Goal: Task Accomplishment & Management: Manage account settings

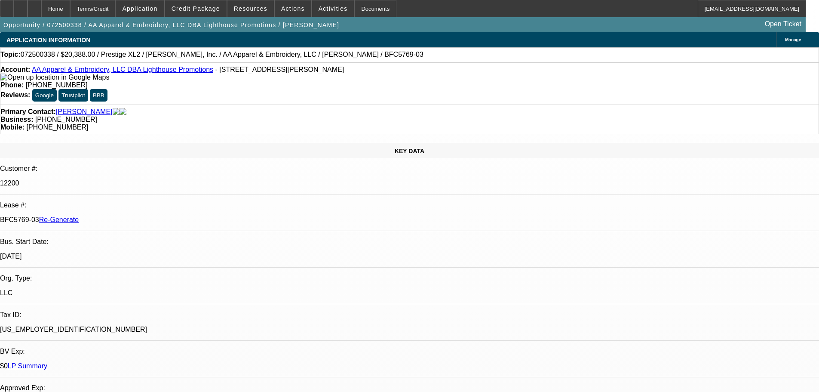
select select "4"
select select "0"
select select "2"
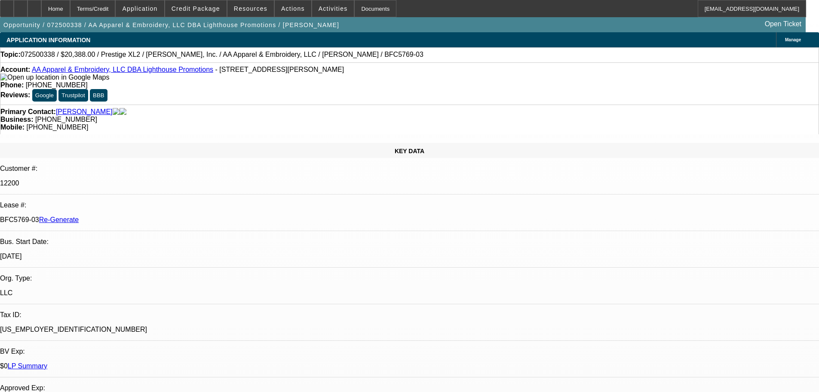
drag, startPoint x: 129, startPoint y: 98, endPoint x: 138, endPoint y: 79, distance: 20.6
click at [129, 105] on div "Primary Contact: Williams, Byron Business: (770) 461-9345 Mobile: (404) 840-4891" at bounding box center [409, 120] width 819 height 30
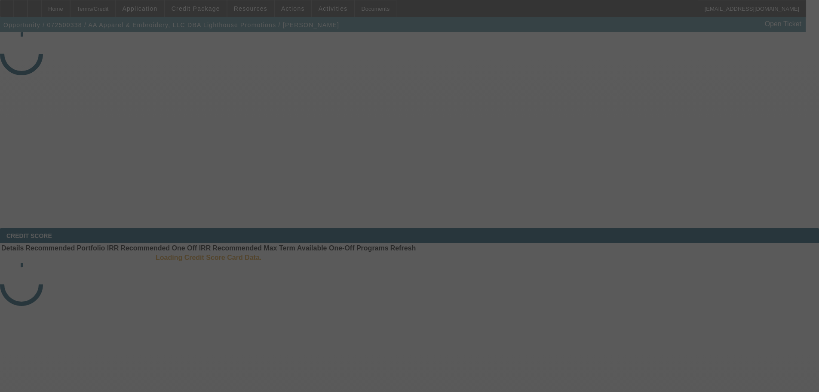
select select "4"
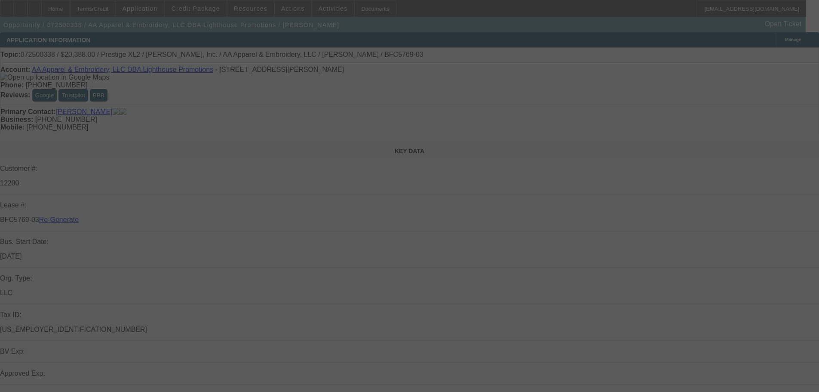
select select "0"
select select "2"
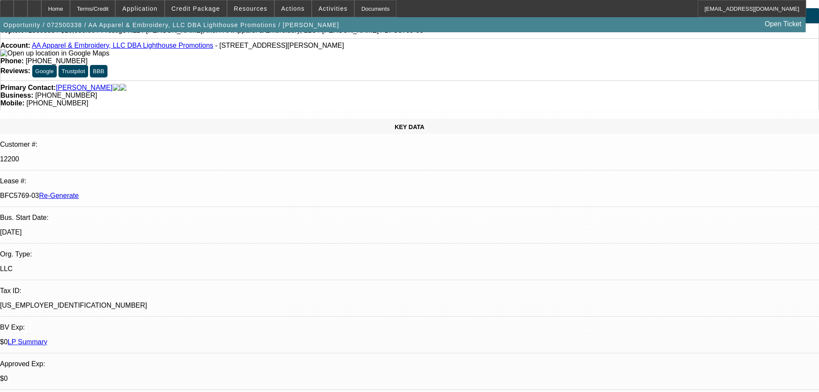
scroll to position [43, 0]
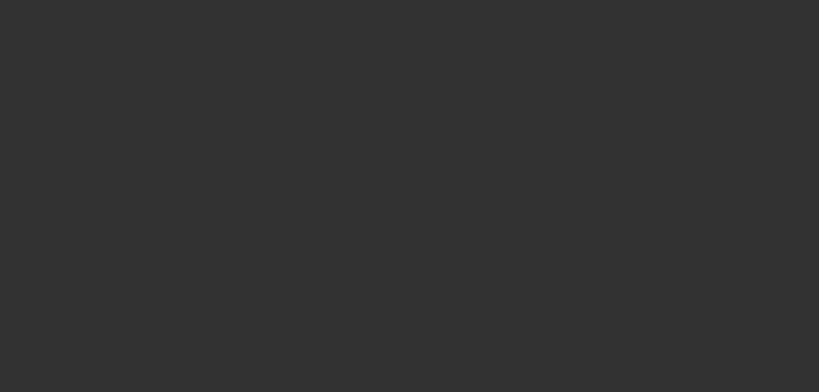
select select "3"
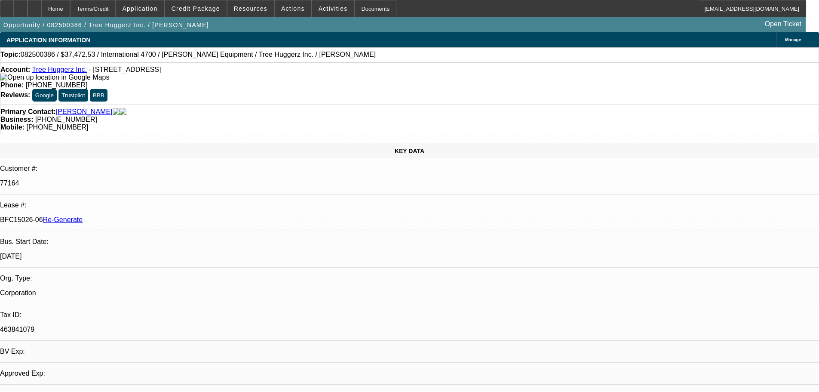
select select "0"
select select "6"
drag, startPoint x: 572, startPoint y: 348, endPoint x: 723, endPoint y: 349, distance: 151.4
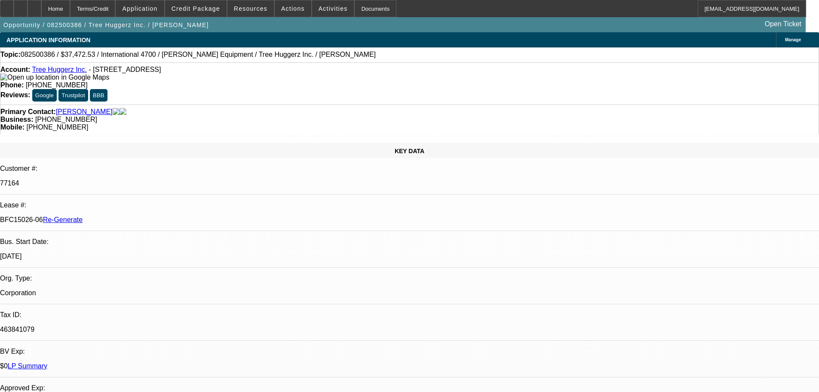
click at [314, 13] on span at bounding box center [333, 8] width 42 height 21
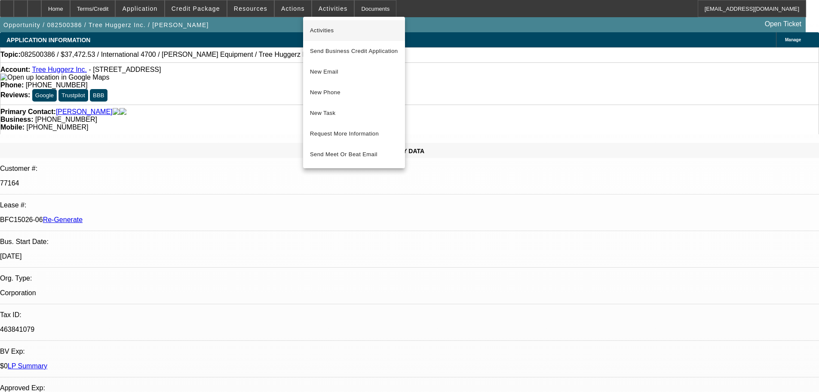
click at [313, 24] on button "Activities" at bounding box center [354, 30] width 102 height 21
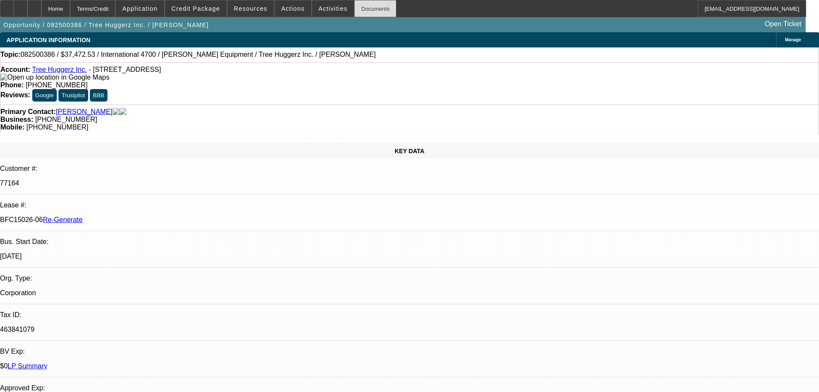
click at [369, 9] on div "Documents" at bounding box center [375, 8] width 42 height 17
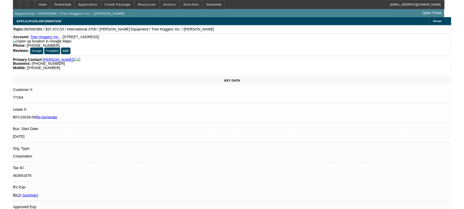
scroll to position [0, 0]
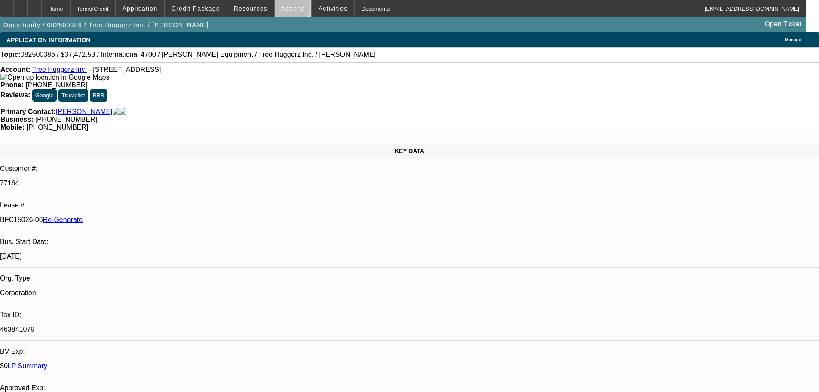
click at [288, 9] on span "Actions" at bounding box center [293, 8] width 24 height 7
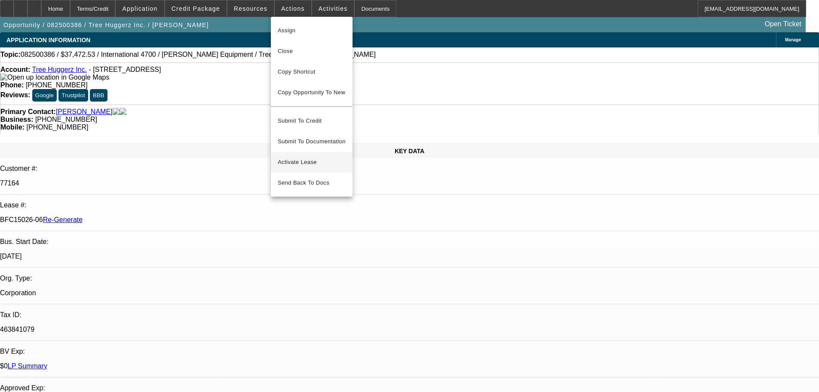
click at [309, 157] on span "Activate Lease" at bounding box center [312, 162] width 68 height 10
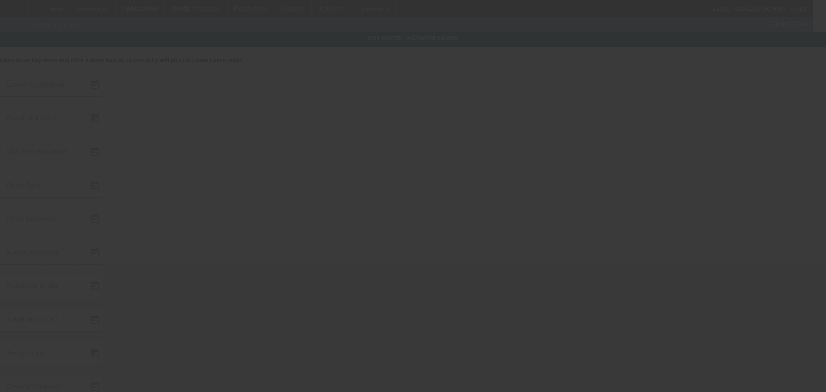
type input "8/14/2025"
type input "8/19/2025"
type input "8/21/2025"
type input "8/27/2025"
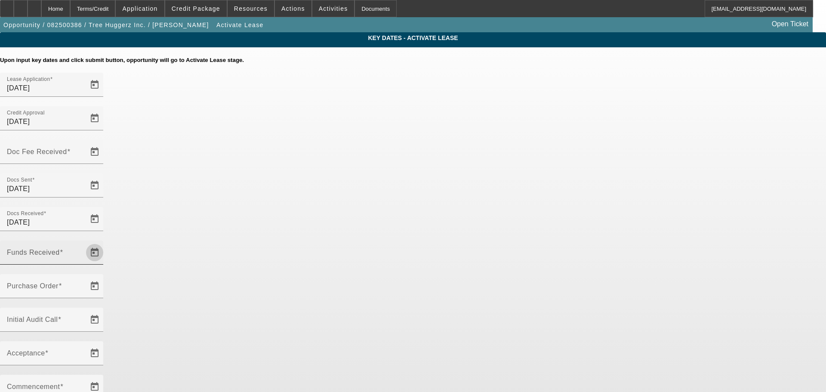
click at [105, 242] on span "Open calendar" at bounding box center [94, 252] width 21 height 21
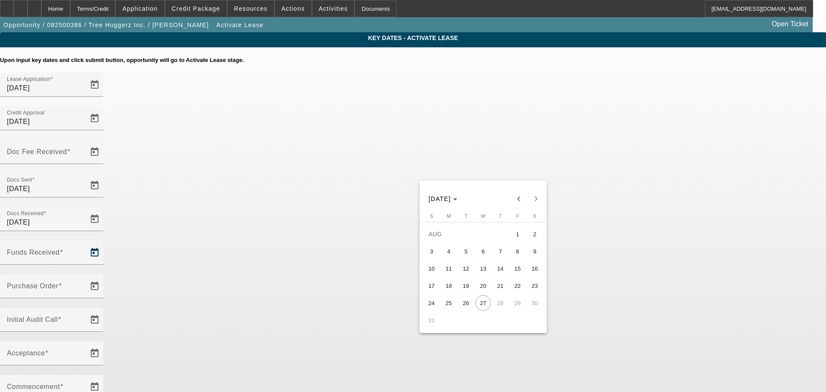
click at [462, 304] on span "26" at bounding box center [465, 302] width 15 height 15
type input "8/26/2025"
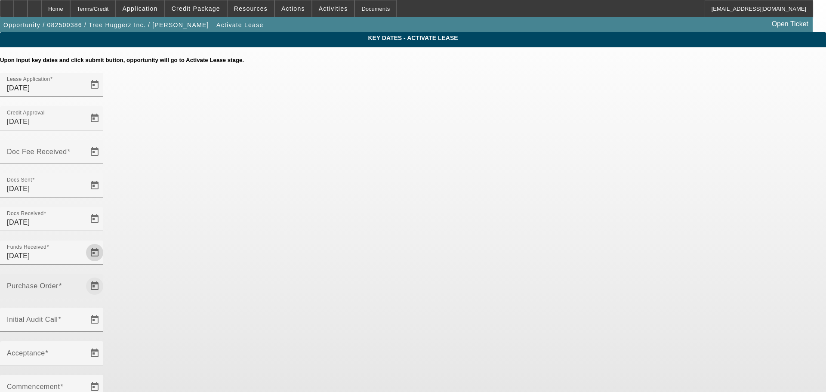
click at [105, 276] on span "Open calendar" at bounding box center [94, 286] width 21 height 21
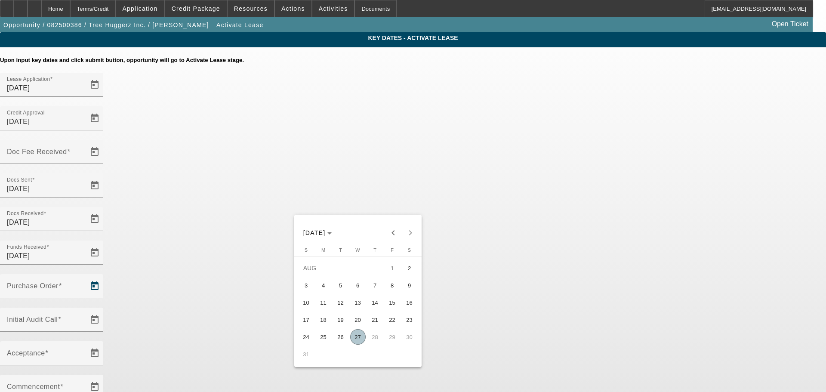
drag, startPoint x: 358, startPoint y: 342, endPoint x: 413, endPoint y: 263, distance: 96.4
click at [358, 341] on span "27" at bounding box center [357, 336] width 15 height 15
type input "8/27/2025"
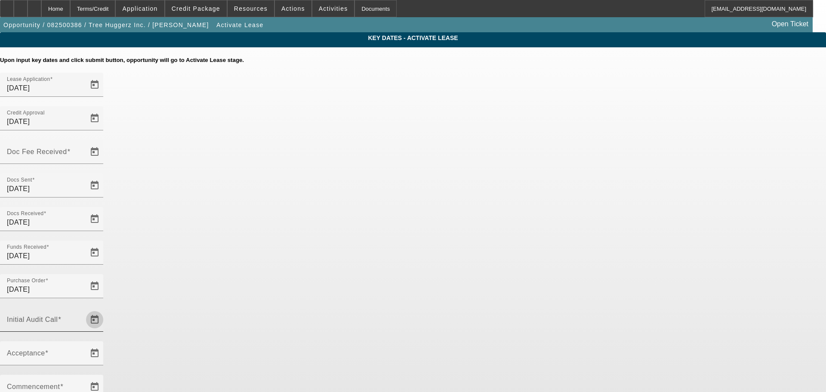
click at [105, 309] on span "Open calendar" at bounding box center [94, 319] width 21 height 21
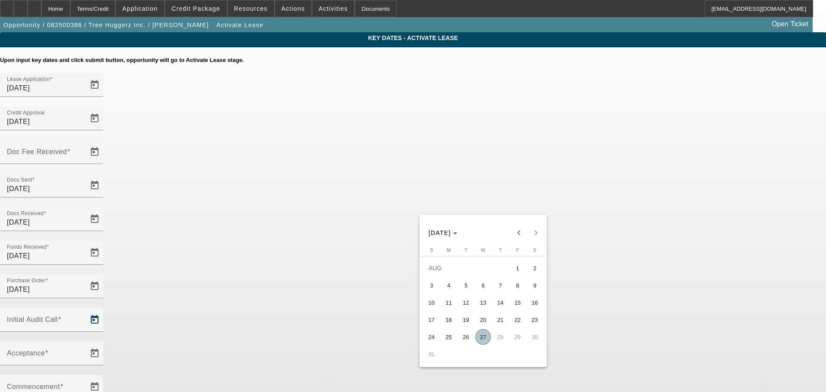
click at [483, 339] on span "27" at bounding box center [482, 336] width 15 height 15
type input "8/27/2025"
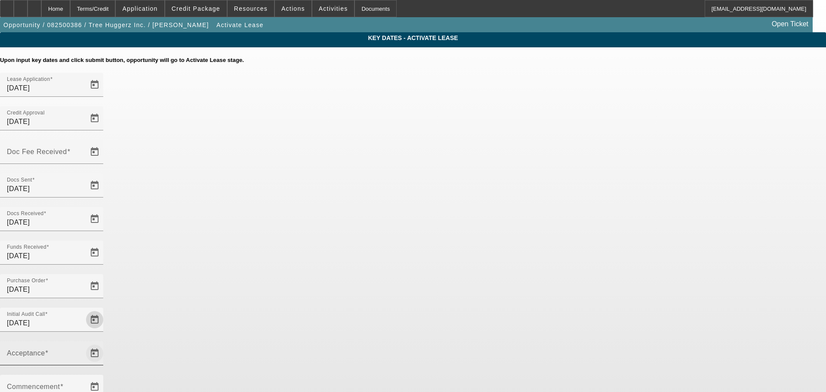
click at [105, 343] on span "Open calendar" at bounding box center [94, 353] width 21 height 21
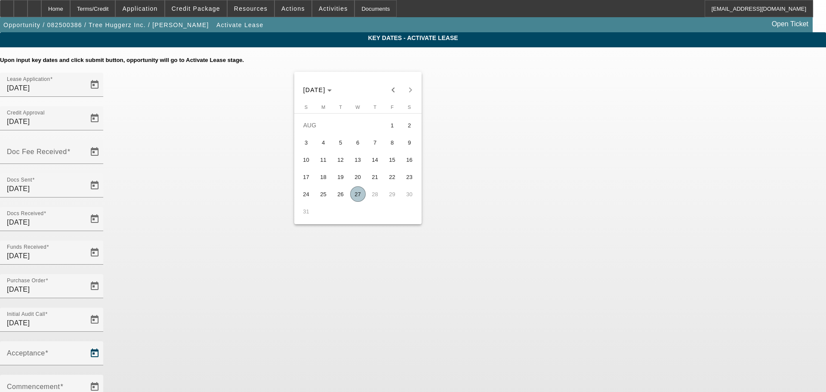
click at [363, 198] on span "27" at bounding box center [357, 193] width 15 height 15
type input "[DATE]"
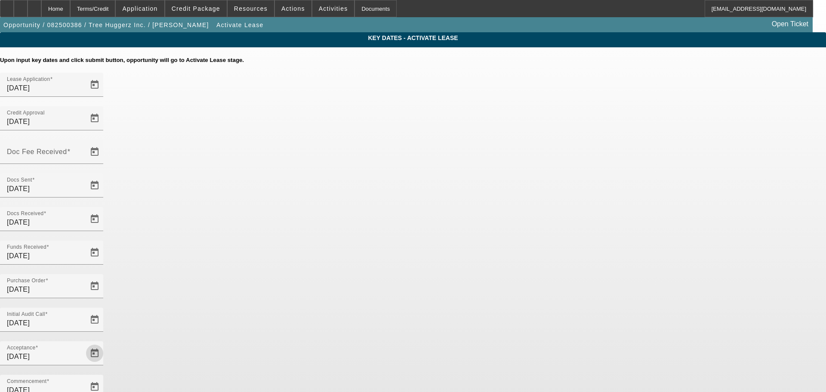
click at [608, 264] on div "Key Dates - Activate Lease Upon input key dates and click submit button, opport…" at bounding box center [413, 296] width 826 height 528
click at [105, 142] on span "Open calendar" at bounding box center [94, 152] width 21 height 21
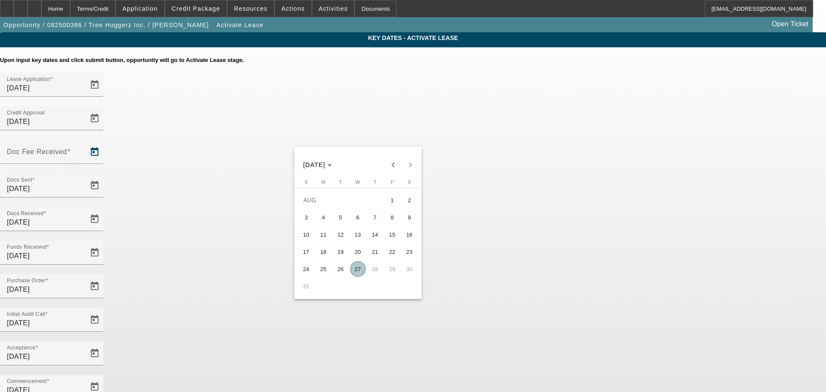
click at [343, 274] on span "26" at bounding box center [340, 268] width 15 height 15
type input "8/26/2025"
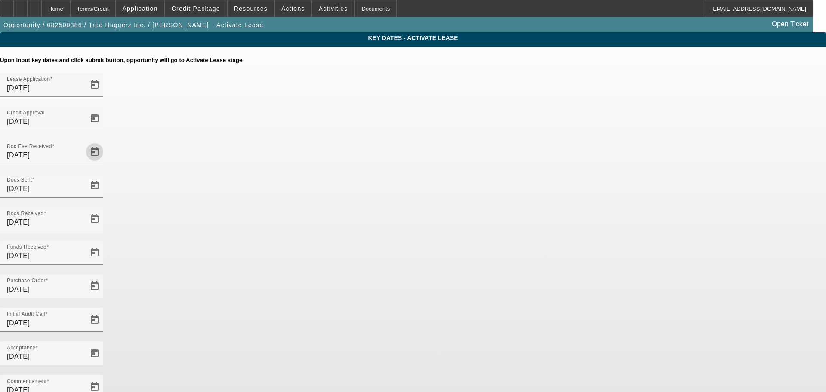
click at [750, 155] on app-key-dates "Key Dates - Activate Lease Upon input key dates and click submit button, opport…" at bounding box center [413, 296] width 826 height 528
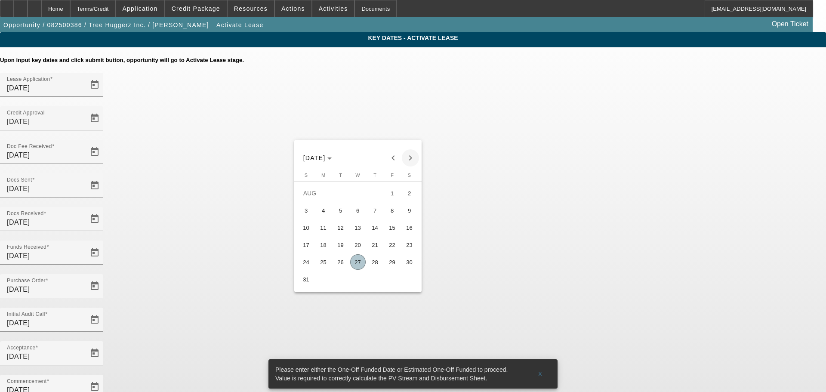
click at [412, 154] on span "Next month" at bounding box center [410, 157] width 17 height 17
click at [323, 209] on span "1" at bounding box center [323, 210] width 15 height 15
type input "9/1/2025"
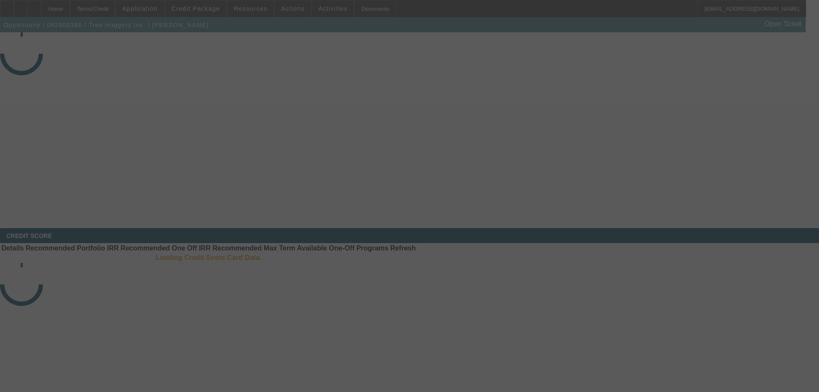
select select "4"
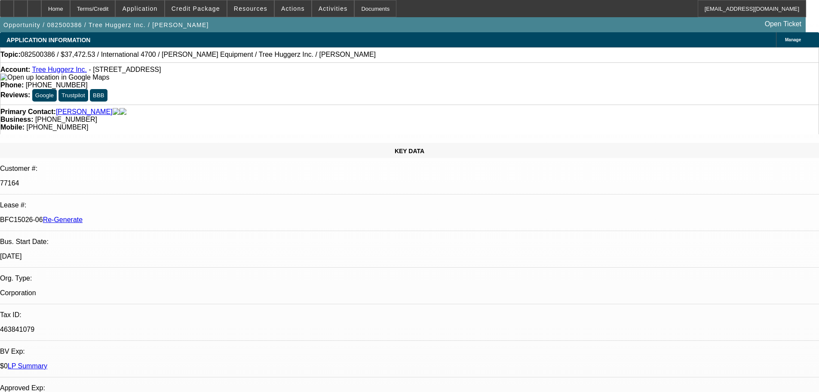
select select "0"
select select "6"
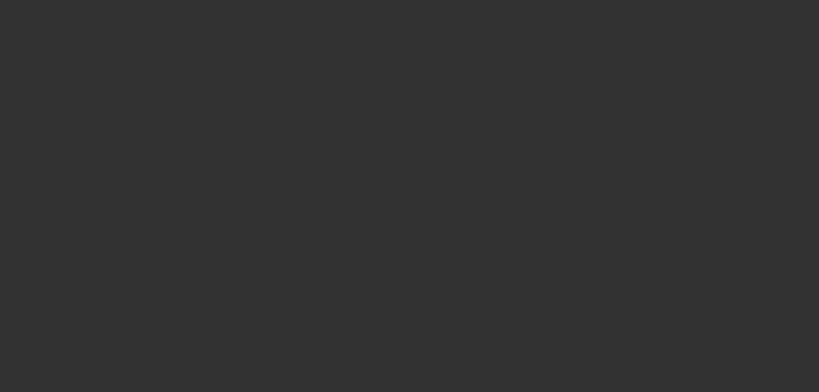
select select "3"
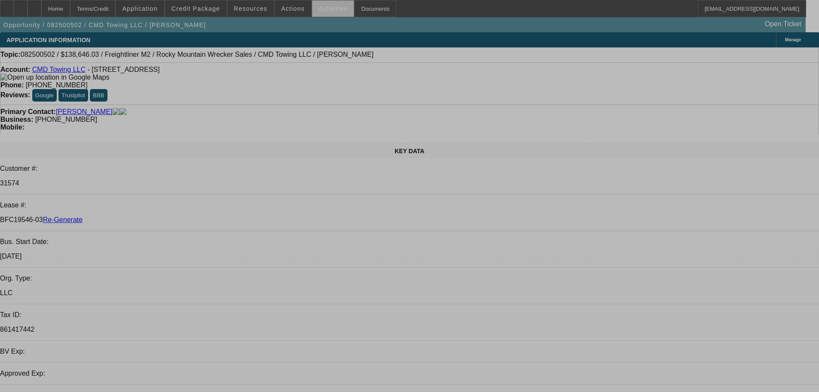
select select "0"
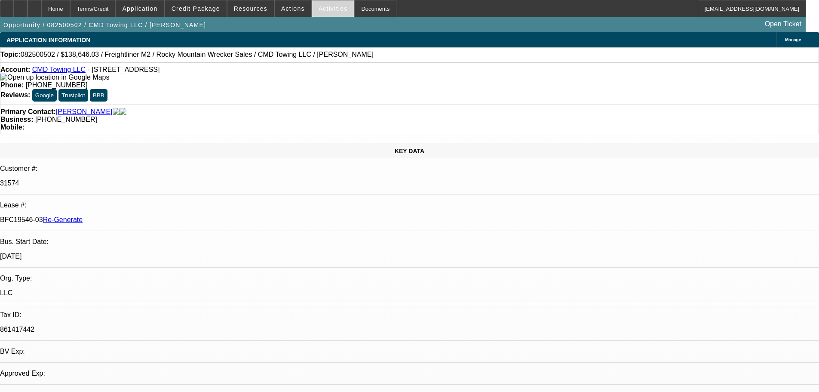
select select "0"
select select "6"
click at [320, 10] on span "Activities" at bounding box center [333, 8] width 29 height 7
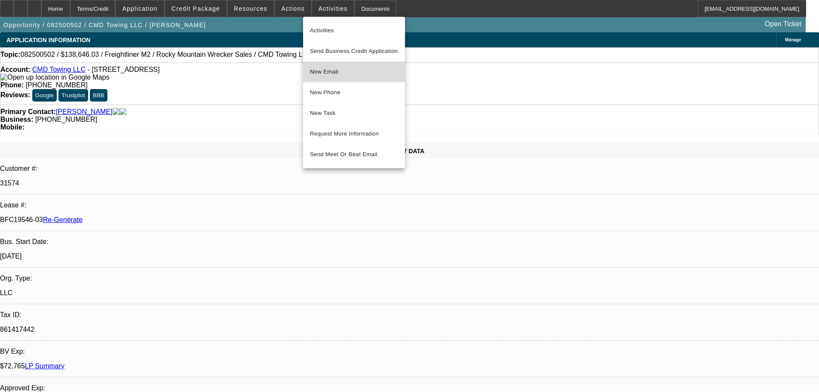
click at [328, 65] on button "New Email" at bounding box center [354, 72] width 102 height 21
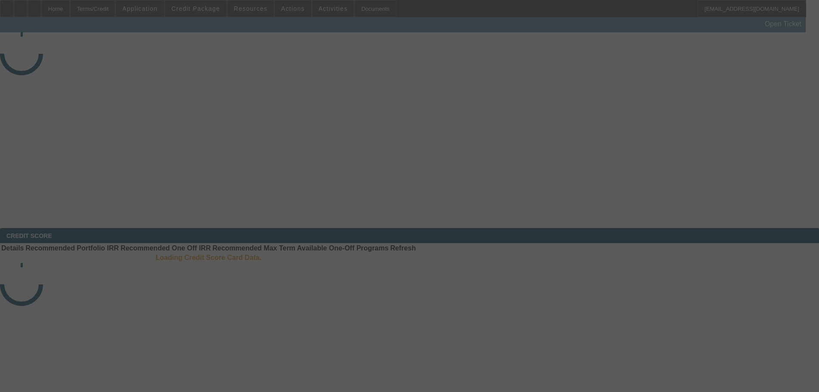
select select "3"
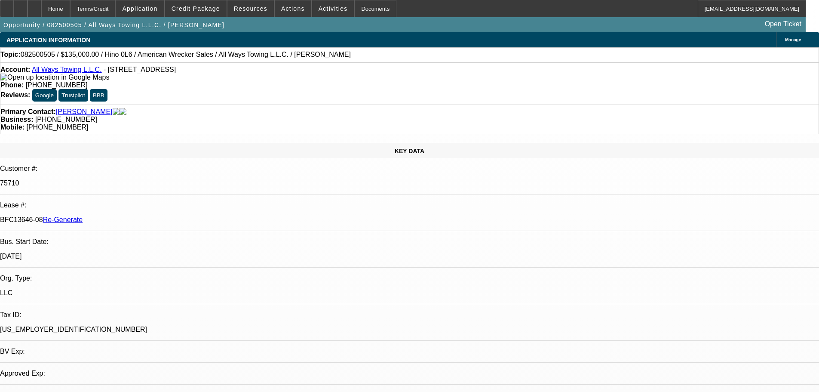
select select "0"
select select "2"
select select "0"
select select "6"
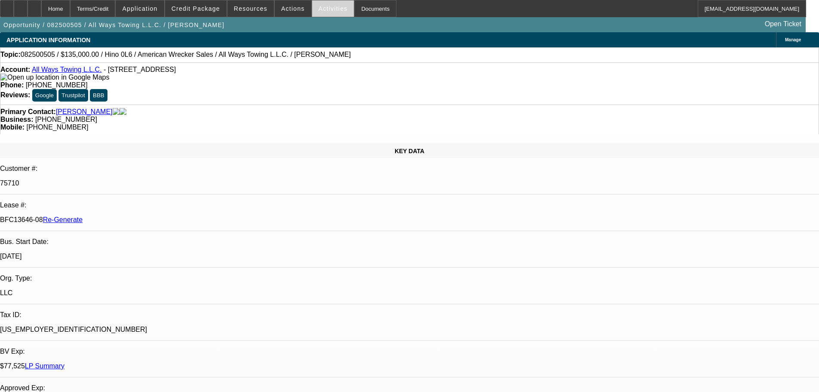
click at [319, 8] on span "Activities" at bounding box center [333, 8] width 29 height 7
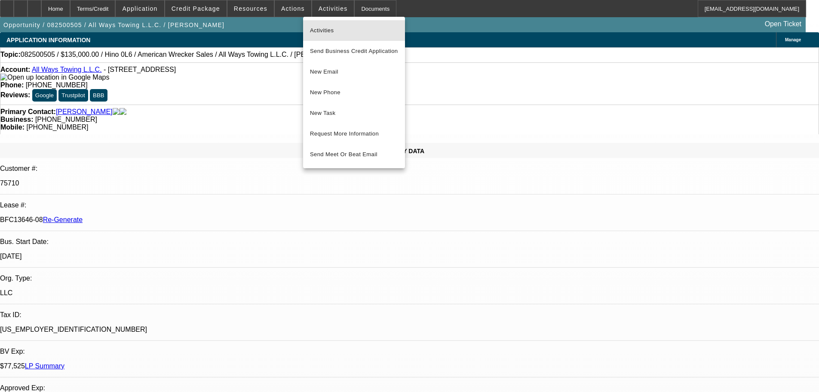
click at [320, 25] on span "Activities" at bounding box center [354, 30] width 88 height 10
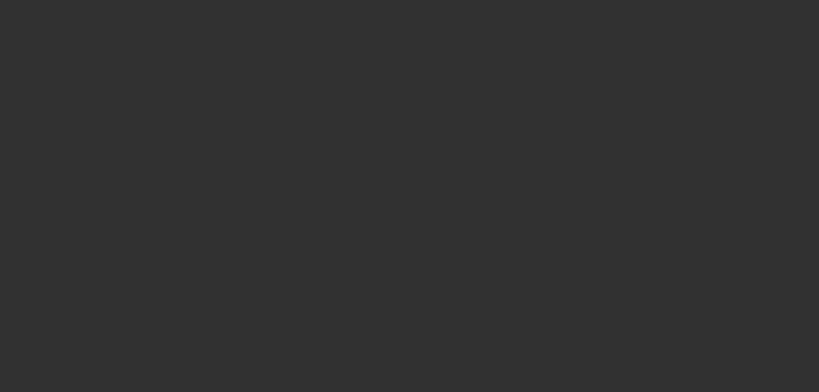
select select "3"
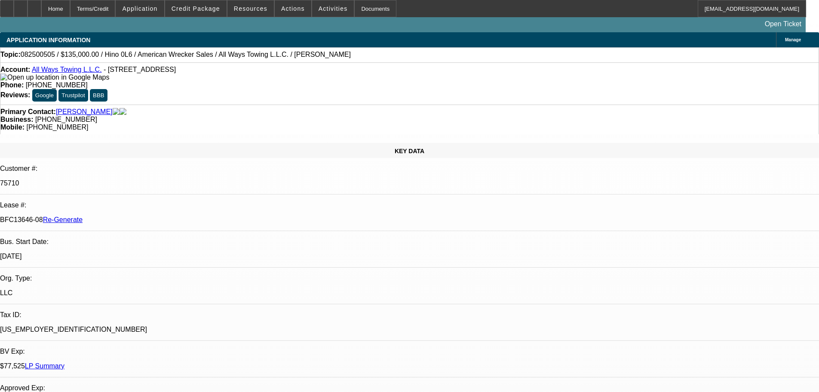
select select "0"
select select "2"
select select "0"
select select "6"
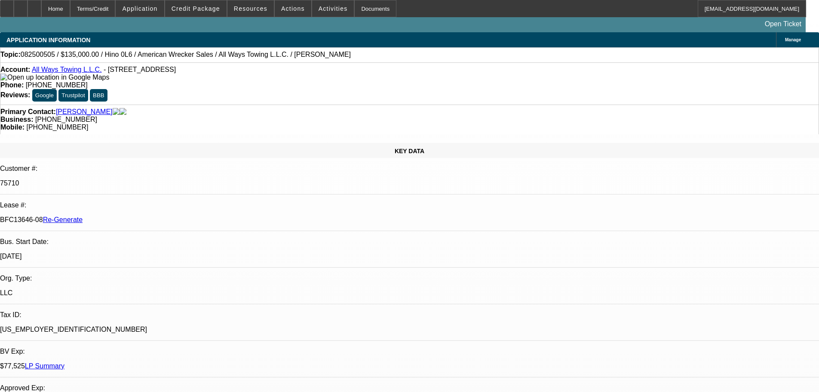
click at [326, 12] on span "Activities" at bounding box center [333, 8] width 29 height 7
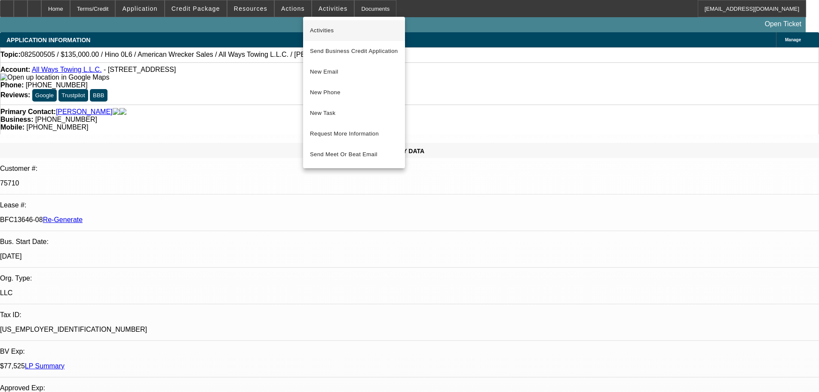
click at [328, 28] on span "Activities" at bounding box center [354, 30] width 88 height 10
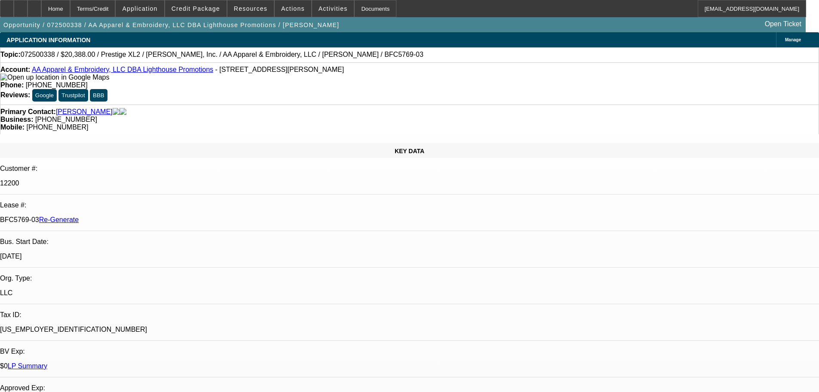
select select "4"
select select "0"
select select "2"
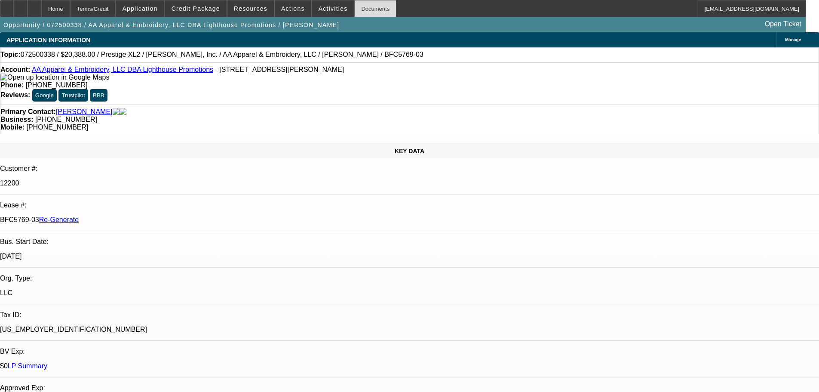
click at [359, 7] on div "Documents" at bounding box center [375, 8] width 42 height 17
click at [289, 9] on span "Actions" at bounding box center [293, 8] width 24 height 7
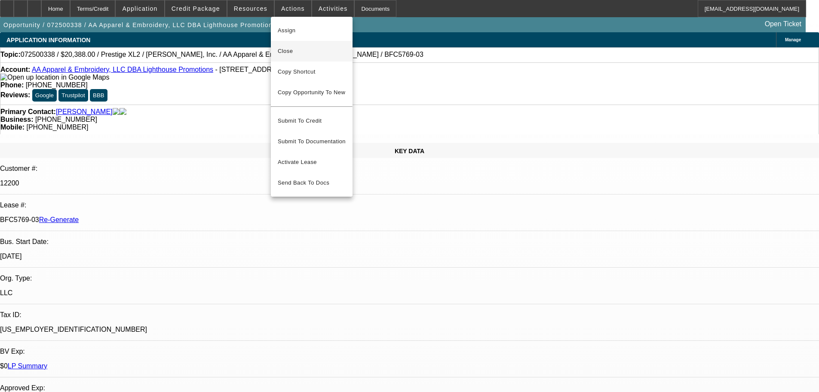
click at [301, 49] on span "Close" at bounding box center [312, 51] width 68 height 10
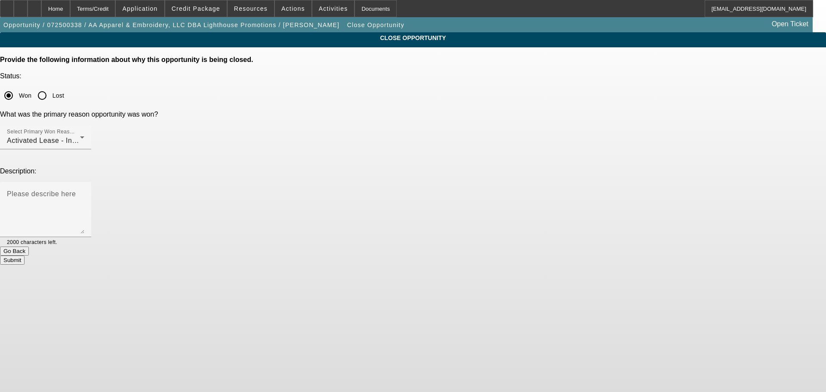
click at [25, 255] on button "Submit" at bounding box center [12, 259] width 25 height 9
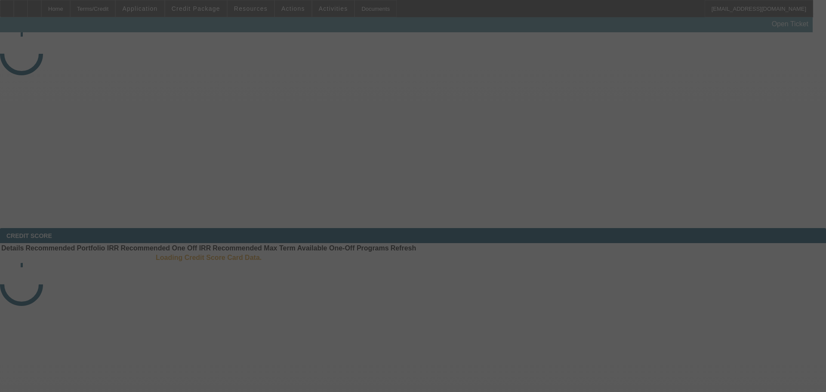
select select "4"
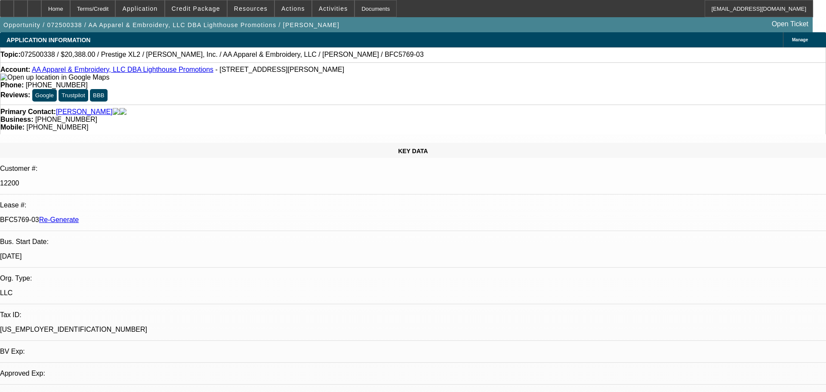
select select "0"
select select "2"
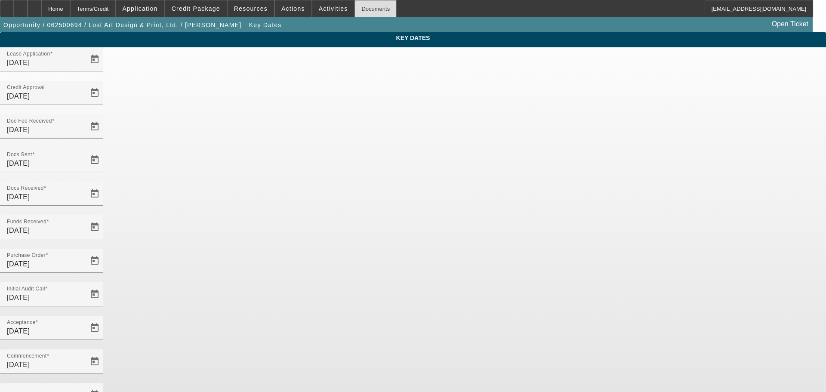
click at [372, 12] on div "Documents" at bounding box center [375, 8] width 42 height 17
click at [289, 3] on span at bounding box center [293, 8] width 37 height 21
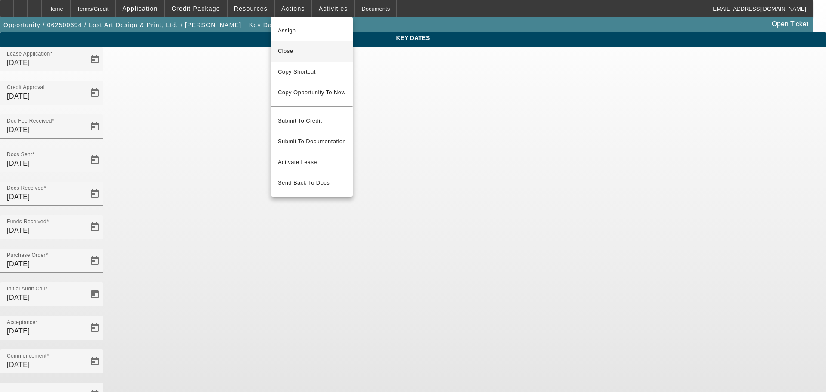
click at [294, 52] on span "Close" at bounding box center [312, 51] width 68 height 10
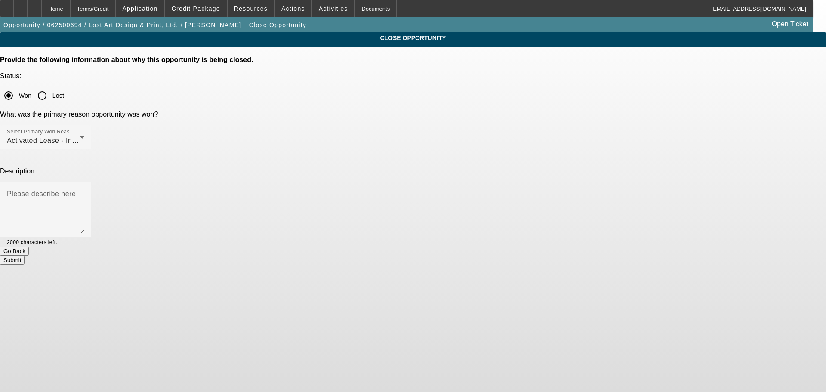
click at [25, 255] on button "Submit" at bounding box center [12, 259] width 25 height 9
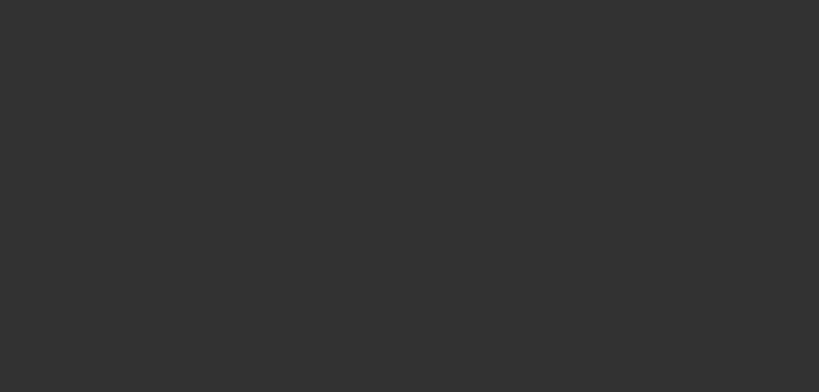
select select "4"
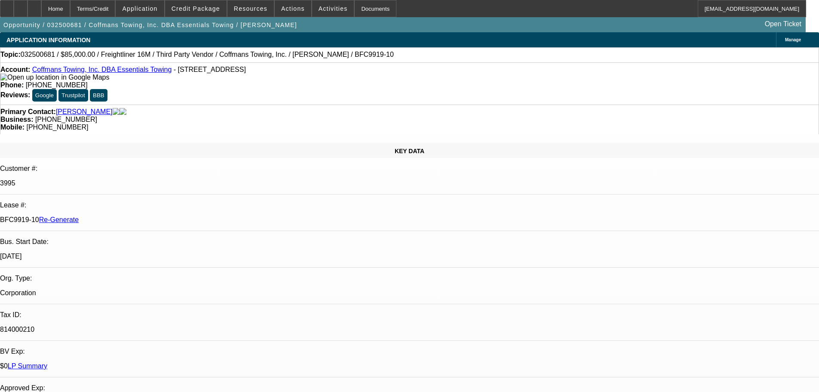
select select "0"
select select "6"
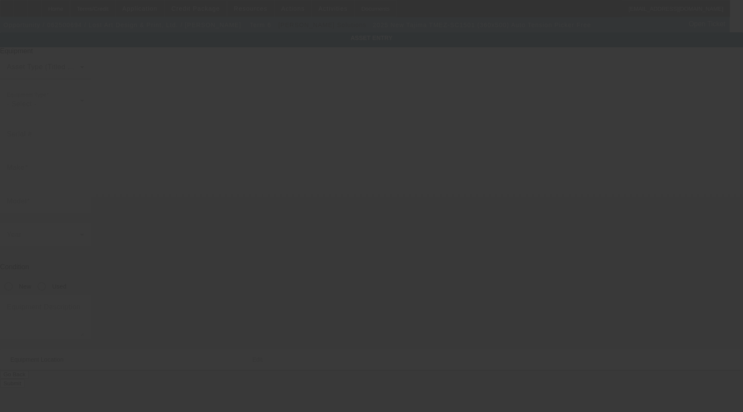
type input "Tajima"
type input "TMEZ-SC1501 (360x500) Auto Tension Picker Free"
radio input "true"
type textarea "1 Head 15 Needle Embroidery Machine with Stand, Supply Kit, Cap Driver with Sup…"
type input "[STREET_ADDRESS]"
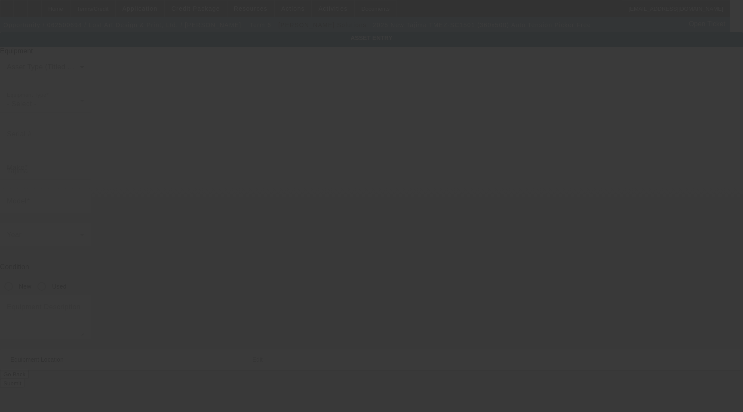
type input "Ste 104"
type input "Peoria"
type input "61614"
type input "Peoria"
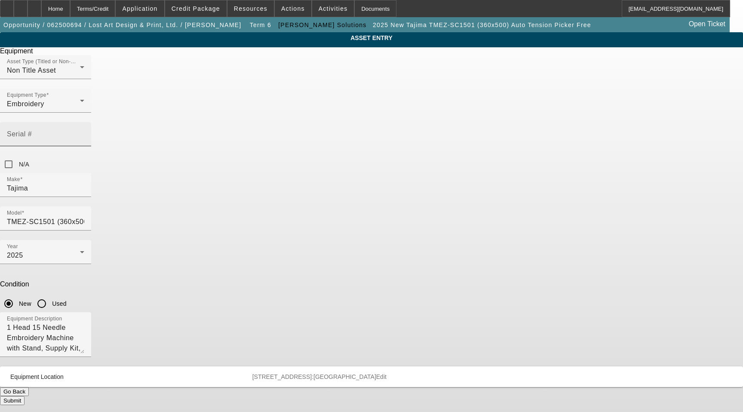
click at [32, 130] on mat-label "Serial #" at bounding box center [19, 133] width 25 height 7
click at [84, 132] on input "Serial #" at bounding box center [45, 137] width 77 height 10
paste input "B1F03521"
type input "B1F03521"
click at [25, 396] on button "Submit" at bounding box center [12, 400] width 25 height 9
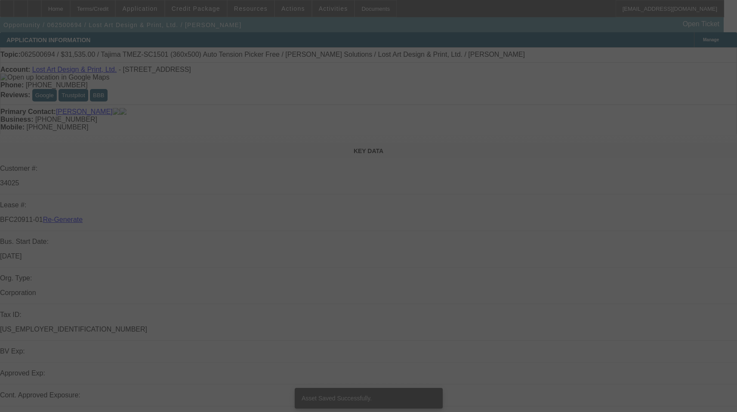
select select "4"
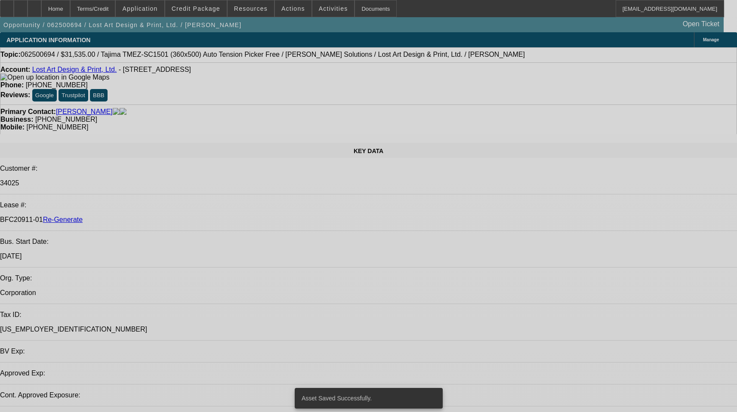
select select "0"
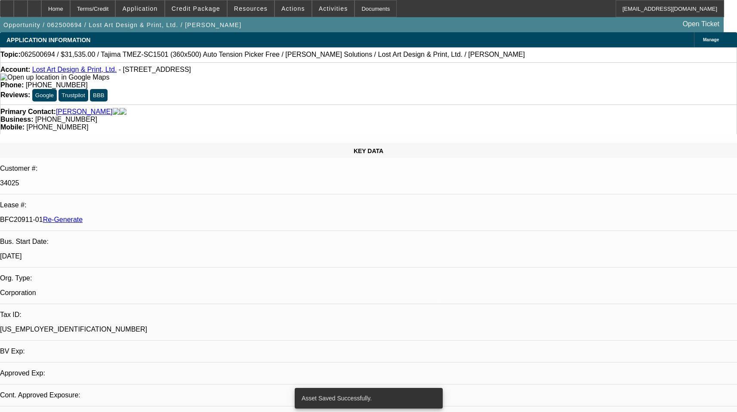
select select "2"
select select "0"
select select "6"
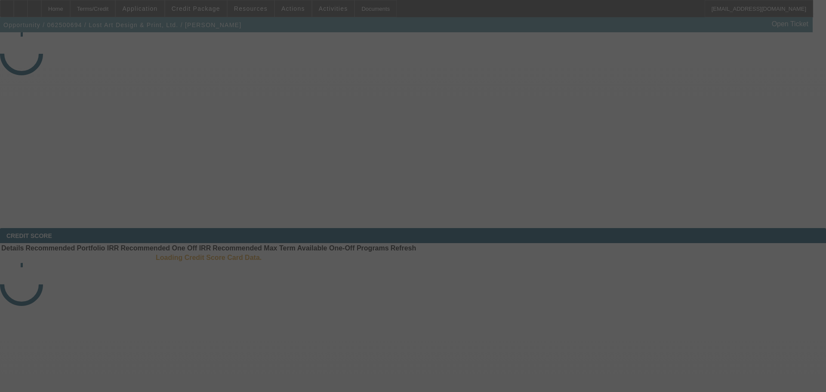
select select "4"
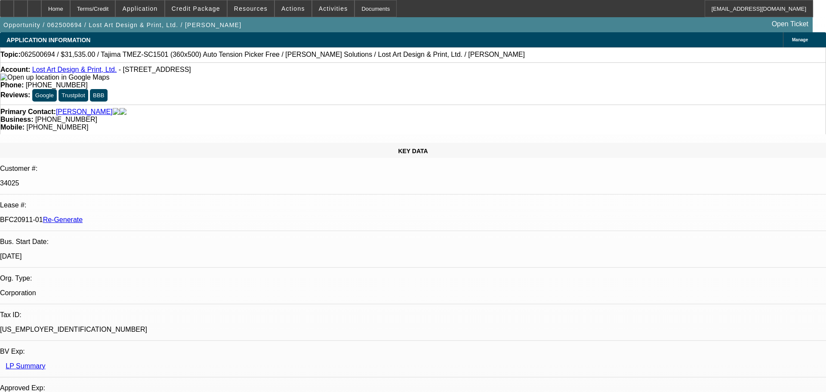
select select "0"
select select "2"
select select "0"
select select "6"
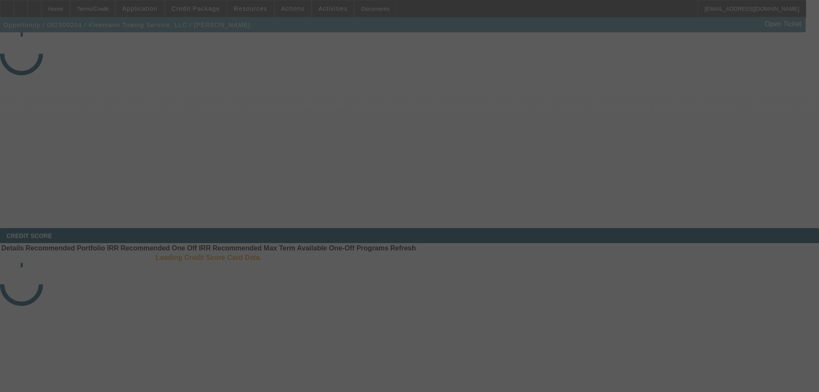
select select "4"
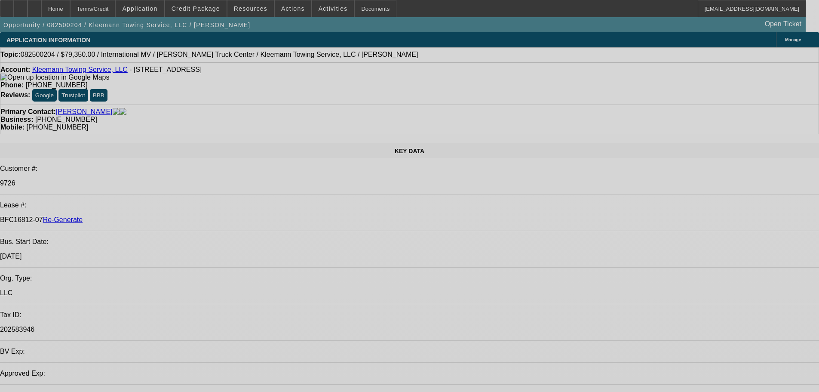
select select "0"
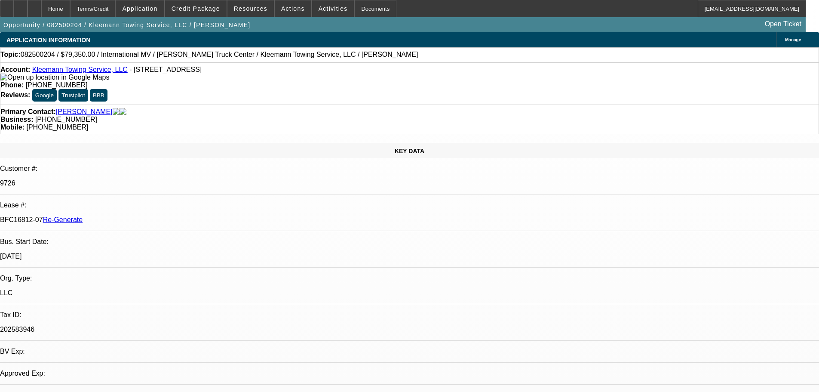
select select "6"
click at [243, 8] on span "Resources" at bounding box center [251, 8] width 34 height 7
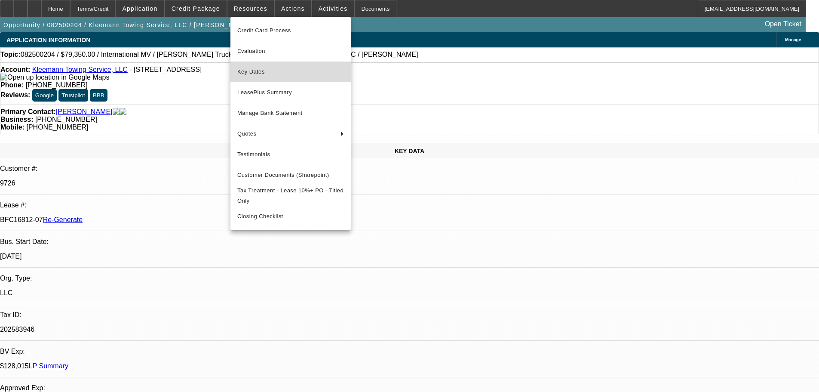
click at [272, 71] on span "Key Dates" at bounding box center [290, 72] width 107 height 10
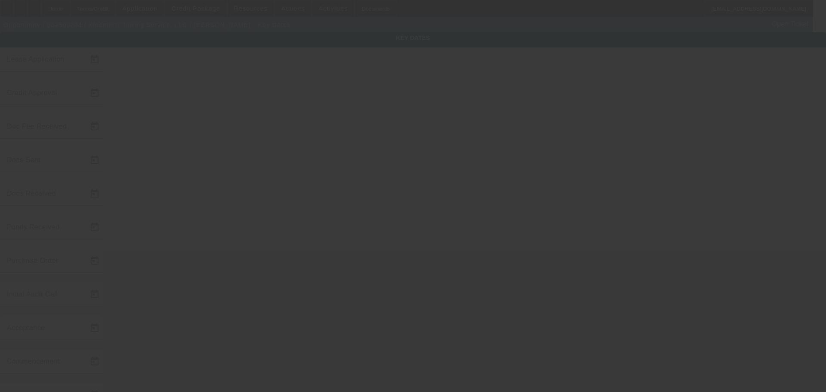
type input "8/8/2025"
type input "8/13/2025"
type input "8/14/2025"
type input "8/18/2025"
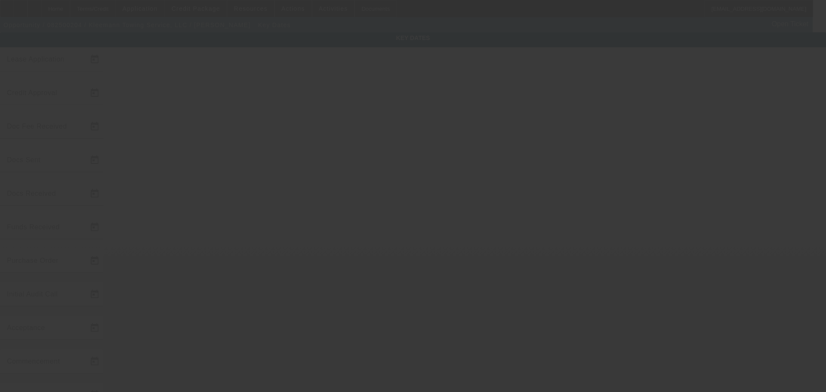
type input "8/19/2025"
type input "8/20/2025"
type input "9/1/2025"
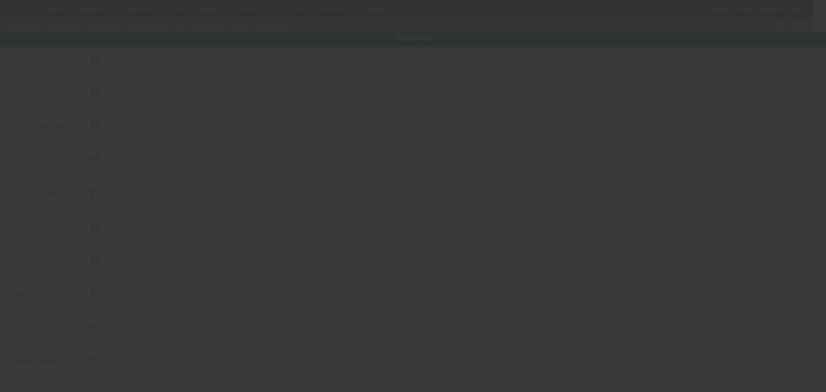
type input "10/1/2025"
type input "8/27/2025"
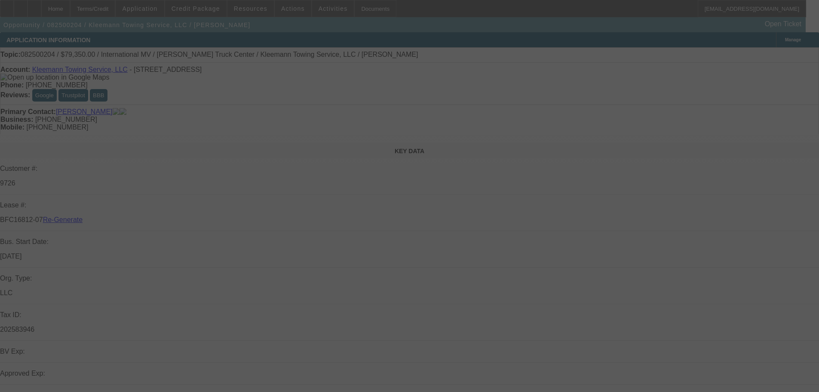
select select "4"
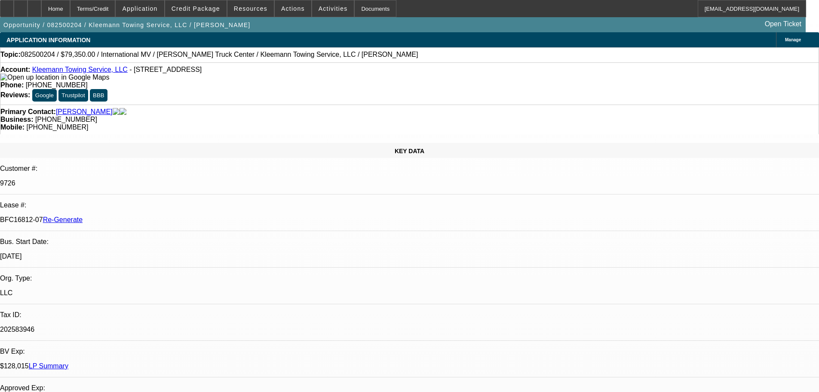
select select "0"
select select "6"
select select "1"
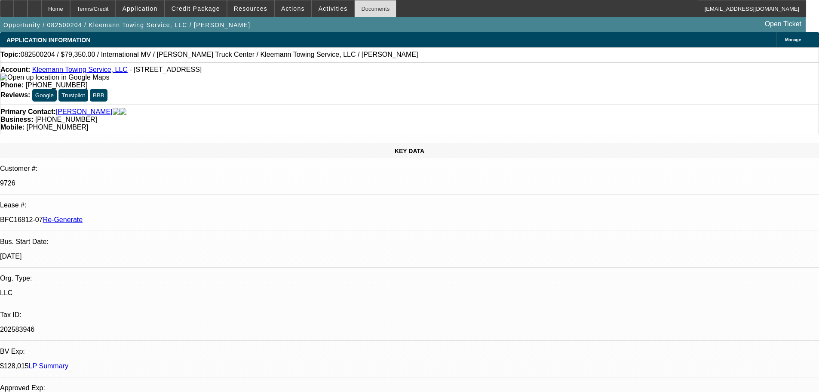
click at [358, 9] on div "Documents" at bounding box center [375, 8] width 42 height 17
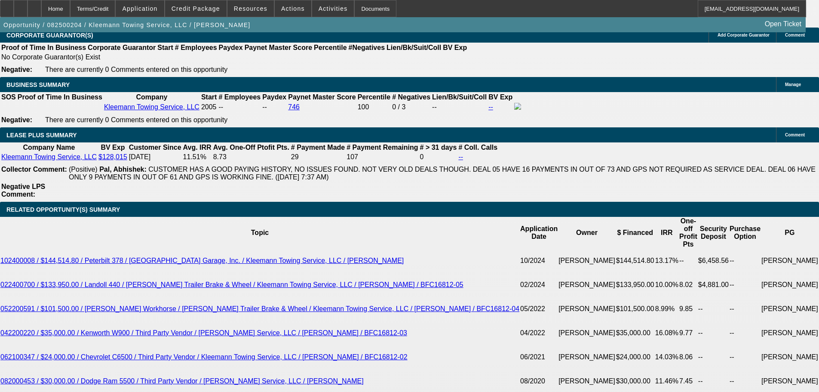
scroll to position [1505, 0]
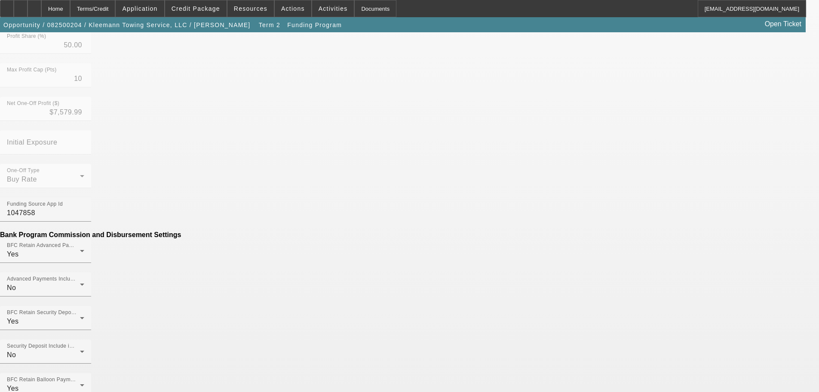
scroll to position [430, 0]
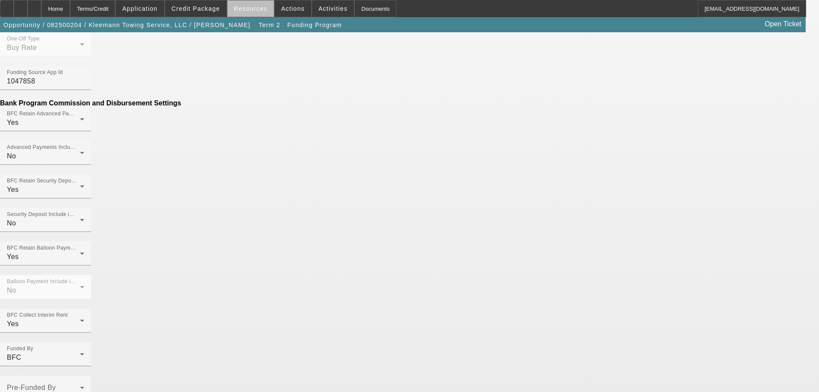
click at [257, 13] on span at bounding box center [251, 8] width 46 height 21
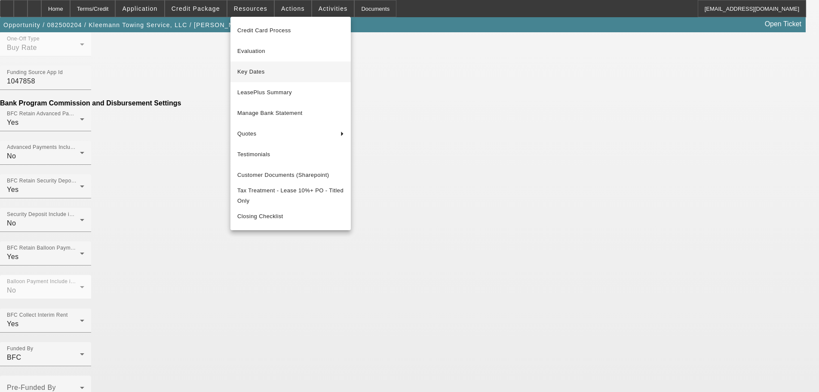
click at [249, 82] on button "Key Dates" at bounding box center [291, 72] width 120 height 21
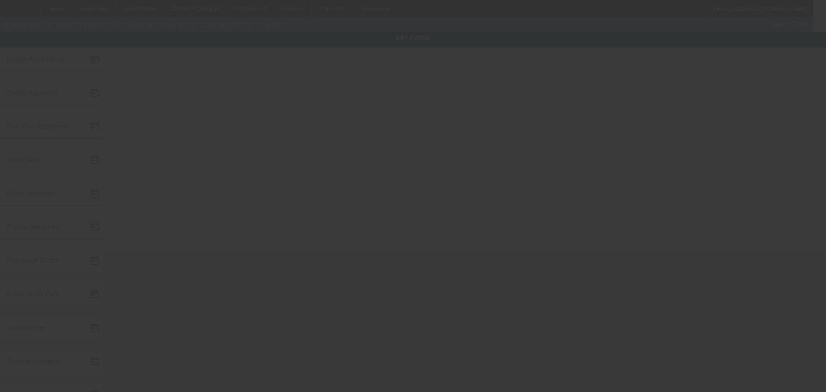
type input "8/8/2025"
type input "8/13/2025"
type input "8/14/2025"
type input "8/18/2025"
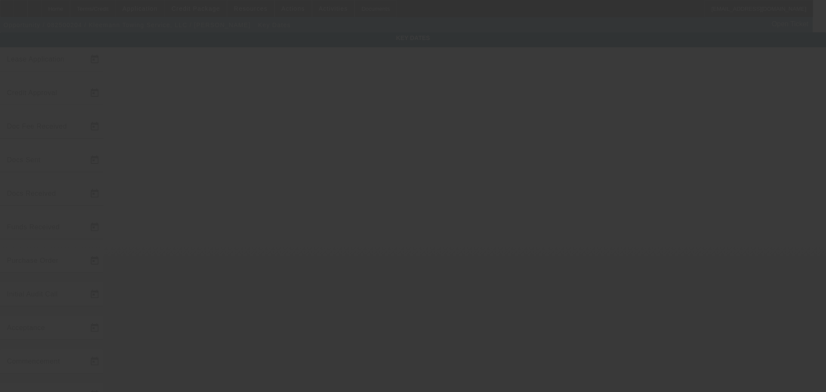
type input "8/19/2025"
type input "8/20/2025"
type input "9/1/2025"
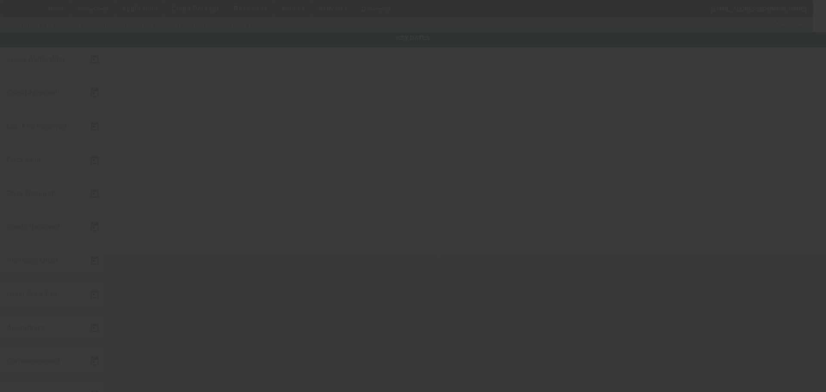
type input "10/1/2025"
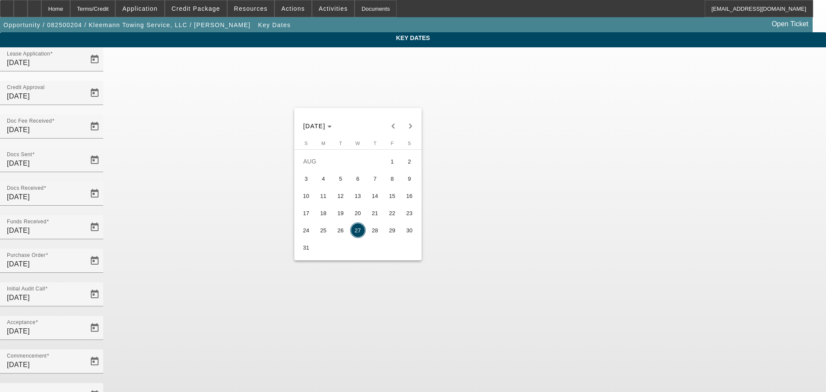
drag, startPoint x: 394, startPoint y: 230, endPoint x: 390, endPoint y: 234, distance: 5.8
click at [394, 231] on span "29" at bounding box center [392, 229] width 15 height 15
type input "8/29/2025"
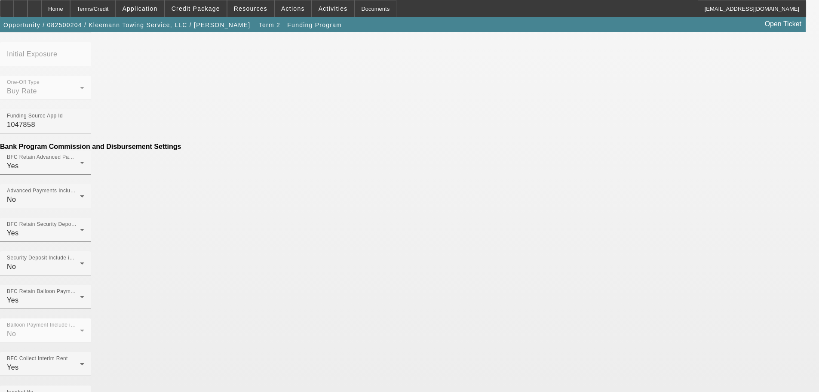
scroll to position [387, 0]
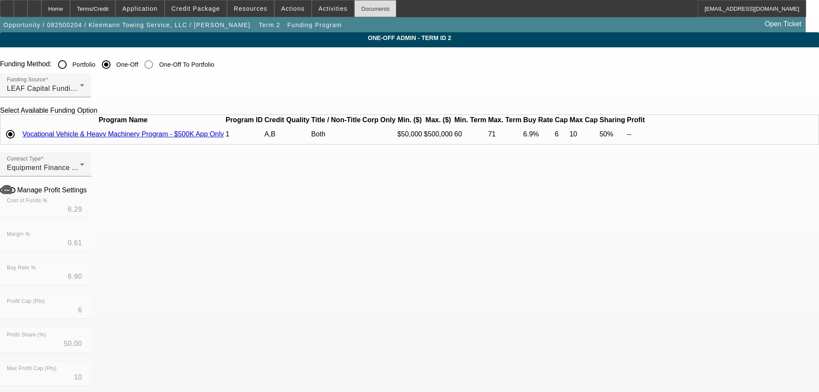
click at [360, 8] on div "Documents" at bounding box center [375, 8] width 42 height 17
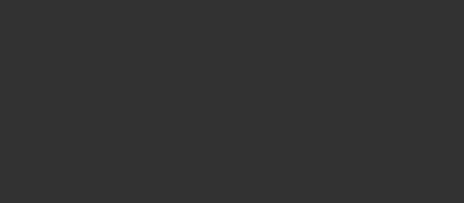
select select "4"
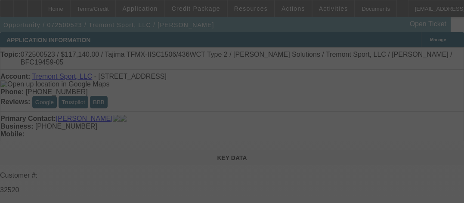
select select "0"
select select "2"
select select "0"
select select "6"
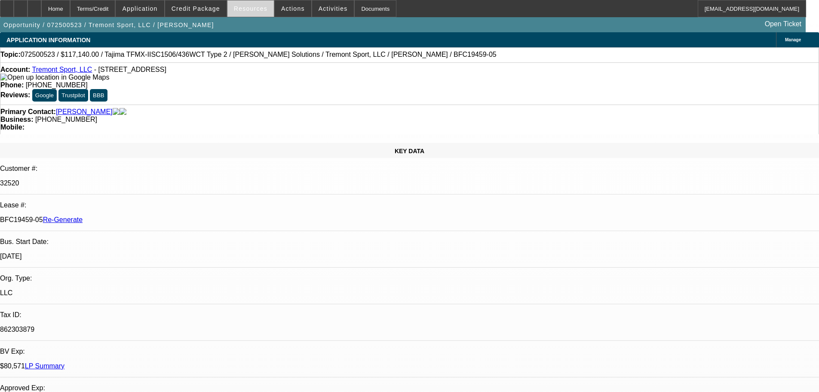
click at [257, 11] on span "Resources" at bounding box center [251, 8] width 34 height 7
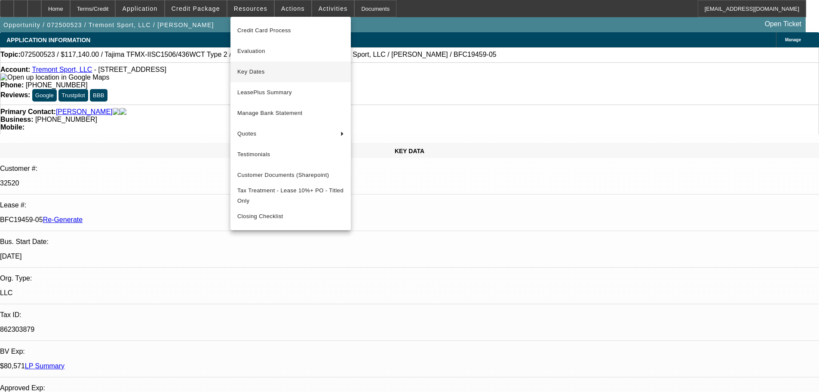
click at [264, 71] on span "Key Dates" at bounding box center [290, 72] width 107 height 10
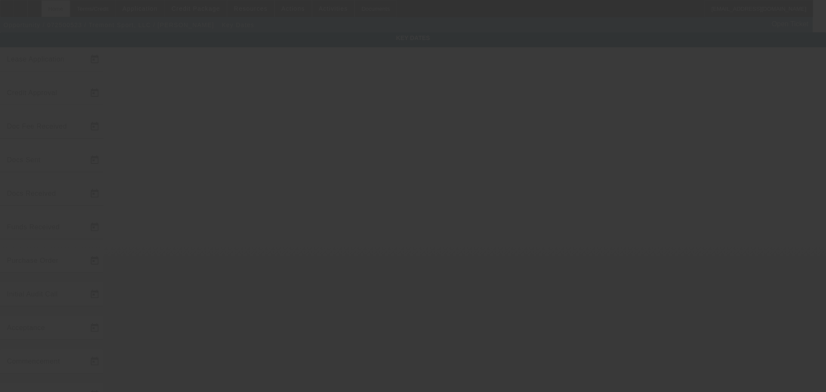
type input "7/22/2025"
type input "7/29/2025"
type input "8/1/2025"
type input "8/6/2025"
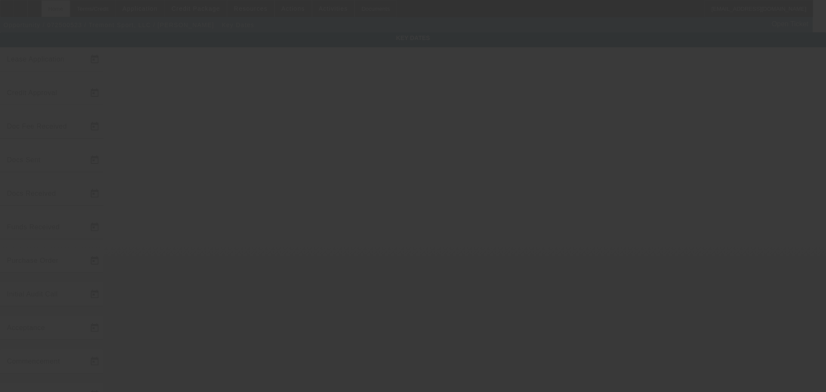
type input "8/7/2025"
type input "8/21/2025"
type input "9/1/2025"
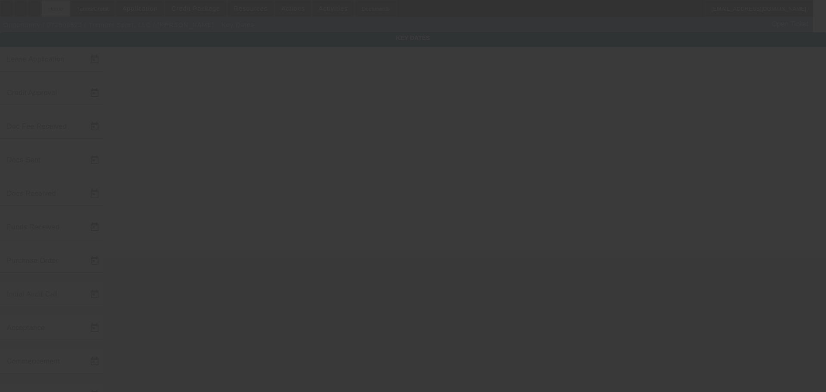
type input "10/1/2025"
type input "8/28/2025"
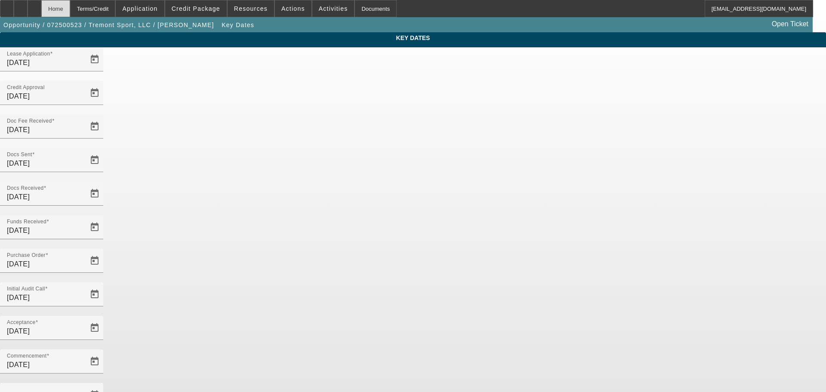
click at [70, 6] on div "Home" at bounding box center [55, 8] width 29 height 17
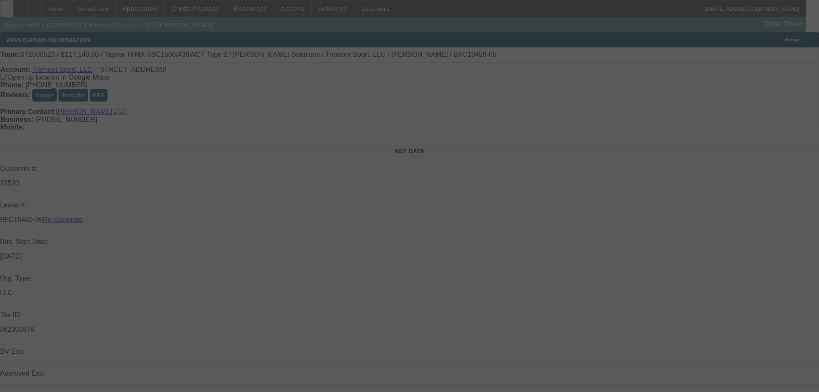
select select "4"
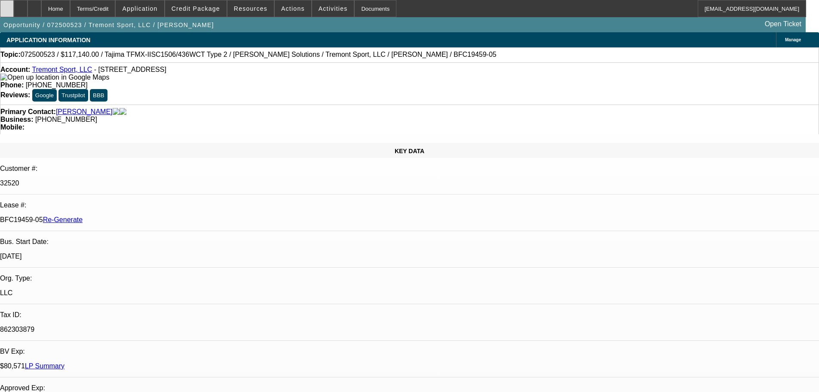
select select "0"
select select "2"
select select "0"
select select "6"
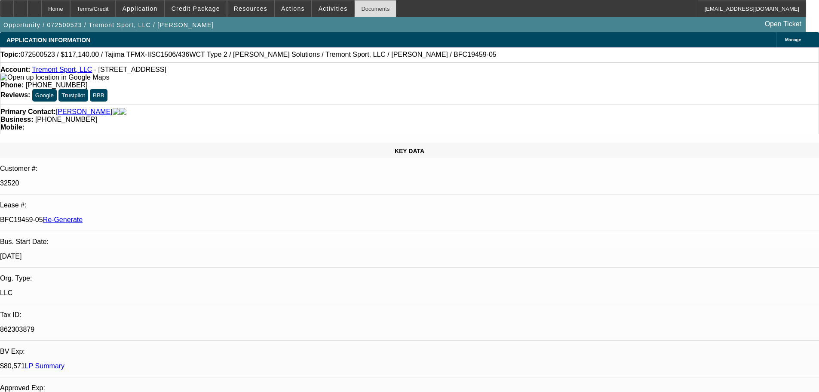
click at [367, 13] on div "Documents" at bounding box center [375, 8] width 42 height 17
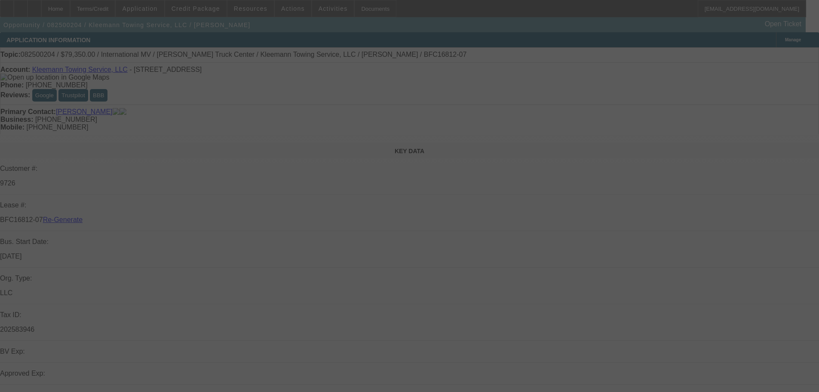
select select "4"
select select "0"
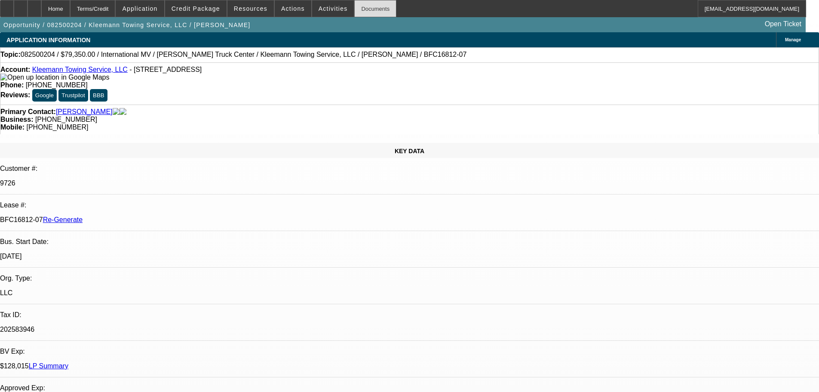
select select "6"
click at [368, 5] on div "Documents" at bounding box center [375, 8] width 42 height 17
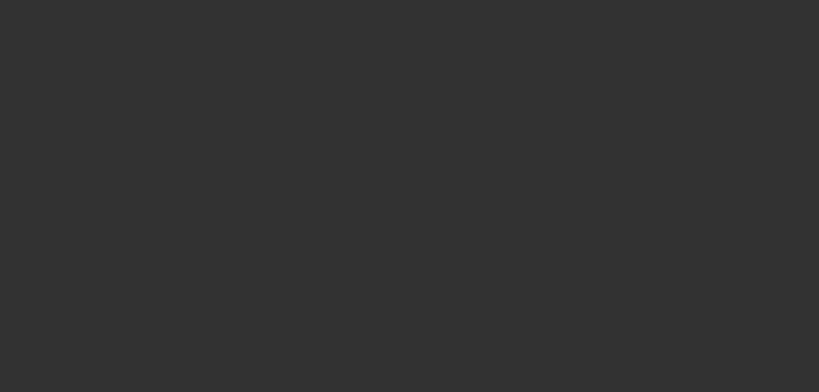
select select "4"
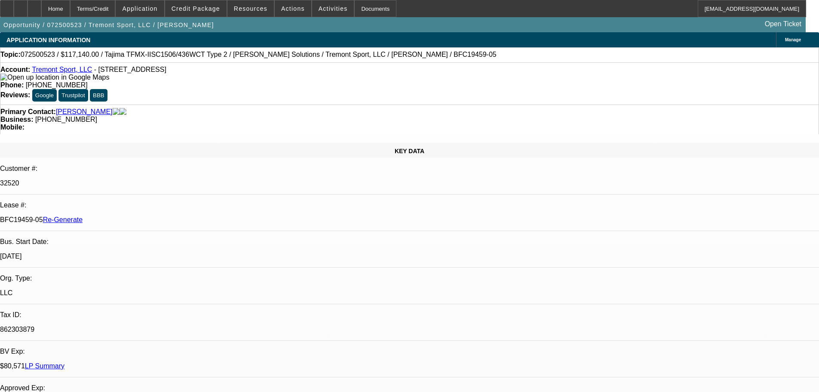
select select "0"
select select "2"
select select "0"
select select "6"
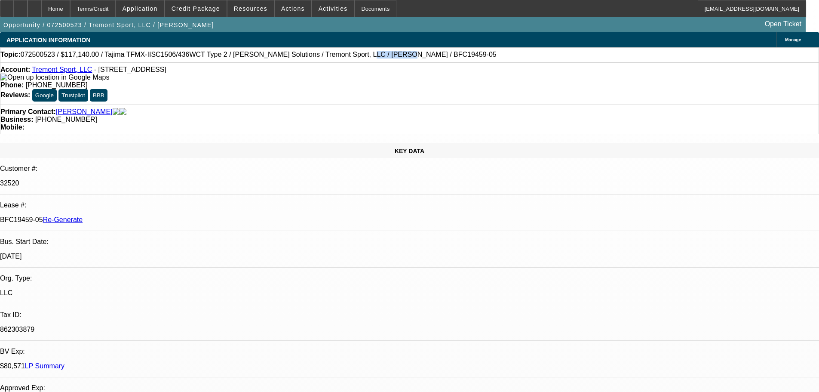
drag, startPoint x: 335, startPoint y: 56, endPoint x: 309, endPoint y: 59, distance: 26.4
click at [309, 58] on span "072500523 / $117,140.00 / Tajima TFMX-IISC1506/436WCT Type 2 / [PERSON_NAME] So…" at bounding box center [259, 55] width 476 height 8
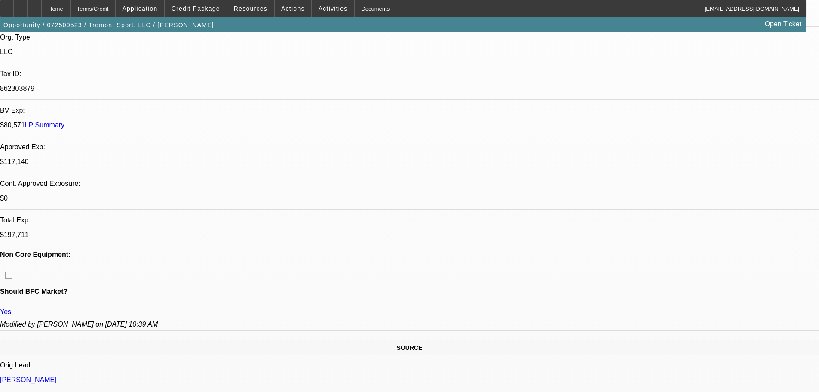
scroll to position [258, 0]
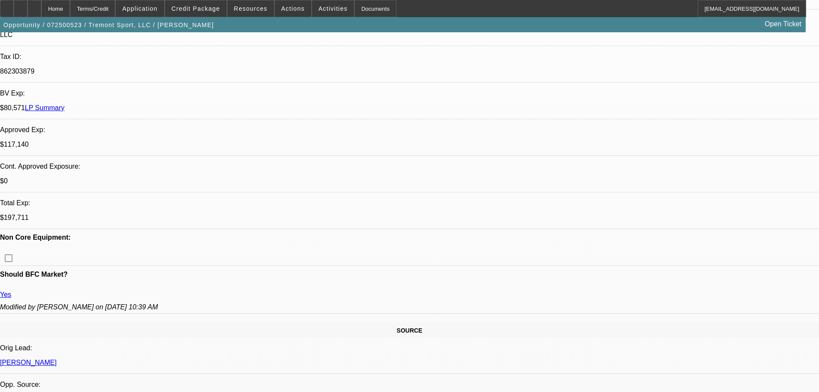
drag, startPoint x: 62, startPoint y: 173, endPoint x: 27, endPoint y: 172, distance: 34.8
drag, startPoint x: 58, startPoint y: 162, endPoint x: 15, endPoint y: 163, distance: 42.2
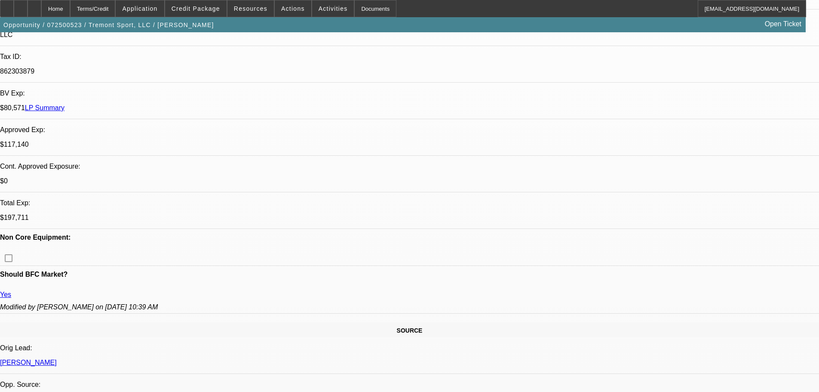
copy link "[PERSON_NAME]"
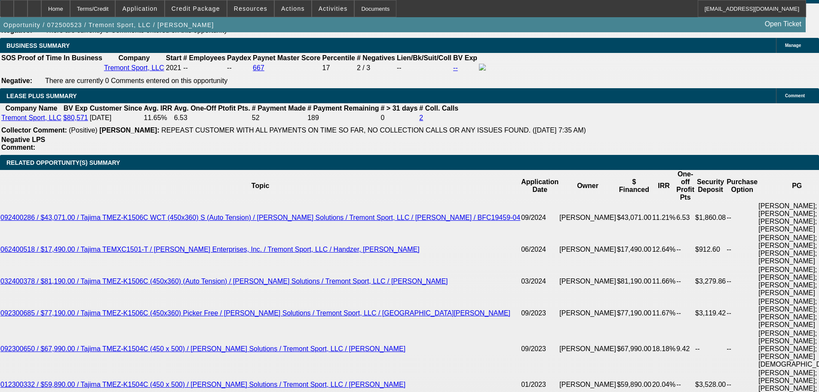
scroll to position [1634, 0]
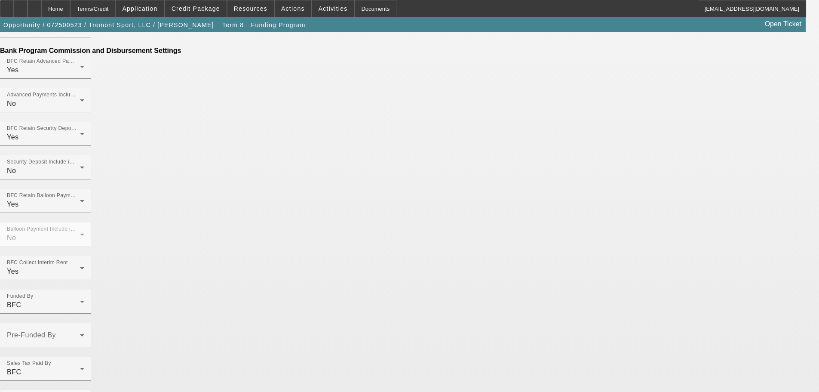
scroll to position [344, 0]
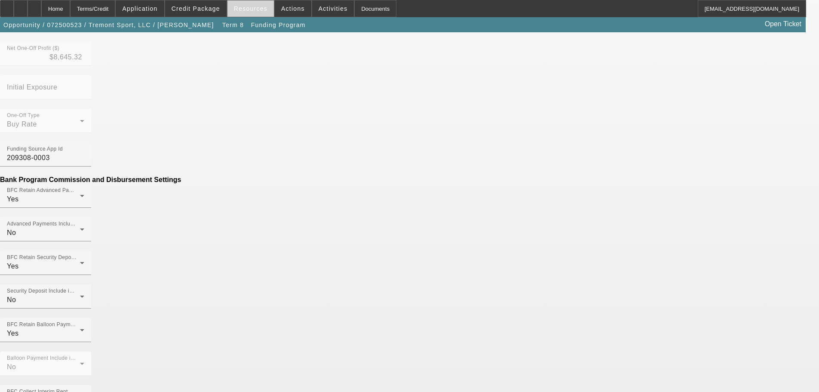
click at [253, 12] on span "Resources" at bounding box center [251, 8] width 34 height 7
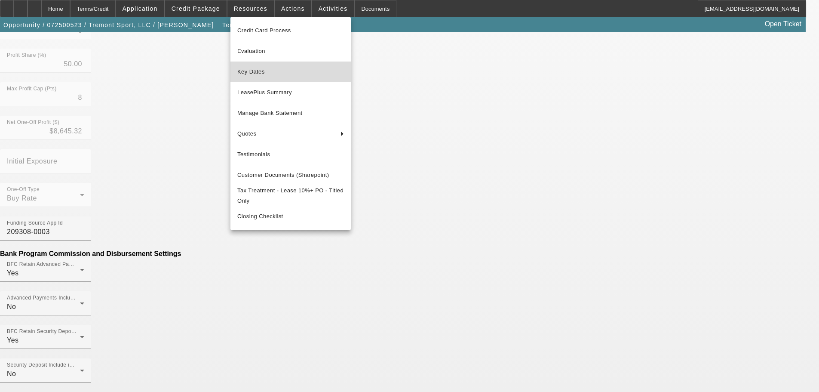
click at [258, 67] on span "Key Dates" at bounding box center [290, 72] width 107 height 10
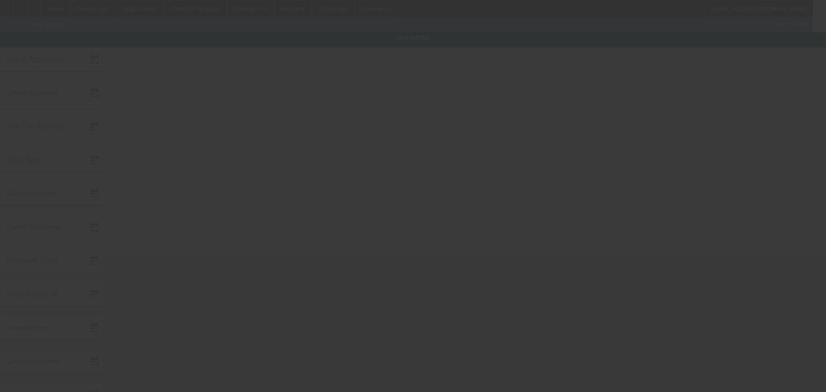
type input "[DATE]"
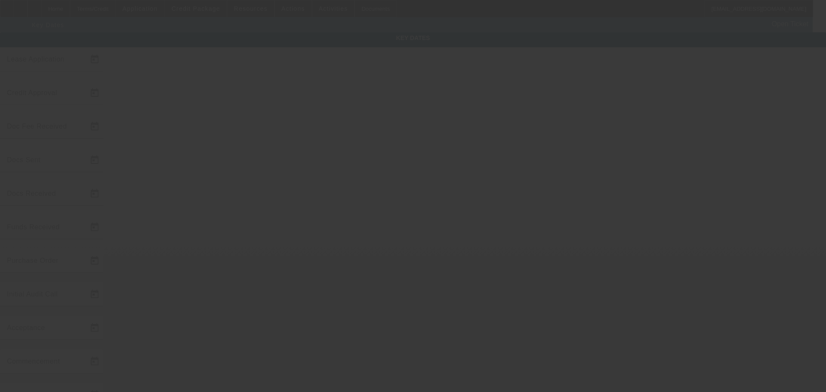
type input "8/7/2025"
type input "8/21/2025"
type input "9/1/2025"
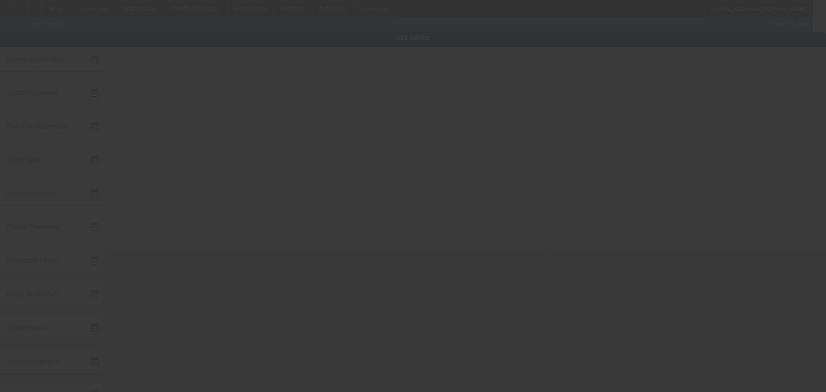
type input "10/1/2025"
type input "8/28/2025"
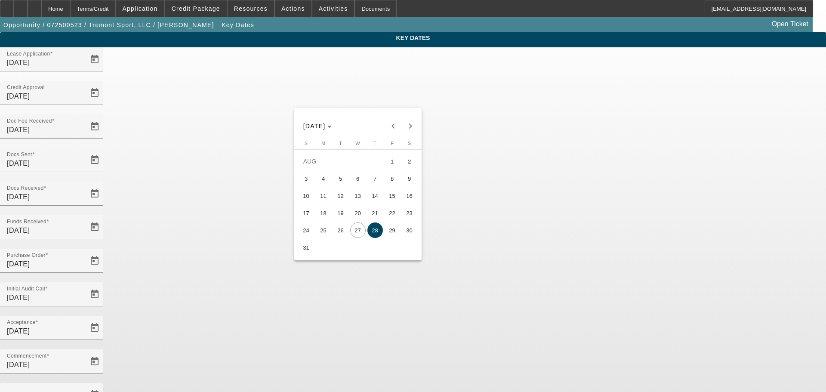
drag, startPoint x: 700, startPoint y: 188, endPoint x: 225, endPoint y: 44, distance: 496.3
click at [691, 185] on div at bounding box center [413, 196] width 826 height 392
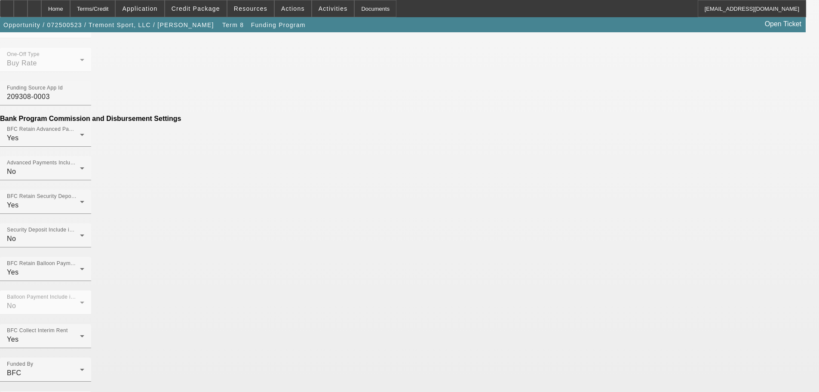
scroll to position [344, 0]
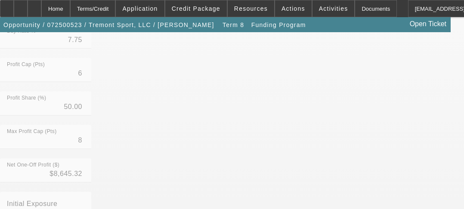
scroll to position [172, 0]
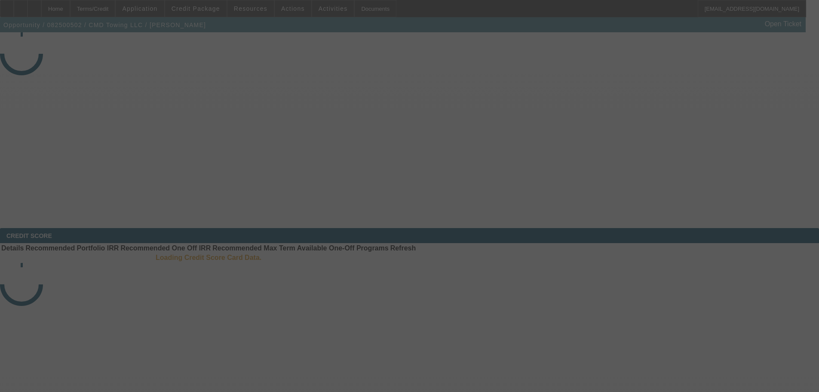
select select "3"
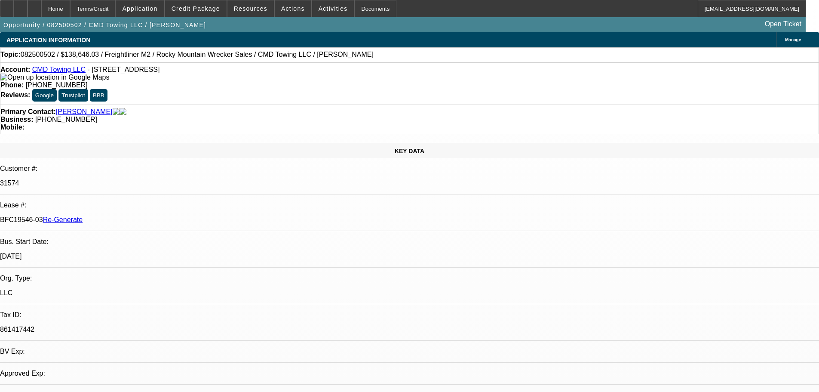
select select "0"
select select "6"
click at [367, 7] on div "Documents" at bounding box center [375, 8] width 42 height 17
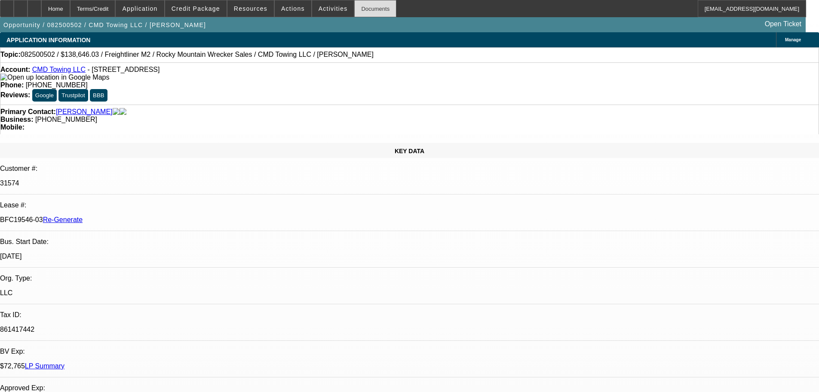
click at [361, 10] on div "Documents" at bounding box center [375, 8] width 42 height 17
click at [372, 7] on div "Documents" at bounding box center [375, 8] width 42 height 17
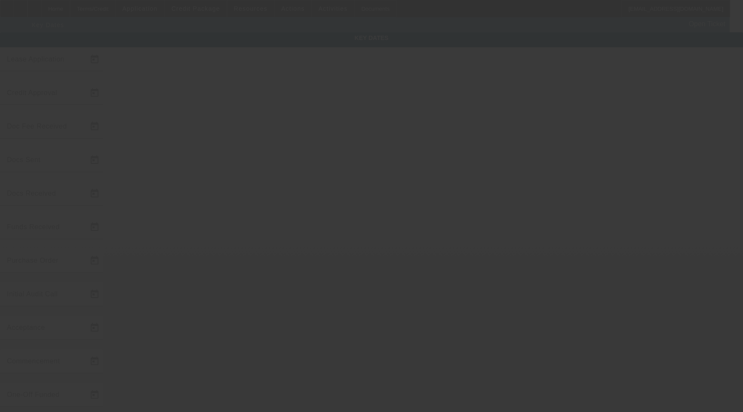
type input "[DATE]"
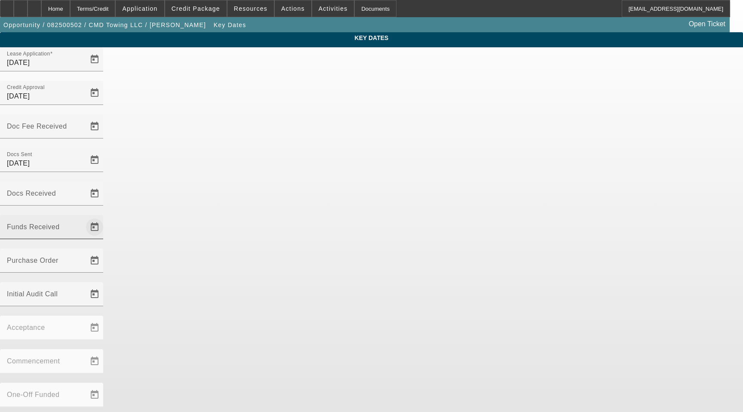
click at [105, 217] on span "Open calendar" at bounding box center [94, 227] width 21 height 21
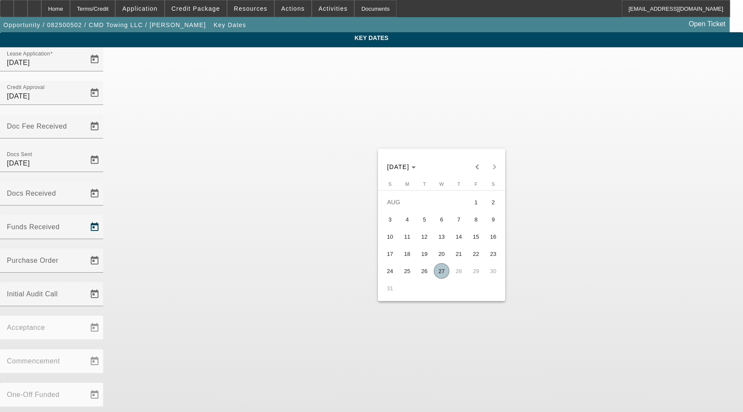
click at [438, 272] on span "27" at bounding box center [441, 270] width 15 height 15
type input "8/27/2025"
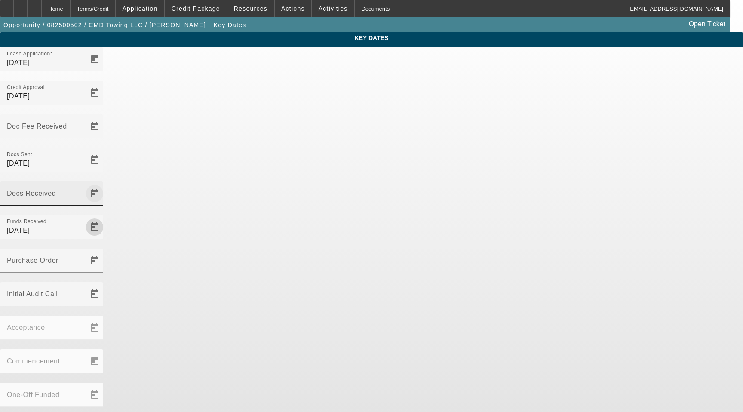
click at [105, 183] on span "Open calendar" at bounding box center [94, 193] width 21 height 21
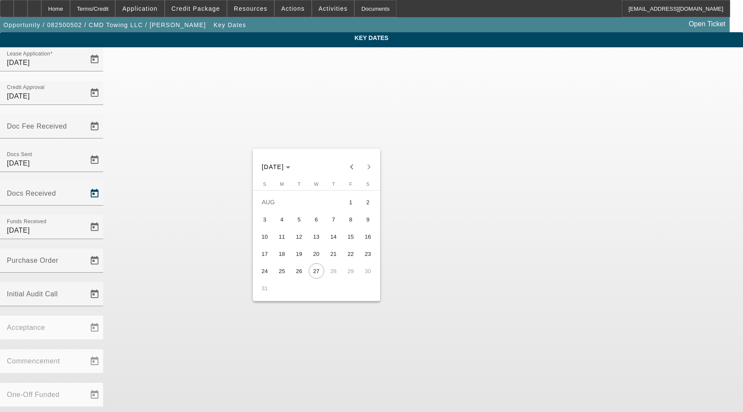
click at [296, 274] on span "26" at bounding box center [299, 270] width 15 height 15
type input "8/26/2025"
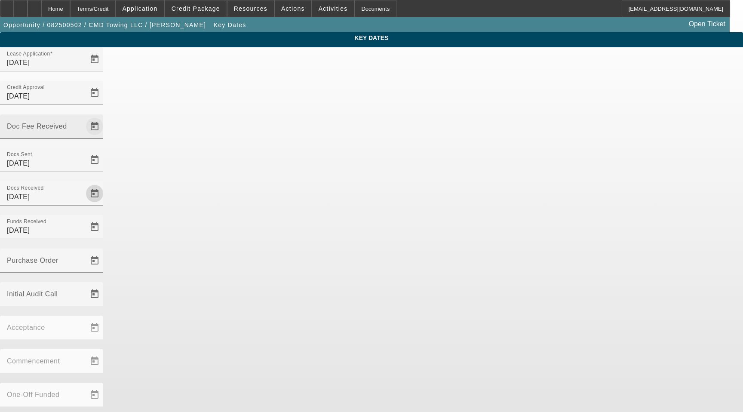
click at [105, 116] on span "Open calendar" at bounding box center [94, 126] width 21 height 21
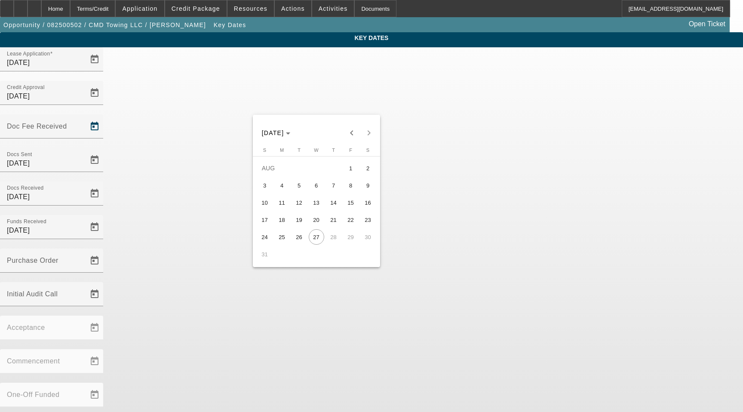
click at [276, 235] on button "25" at bounding box center [282, 236] width 17 height 17
type input "[DATE]"
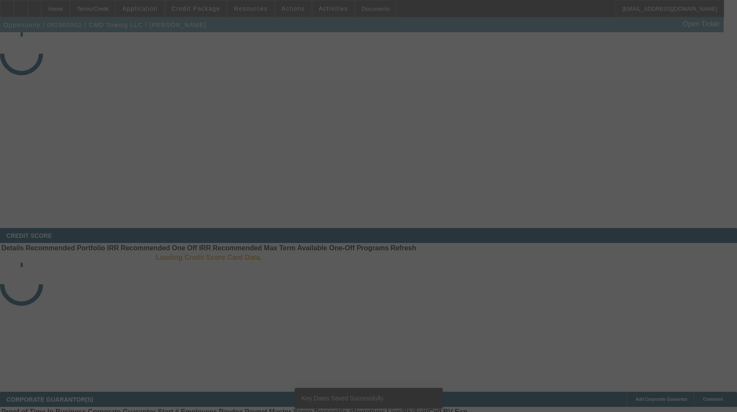
select select "3"
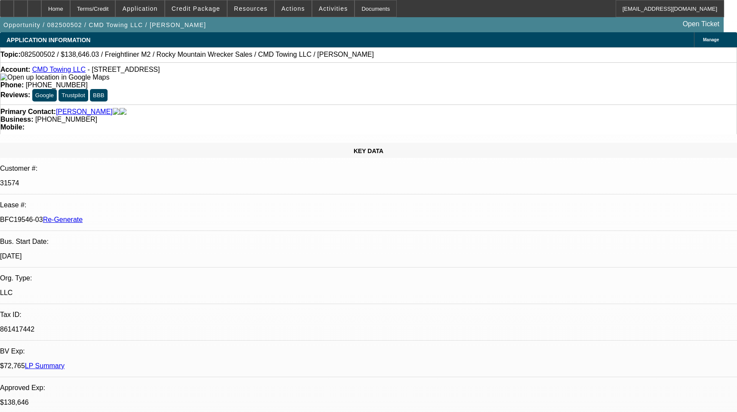
select select "0"
select select "6"
click at [323, 12] on span at bounding box center [333, 8] width 42 height 21
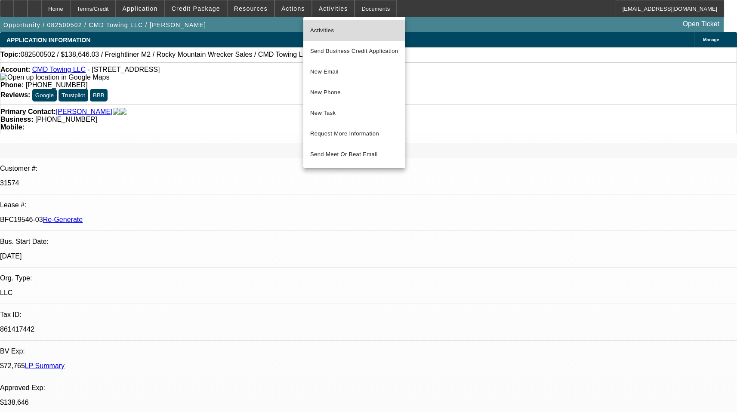
click at [323, 24] on button "Activities" at bounding box center [354, 30] width 102 height 21
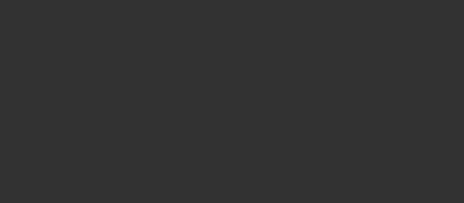
select select "3"
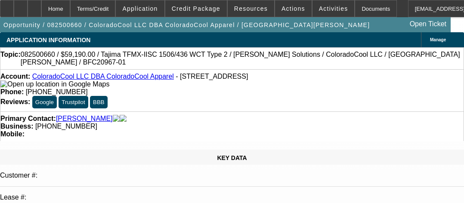
select select "0"
select select "2"
select select "0"
select select "6"
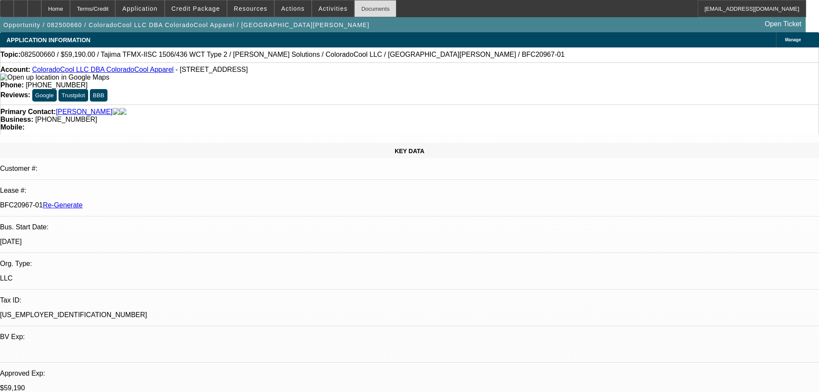
click at [364, 1] on div "Documents" at bounding box center [375, 8] width 42 height 17
click at [366, 2] on div "Documents" at bounding box center [375, 8] width 42 height 17
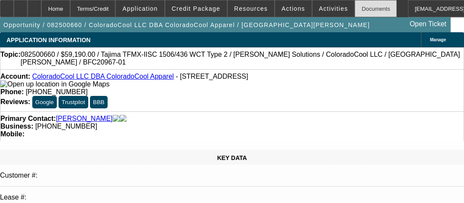
click at [367, 12] on div "Documents" at bounding box center [375, 8] width 42 height 17
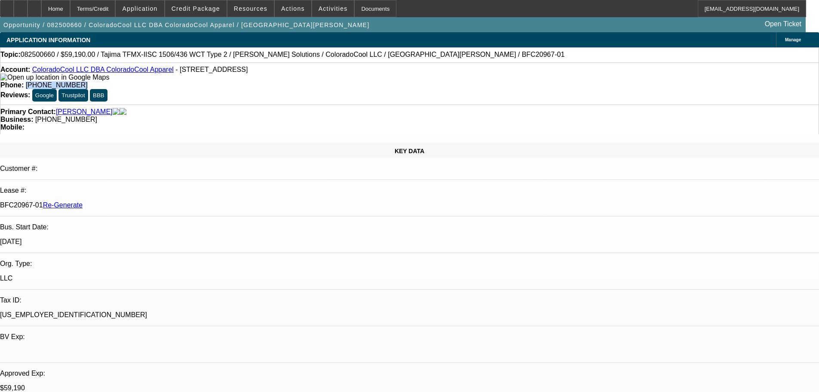
drag, startPoint x: 339, startPoint y: 75, endPoint x: 300, endPoint y: 70, distance: 39.9
click at [300, 81] on div "Phone: [PHONE_NUMBER]" at bounding box center [409, 85] width 818 height 8
copy span "[PHONE_NUMBER]"
click at [321, 10] on span "Activities" at bounding box center [333, 8] width 29 height 7
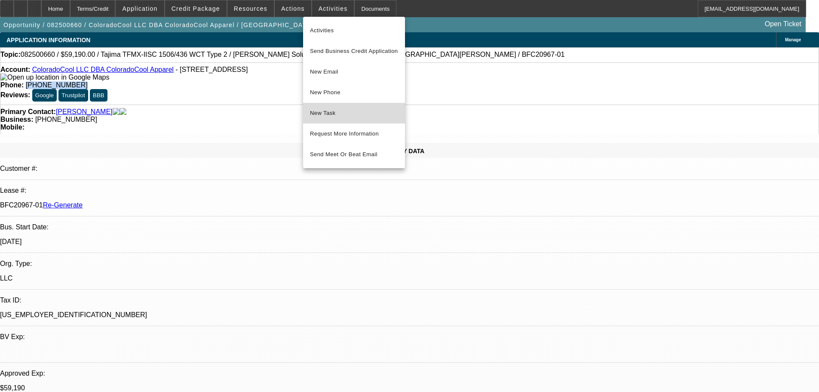
click at [321, 111] on span "New Task" at bounding box center [354, 113] width 88 height 10
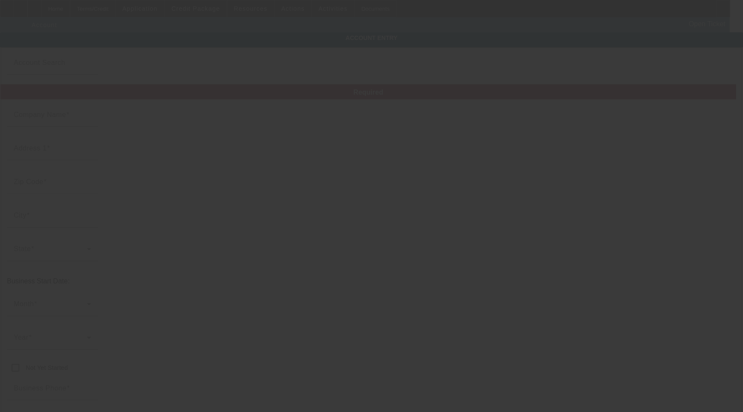
type input "ColoradoCool LLC"
type input "[STREET_ADDRESS]"
type input "81505"
type input "[GEOGRAPHIC_DATA]"
type input "[PHONE_NUMBER]"
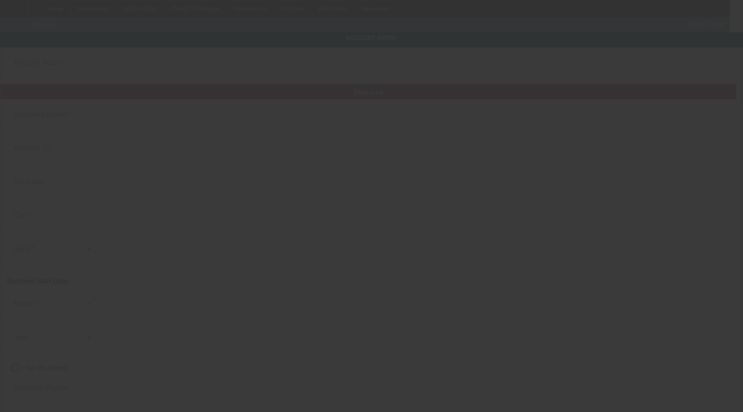
type input "ColoradoCool Apparel"
type input "Unit 103"
type input "[EMAIL_ADDRESS][DOMAIN_NAME]"
type input "[US_EMPLOYER_IDENTIFICATION_NUMBER]"
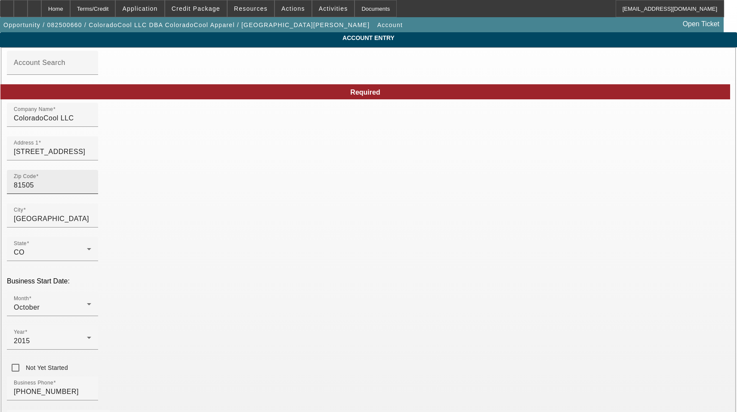
type input "[DATE]"
click at [91, 188] on input "81505" at bounding box center [52, 185] width 77 height 10
type input "81505"
type input "Mesa"
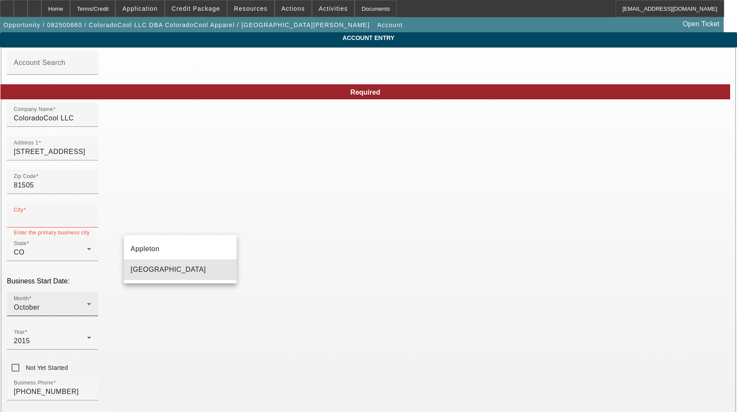
drag, startPoint x: 192, startPoint y: 271, endPoint x: 199, endPoint y: 269, distance: 7.8
click at [192, 271] on mat-option "[GEOGRAPHIC_DATA]" at bounding box center [180, 269] width 113 height 21
type input "[GEOGRAPHIC_DATA]"
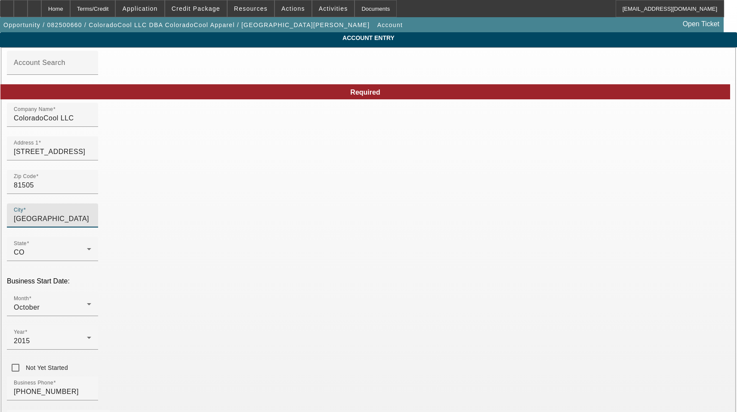
type input "Mesa"
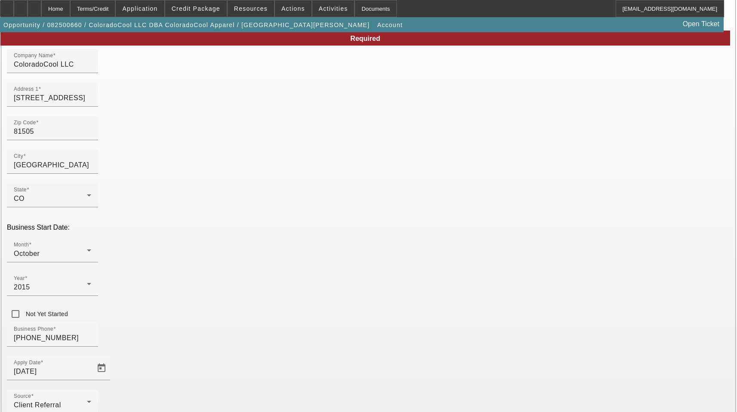
scroll to position [95, 0]
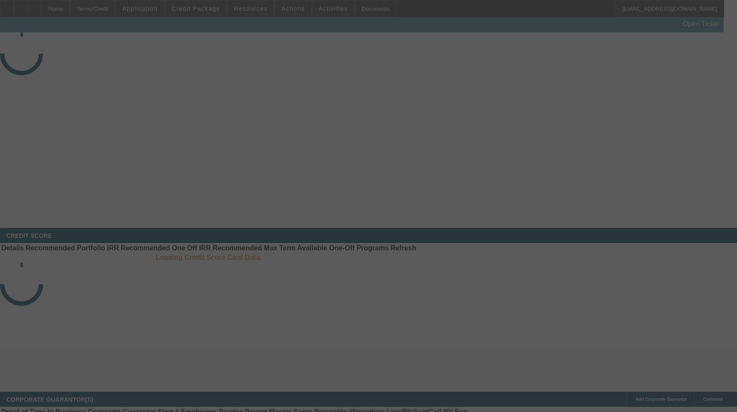
select select "3"
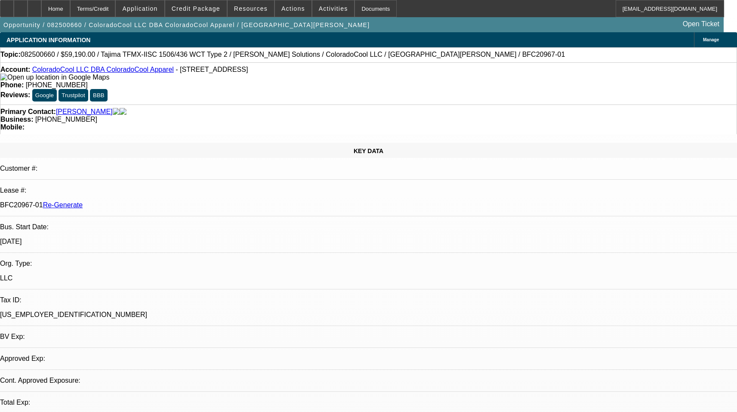
select select "0"
select select "2"
select select "0"
select select "6"
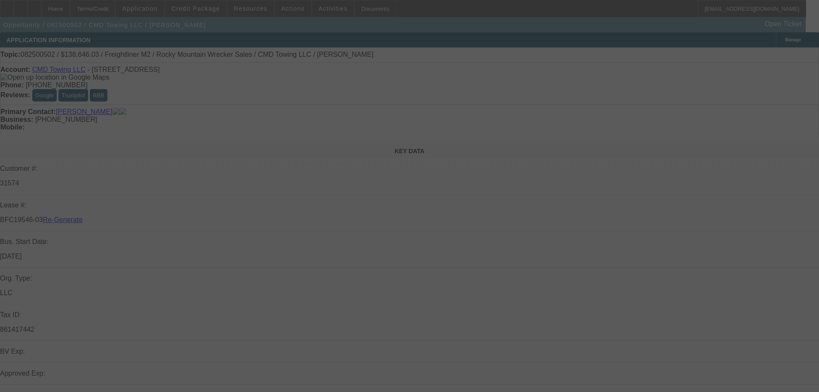
select select "3"
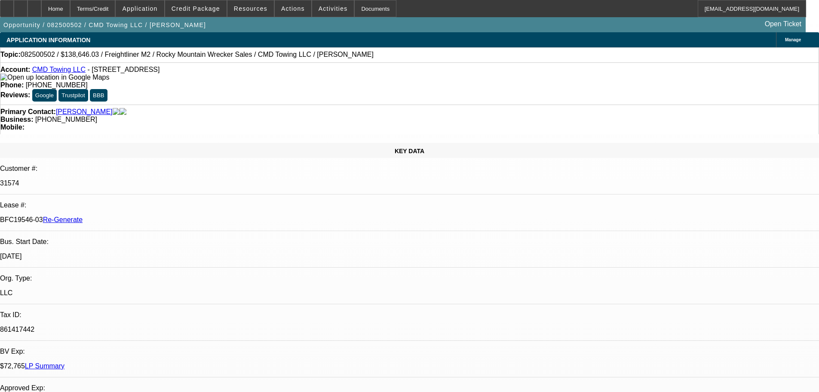
select select "0"
select select "6"
click at [296, 11] on span at bounding box center [293, 8] width 37 height 21
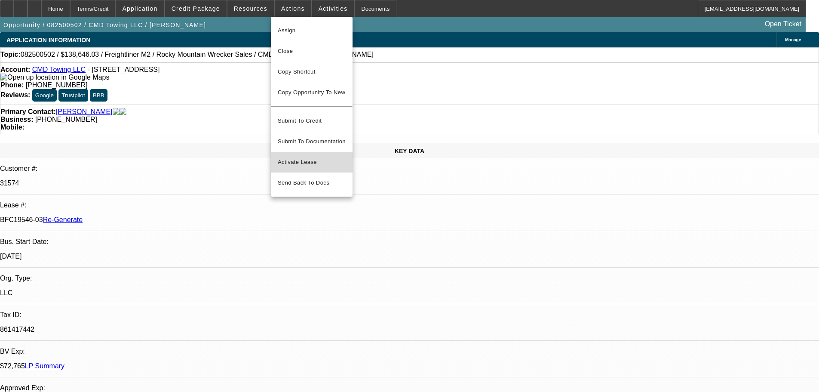
click at [312, 152] on button "Activate Lease" at bounding box center [312, 162] width 82 height 21
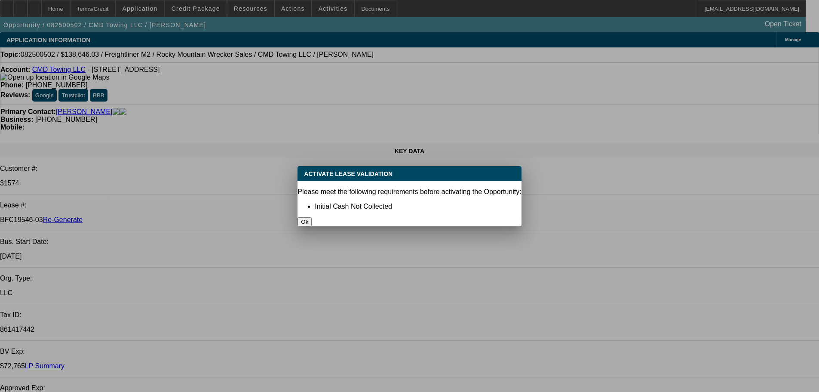
click at [312, 217] on button "Ok" at bounding box center [305, 221] width 14 height 9
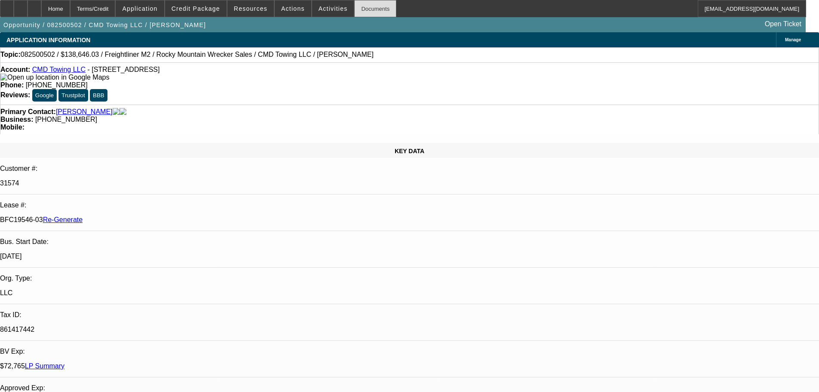
click at [363, 10] on div "Documents" at bounding box center [375, 8] width 42 height 17
drag, startPoint x: 645, startPoint y: 293, endPoint x: 621, endPoint y: 292, distance: 23.7
copy p "35,207.26"
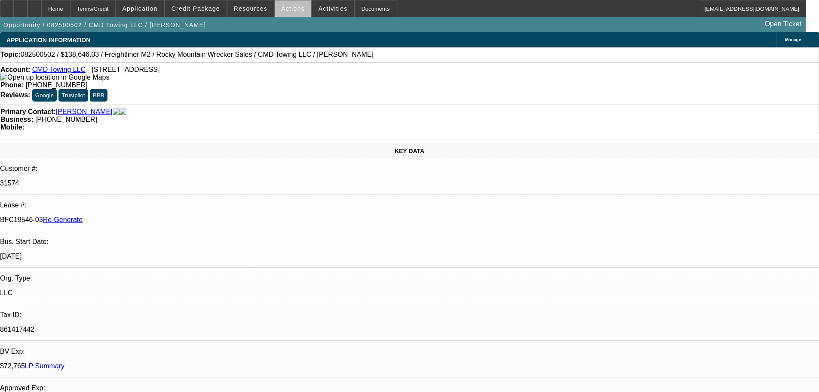
click at [295, 14] on span at bounding box center [293, 8] width 37 height 21
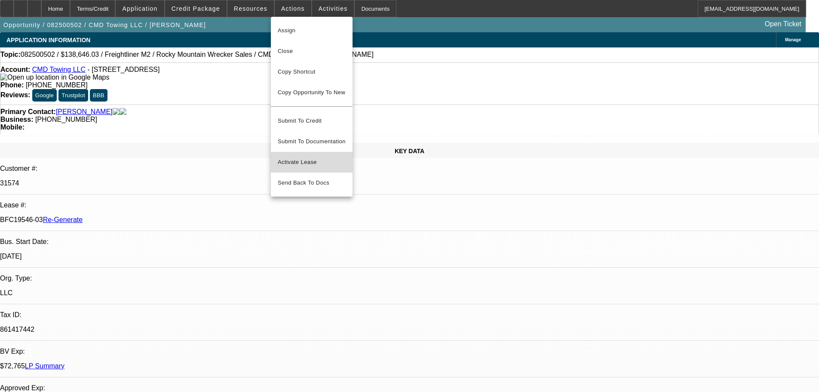
click at [302, 157] on span "Activate Lease" at bounding box center [312, 162] width 68 height 10
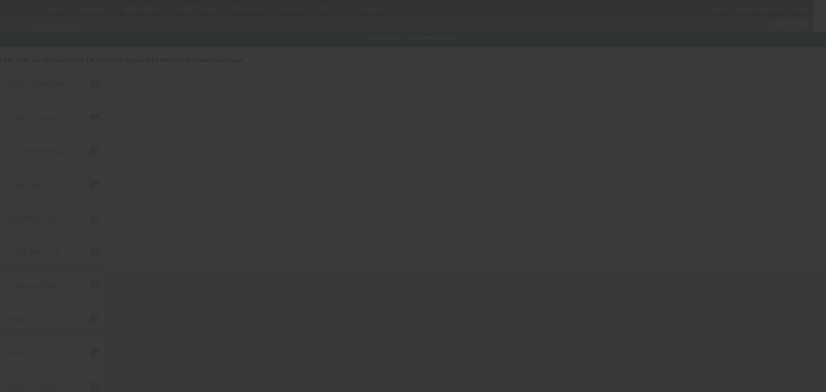
type input "8/19/2025"
type input "8/25/2025"
type input "8/26/2025"
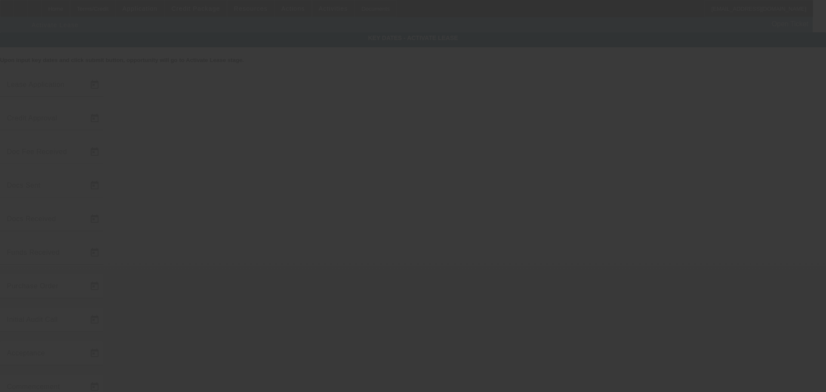
type input "8/27/2025"
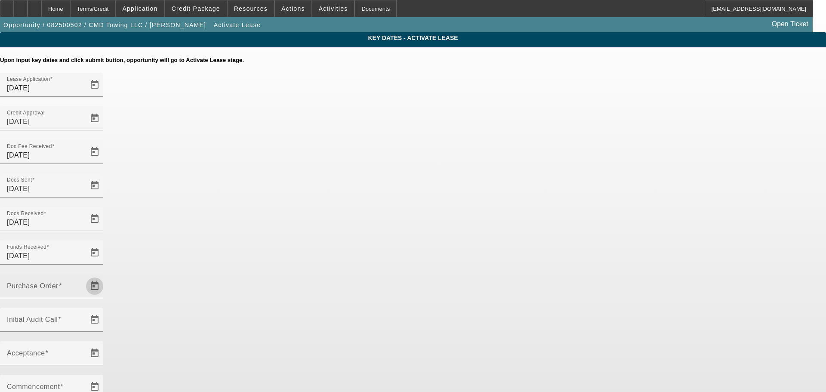
click at [105, 276] on span "Open calendar" at bounding box center [94, 286] width 21 height 21
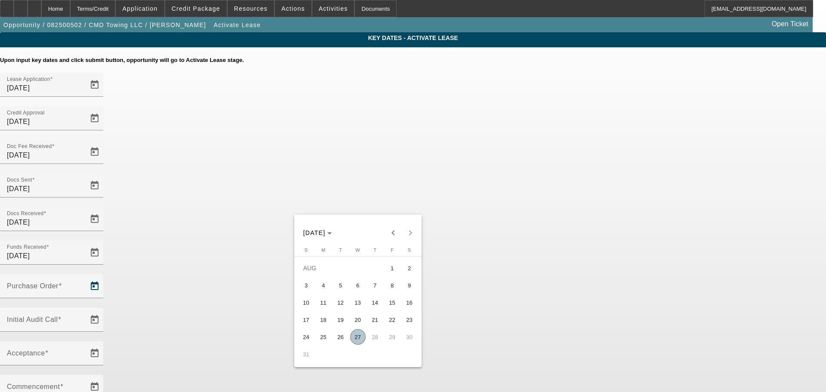
click at [358, 341] on span "27" at bounding box center [357, 336] width 15 height 15
type input "8/27/2025"
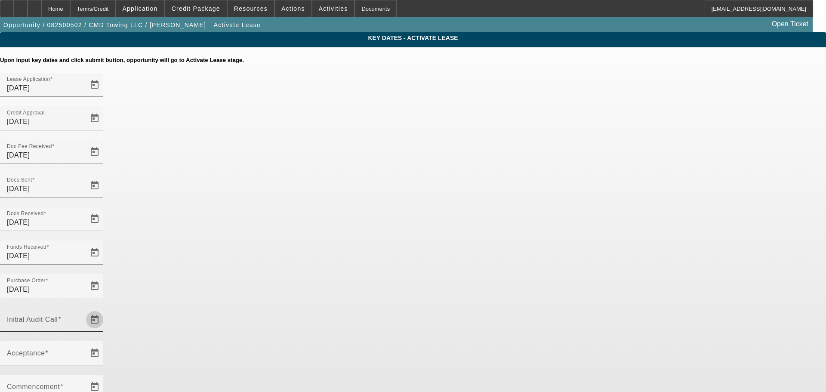
click at [105, 309] on span "Open calendar" at bounding box center [94, 319] width 21 height 21
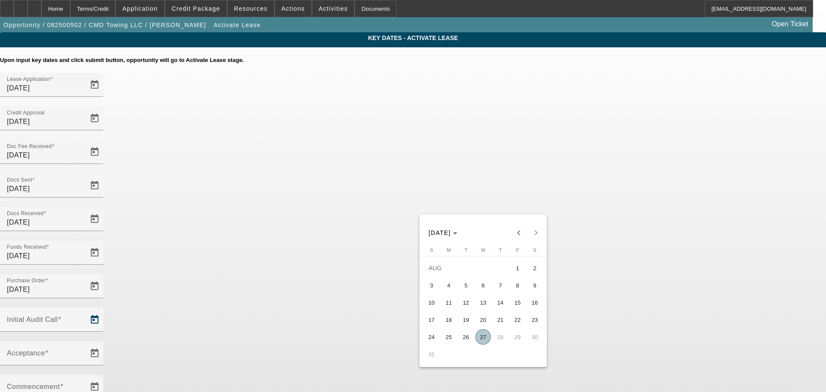
click at [484, 339] on span "27" at bounding box center [482, 336] width 15 height 15
type input "8/27/2025"
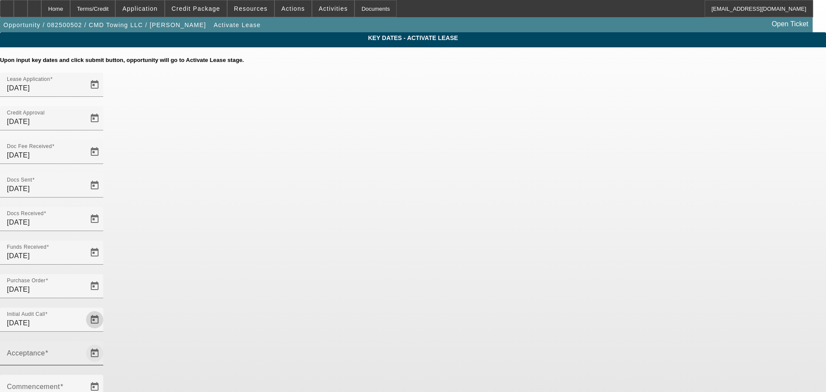
click at [105, 343] on span "Open calendar" at bounding box center [94, 353] width 21 height 21
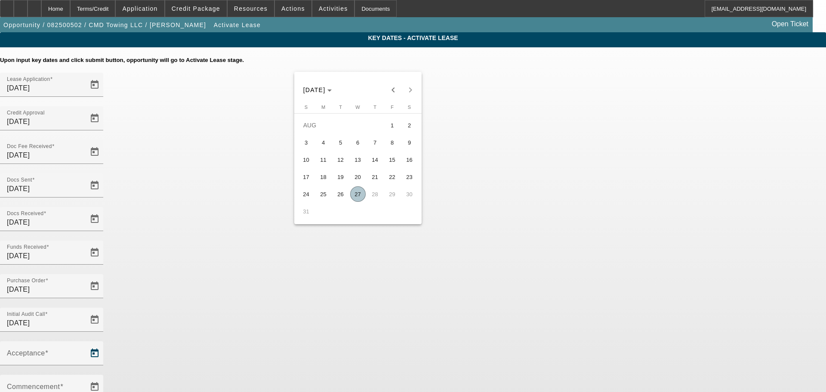
click at [358, 197] on span "27" at bounding box center [357, 193] width 15 height 15
type input "8/27/2025"
type input "9/1/2025"
type input "10/1/2025"
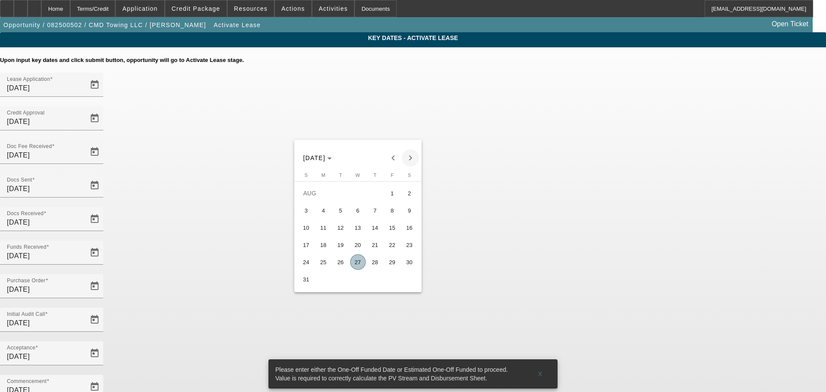
click at [407, 157] on span "Next month" at bounding box center [410, 157] width 17 height 17
click at [325, 210] on span "1" at bounding box center [323, 210] width 15 height 15
type input "9/1/2025"
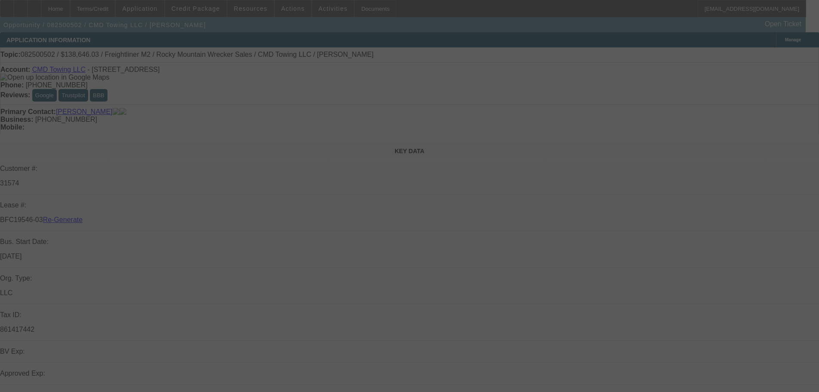
select select "4"
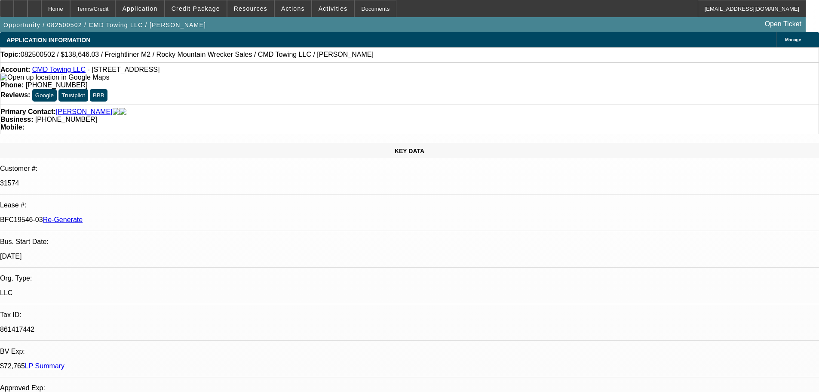
select select "0"
select select "6"
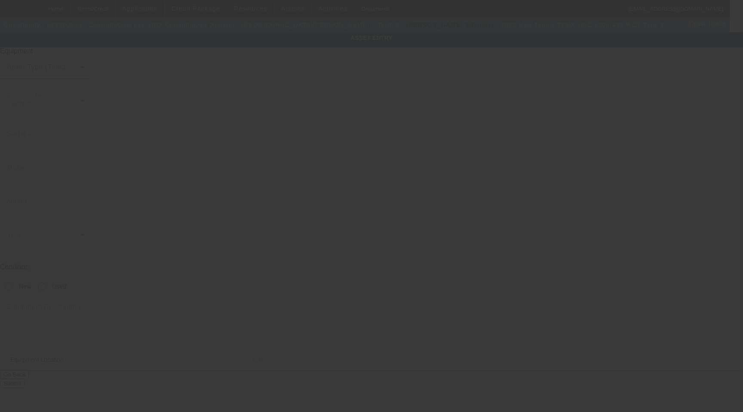
type input "TAJIMA"
type input "TFMX-IISC 1506/436 WCT Type 2"
radio input "true"
type textarea "6 head machine"
type input "562 W Crete Cir"
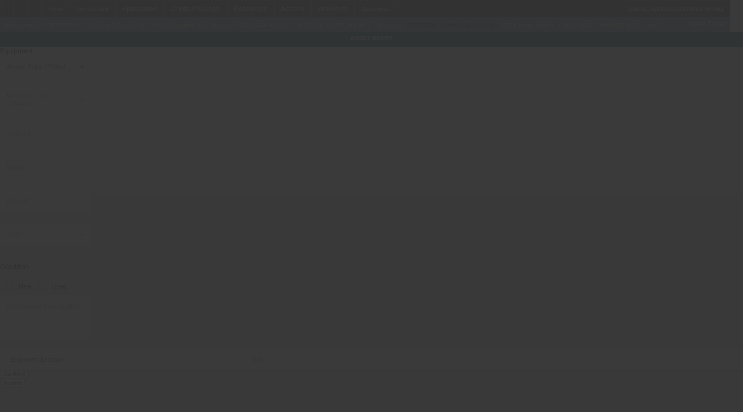
type input "Unit 103"
type input "Grand Junction"
type input "81505"
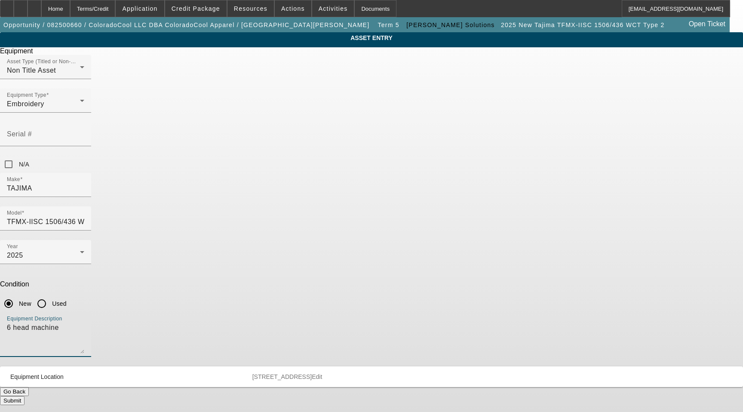
click at [84, 323] on textarea "6 head machine" at bounding box center [45, 338] width 77 height 31
drag, startPoint x: 344, startPoint y: 227, endPoint x: 33, endPoint y: 211, distance: 310.9
click at [33, 211] on app-asset-collateral-manage "ASSET ENTRY Delete asset Equipment Asset Type (Titled or Non-Titled) Non Title …" at bounding box center [371, 218] width 743 height 373
type textarea "6 Head 15 Needle Embroidery Machine with Cap Frame Driver with Support Shaft, (…"
click at [312, 373] on span "562 W Crete Cir Unit 103 Grand Junction CO 81505" at bounding box center [281, 376] width 59 height 7
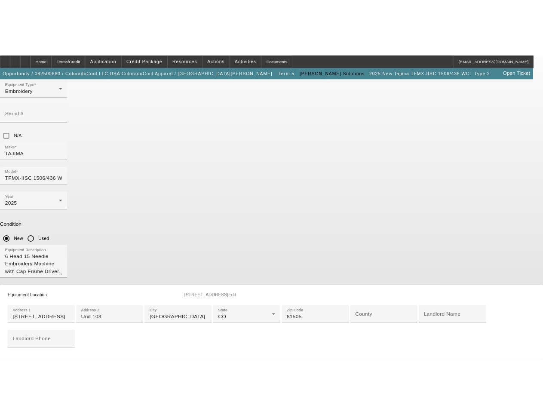
scroll to position [129, 0]
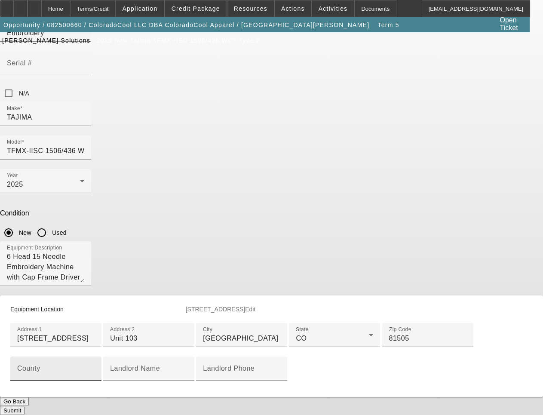
click at [95, 367] on input "County" at bounding box center [55, 372] width 77 height 10
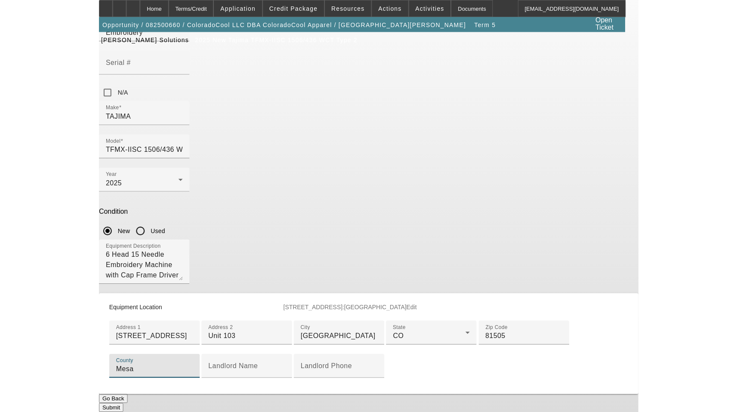
scroll to position [205, 0]
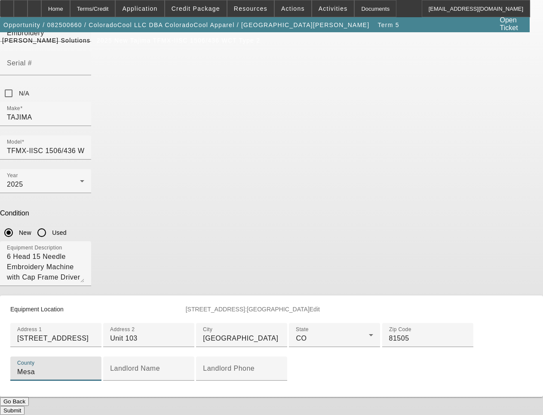
type input "Mesa"
click at [25, 406] on button "Submit" at bounding box center [12, 410] width 25 height 9
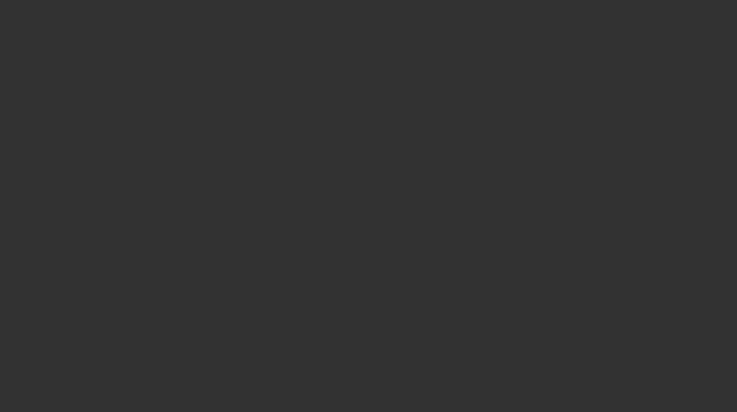
select select "3"
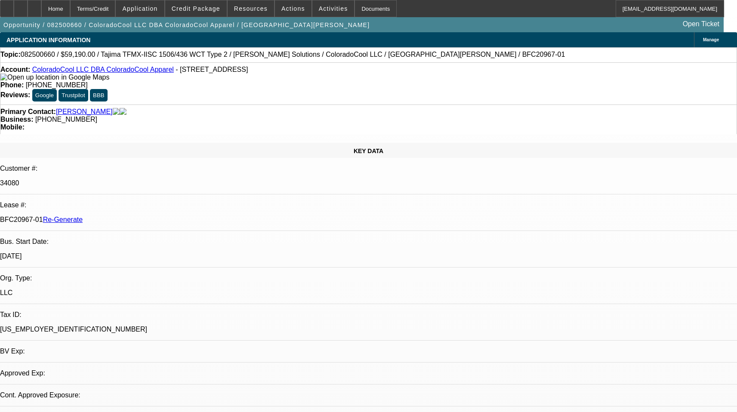
select select "0"
select select "2"
select select "0"
select select "6"
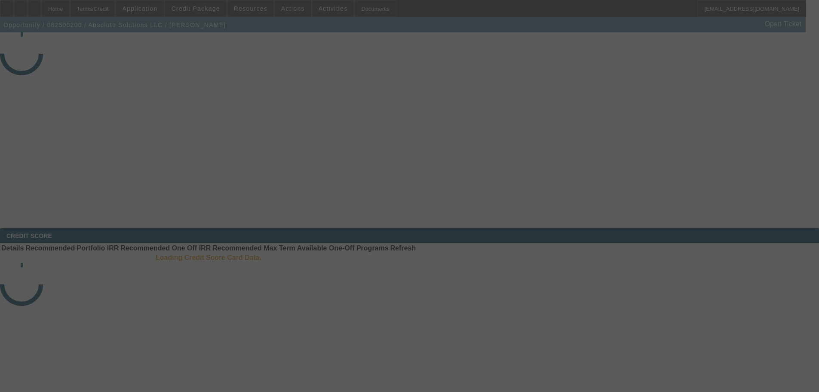
select select "4"
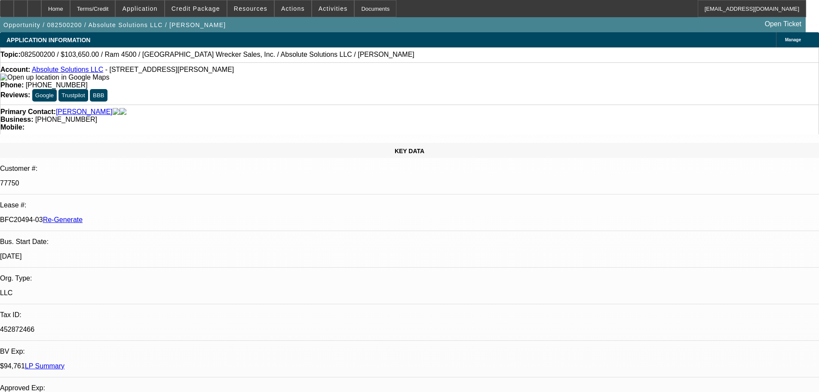
select select "0"
select select "5"
click at [244, 8] on span "Resources" at bounding box center [251, 8] width 34 height 7
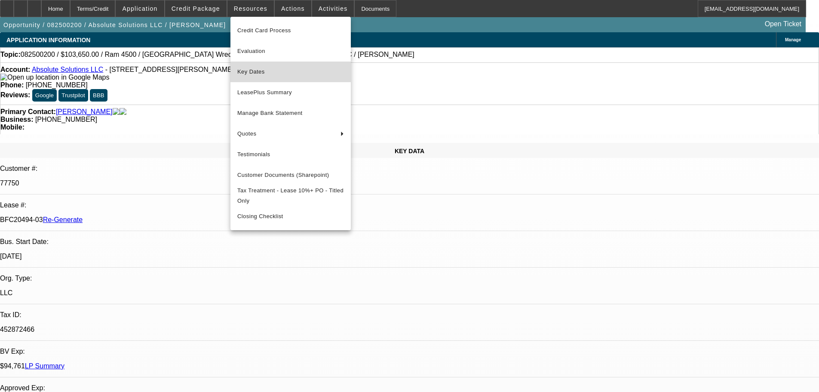
click at [264, 71] on span "Key Dates" at bounding box center [290, 72] width 107 height 10
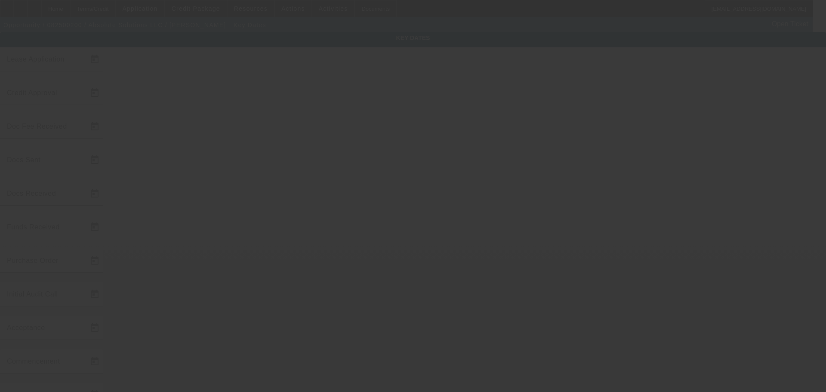
type input "8/8/2025"
type input "8/18/2025"
type input "8/21/2025"
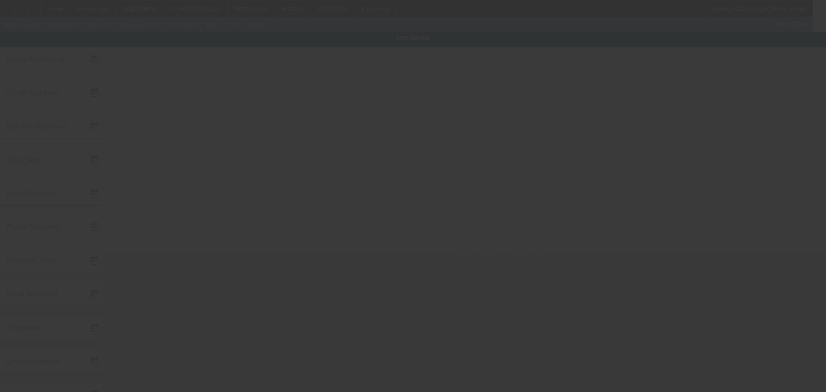
type input "[DATE]"
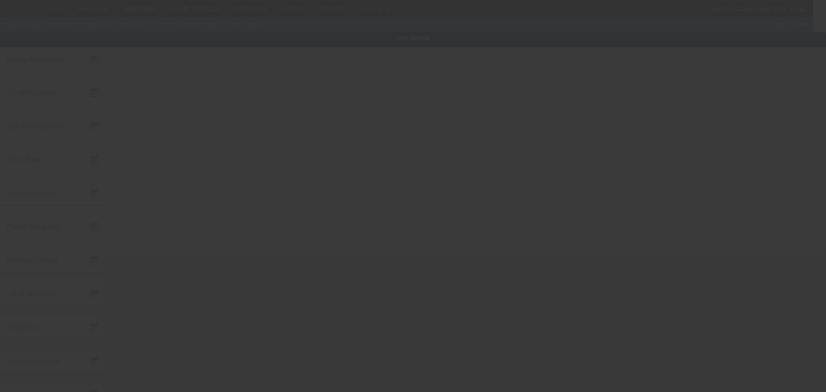
type input "[DATE]"
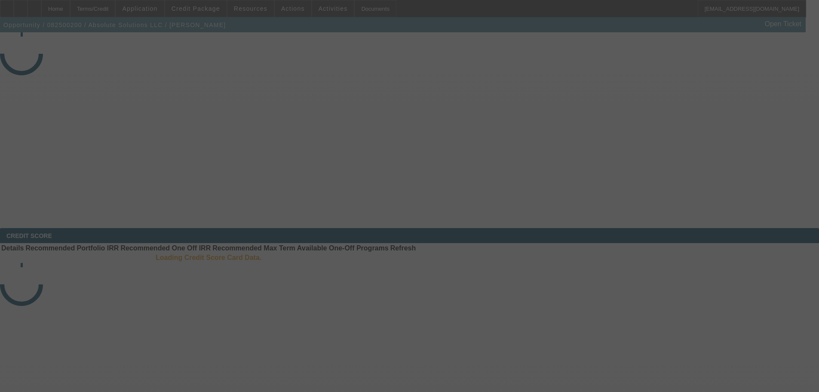
select select "4"
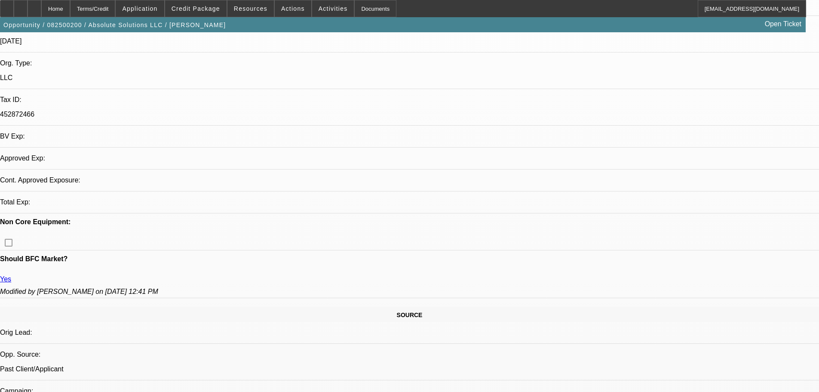
select select "0"
select select "5"
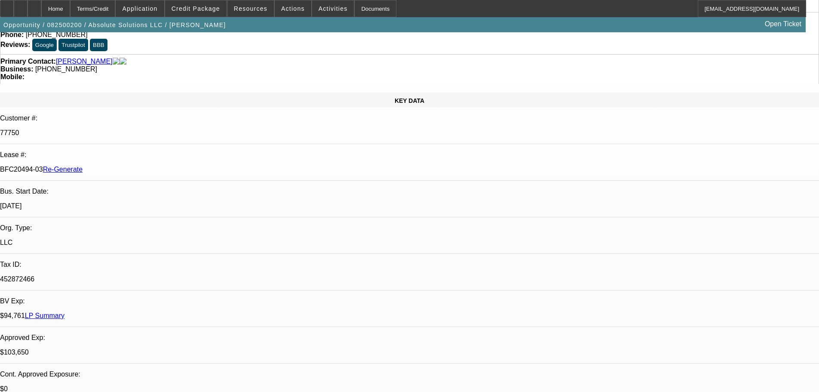
scroll to position [40, 0]
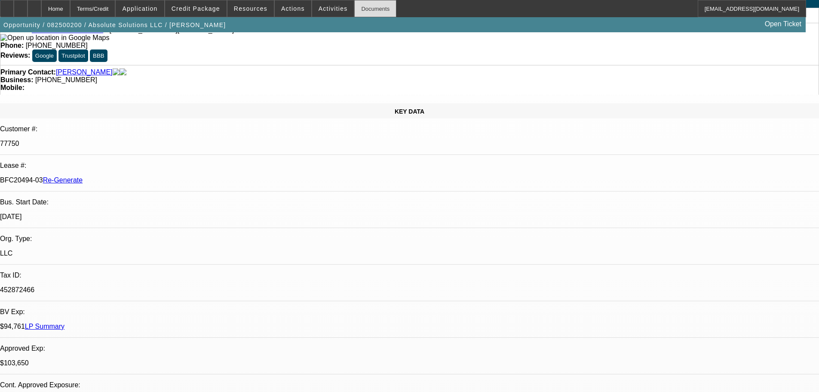
click at [364, 11] on div "Documents" at bounding box center [375, 8] width 42 height 17
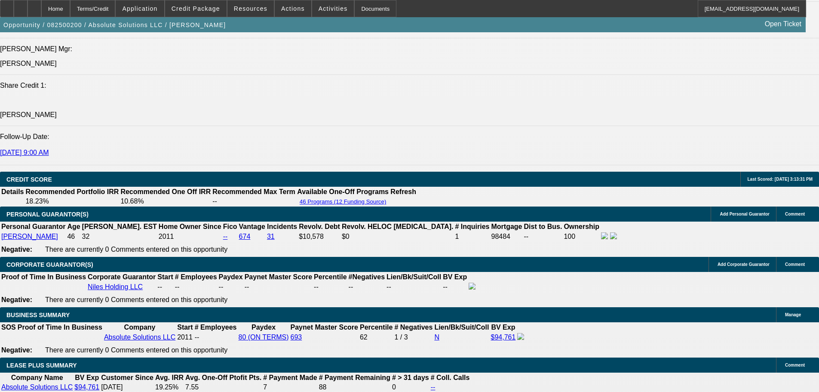
scroll to position [1201, 0]
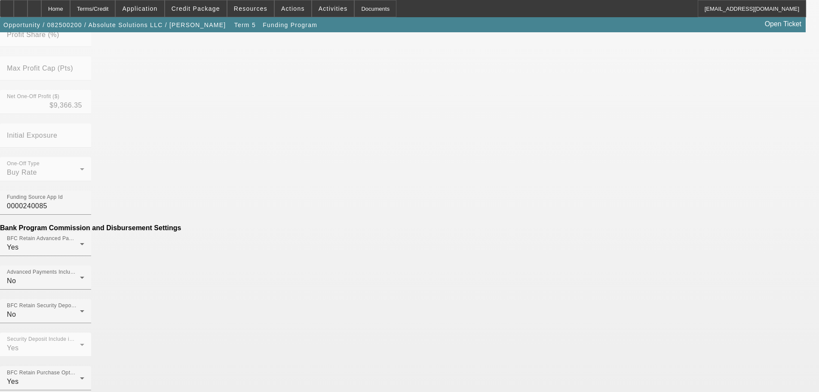
scroll to position [473, 0]
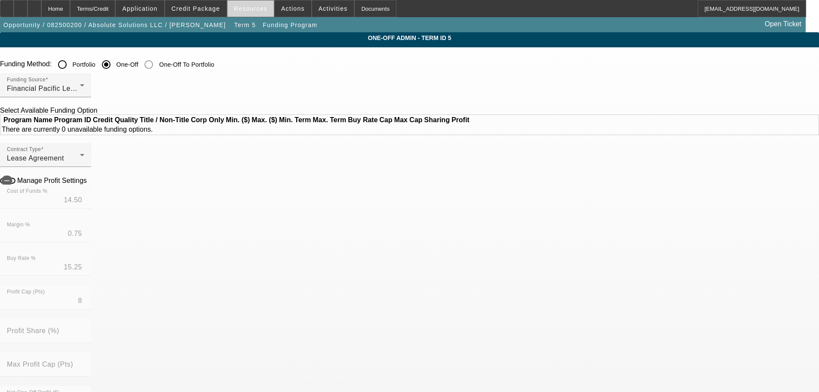
click at [255, 5] on span "Resources" at bounding box center [251, 8] width 34 height 7
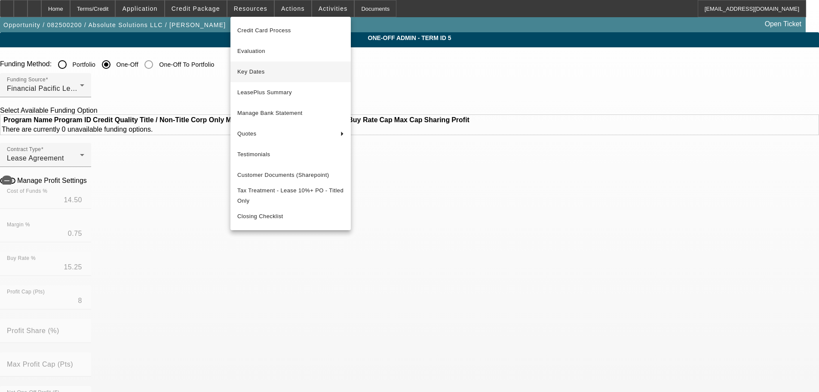
click at [258, 73] on span "Key Dates" at bounding box center [290, 72] width 107 height 10
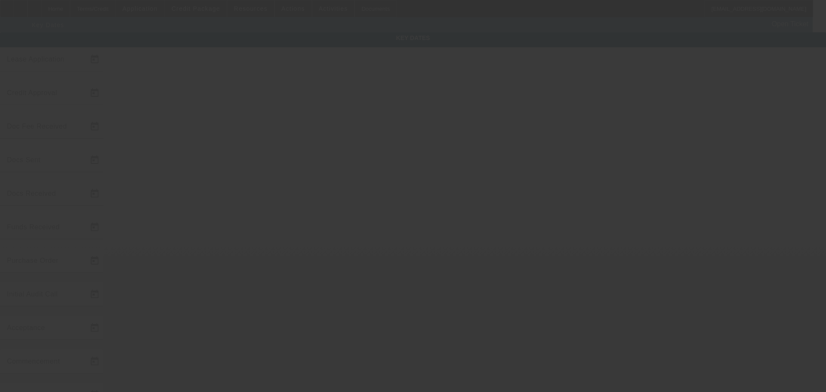
type input "[DATE]"
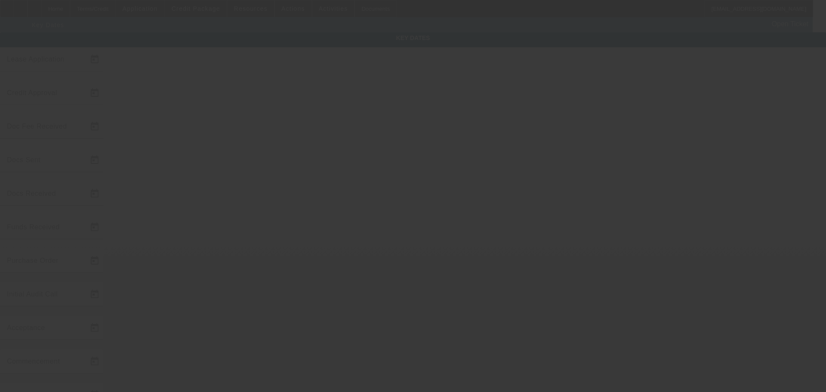
type input "[DATE]"
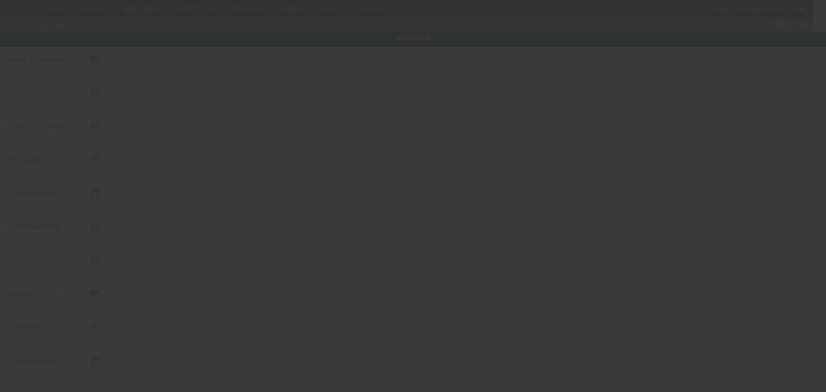
type input "[DATE]"
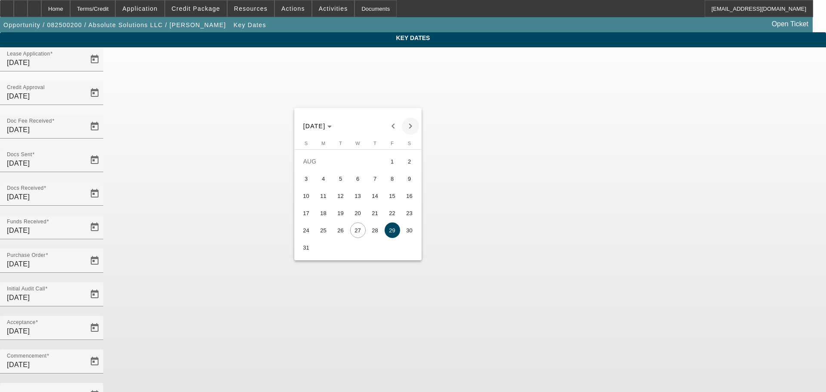
click at [412, 126] on span "Next month" at bounding box center [410, 125] width 17 height 17
click at [326, 214] on span "15" at bounding box center [323, 212] width 15 height 15
type input "[DATE]"
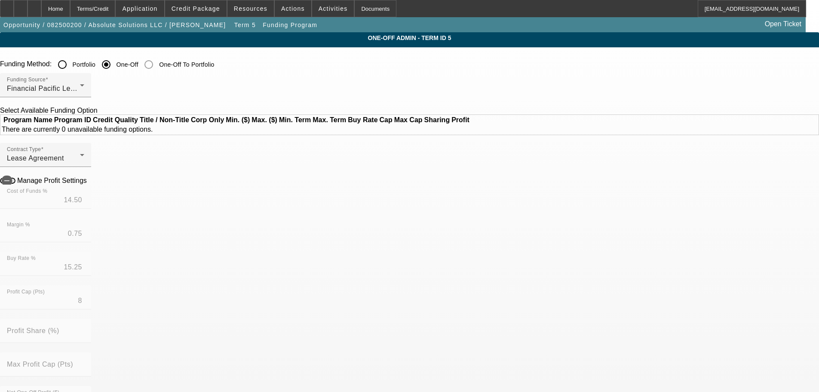
scroll to position [301, 0]
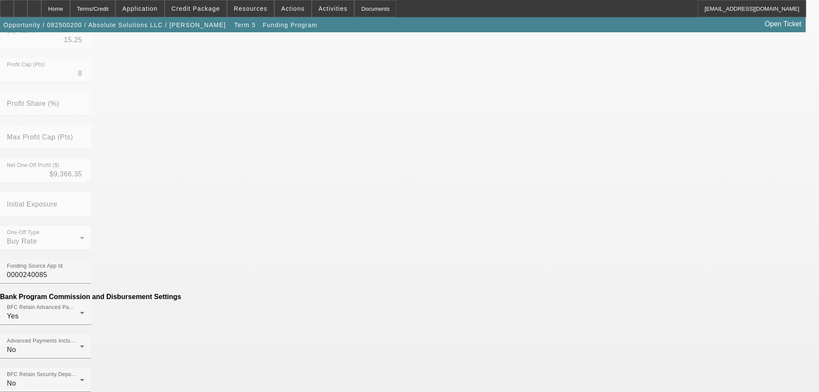
scroll to position [366, 0]
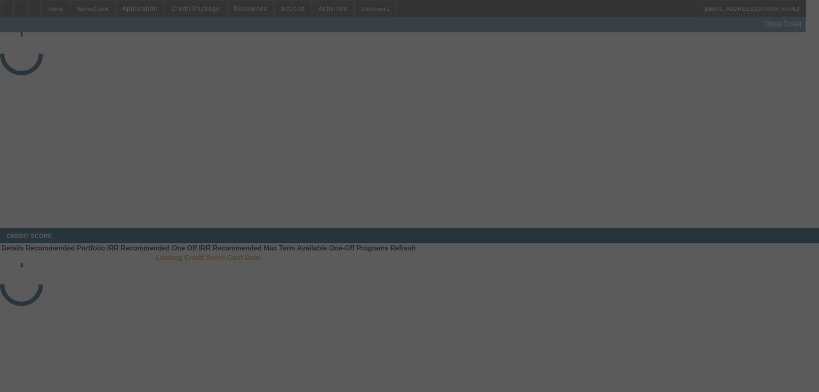
select select "4"
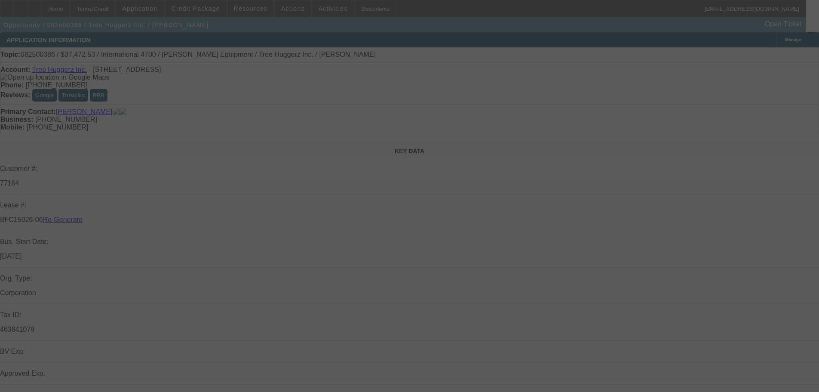
select select "0"
select select "6"
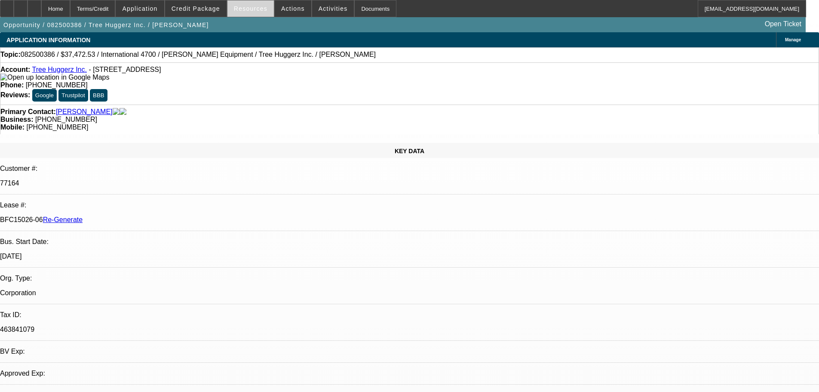
click at [265, 9] on span at bounding box center [251, 8] width 46 height 21
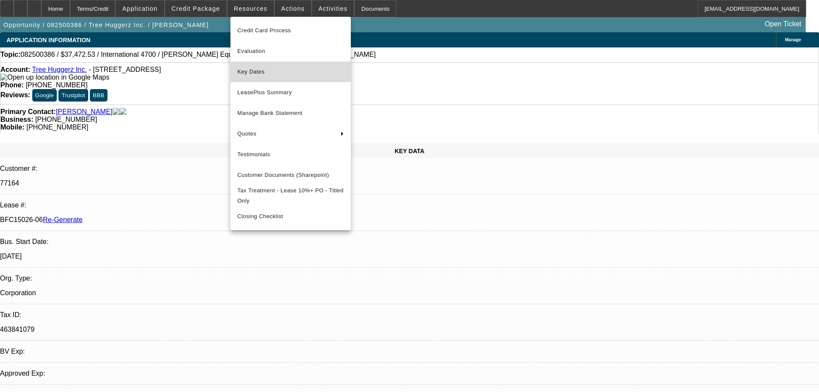
click at [265, 68] on span "Key Dates" at bounding box center [290, 72] width 107 height 10
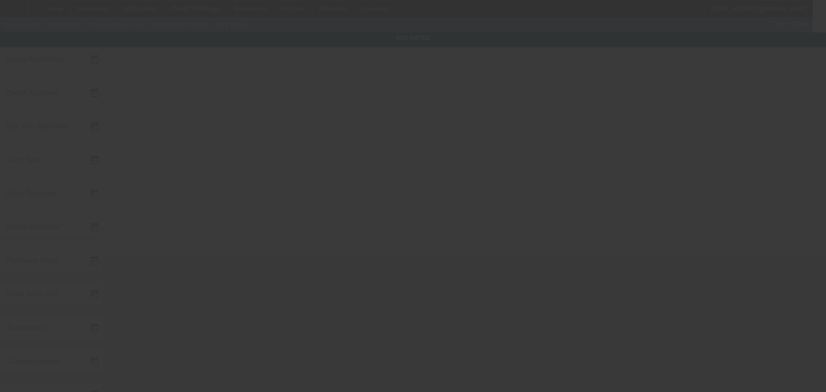
type input "8/14/2025"
type input "8/19/2025"
type input "8/26/2025"
type input "8/21/2025"
type input "8/27/2025"
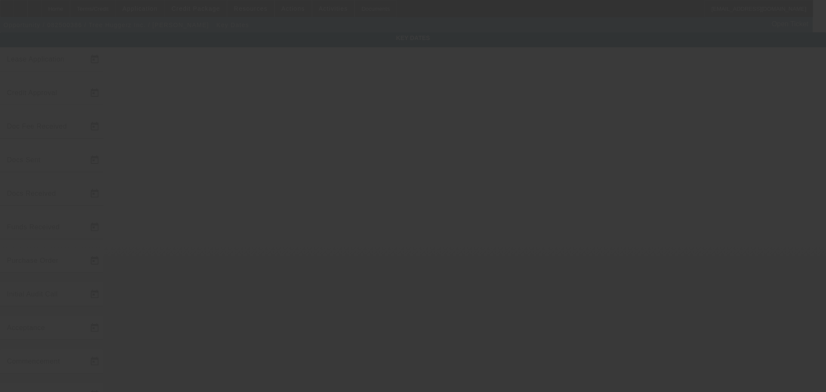
type input "8/26/2025"
type input "8/27/2025"
type input "9/1/2025"
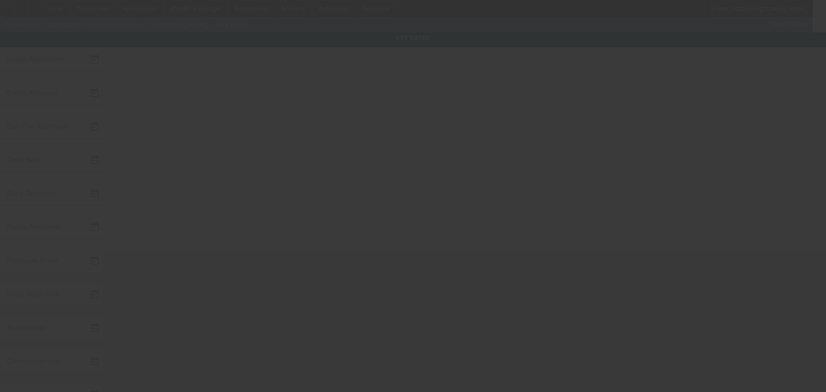
type input "10/1/2025"
type input "9/1/2025"
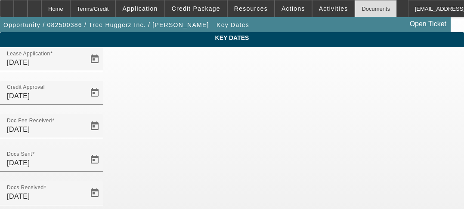
click at [362, 10] on div "Documents" at bounding box center [375, 8] width 42 height 17
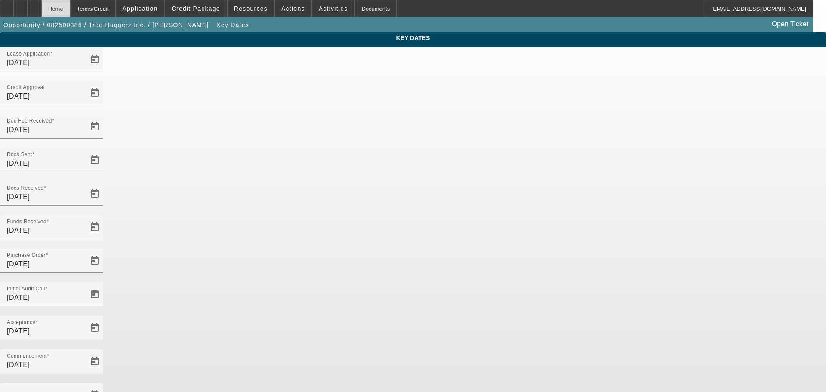
click at [70, 10] on div "Home" at bounding box center [55, 8] width 29 height 17
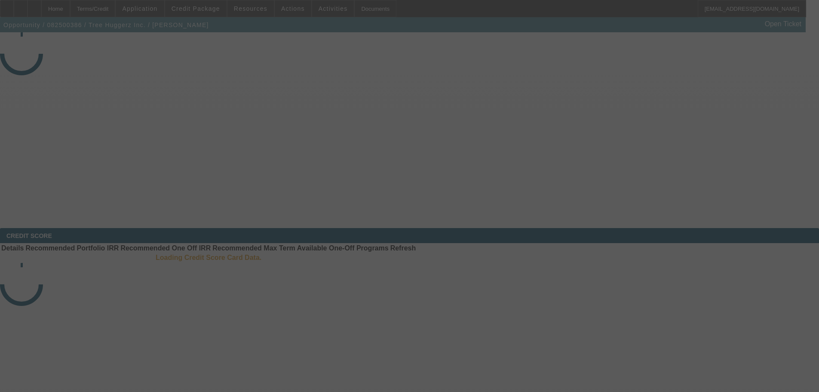
select select "4"
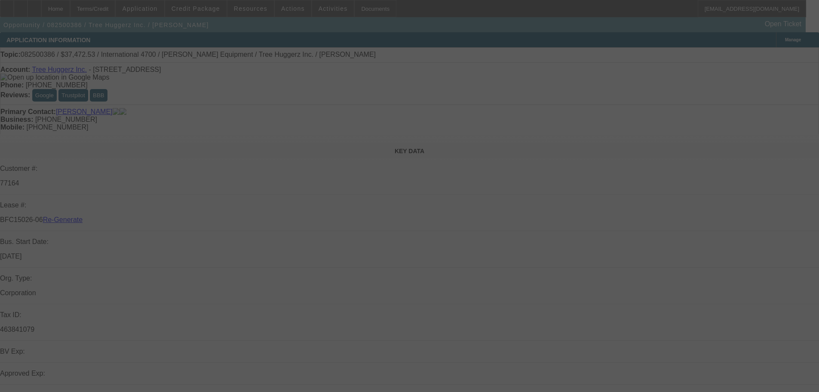
click at [258, 10] on div at bounding box center [409, 196] width 819 height 392
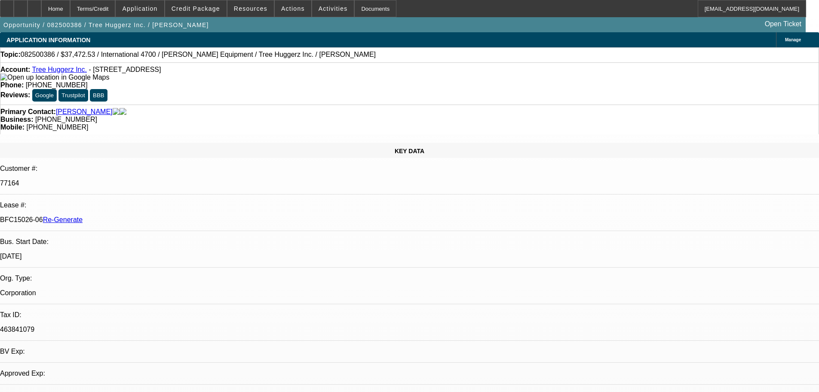
select select "0"
select select "6"
click at [253, 8] on span "Resources" at bounding box center [251, 8] width 34 height 7
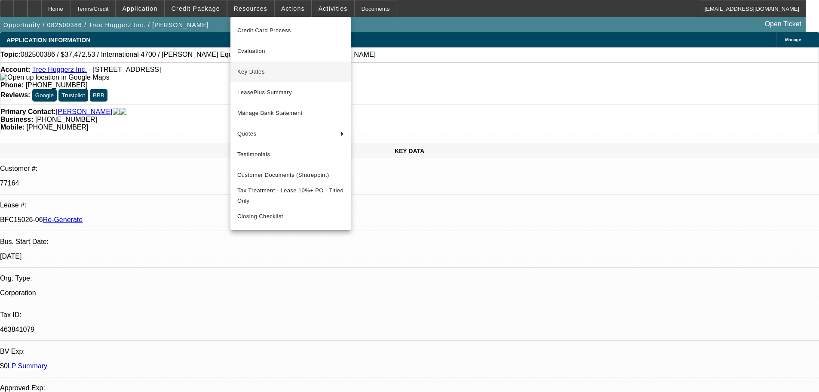
click at [275, 68] on span "Key Dates" at bounding box center [290, 72] width 107 height 10
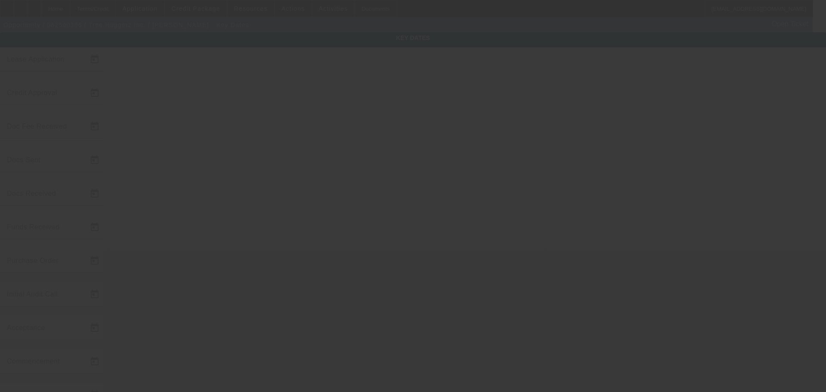
type input "8/14/2025"
type input "8/19/2025"
type input "8/26/2025"
type input "8/21/2025"
type input "8/27/2025"
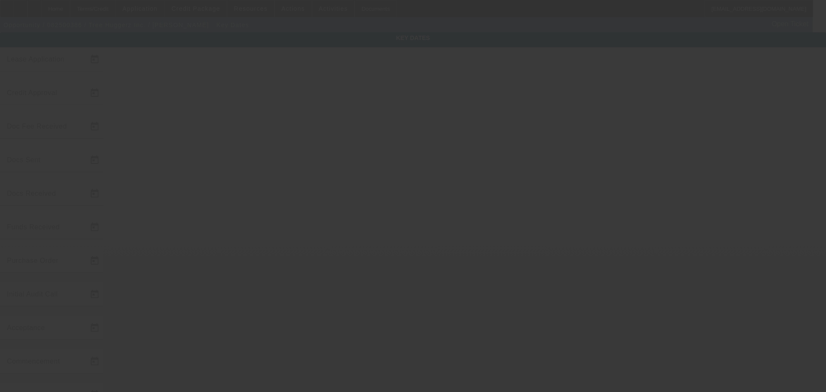
type input "8/26/2025"
type input "8/27/2025"
type input "9/1/2025"
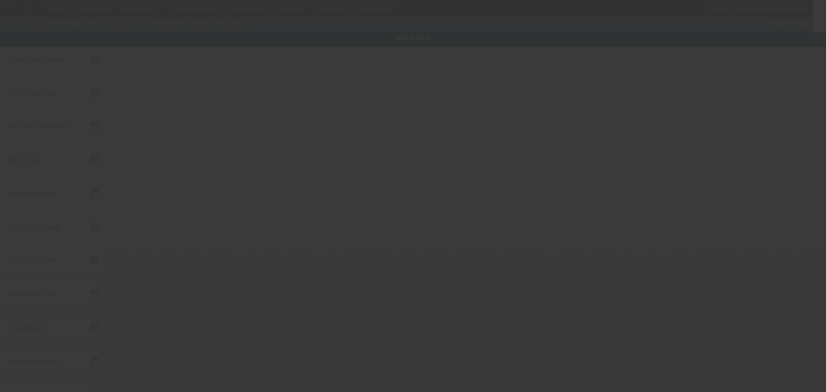
type input "10/1/2025"
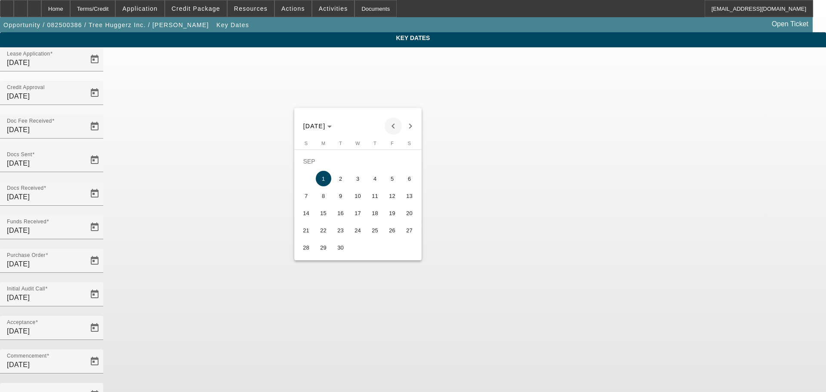
click at [396, 128] on span "Previous month" at bounding box center [393, 125] width 17 height 17
click at [392, 235] on span "29" at bounding box center [392, 229] width 15 height 15
type input "8/29/2025"
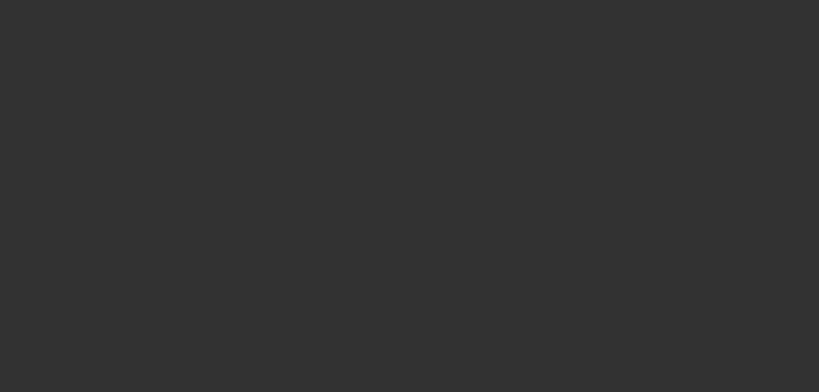
select select "4"
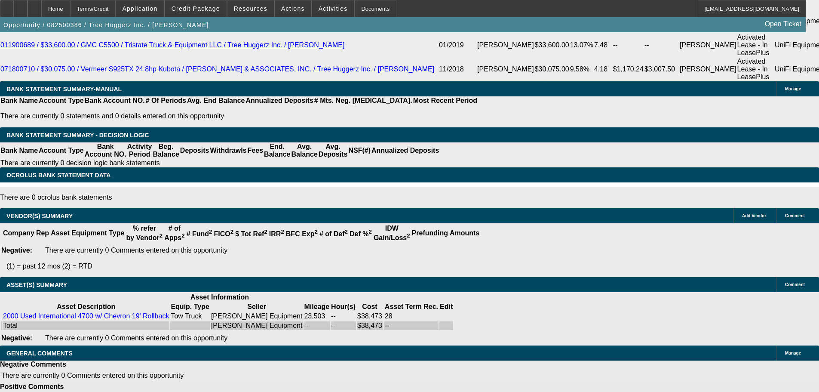
select select "0"
select select "6"
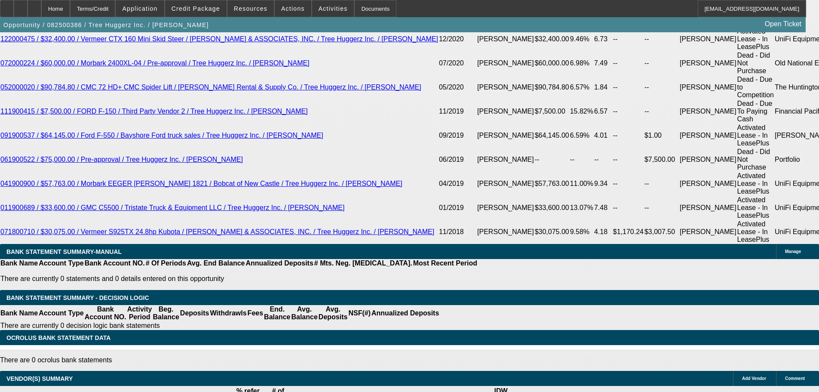
scroll to position [1589, 0]
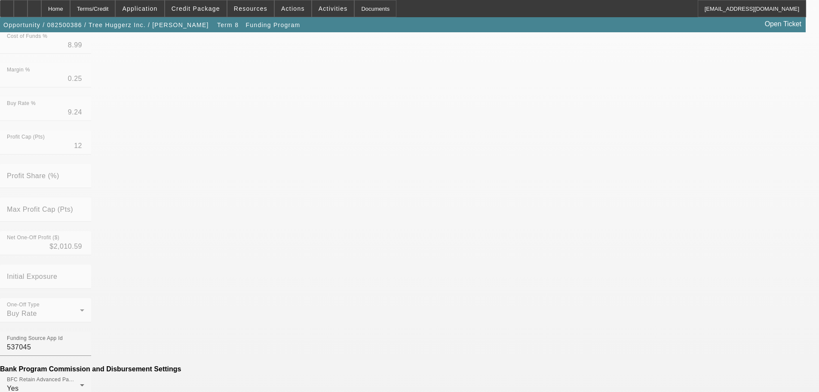
scroll to position [387, 0]
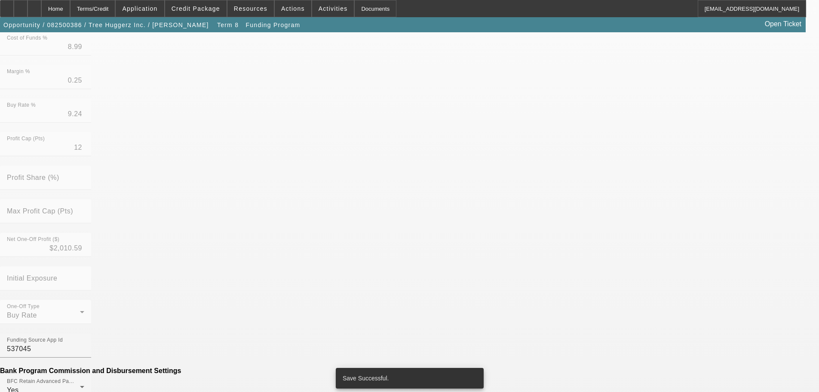
scroll to position [215, 0]
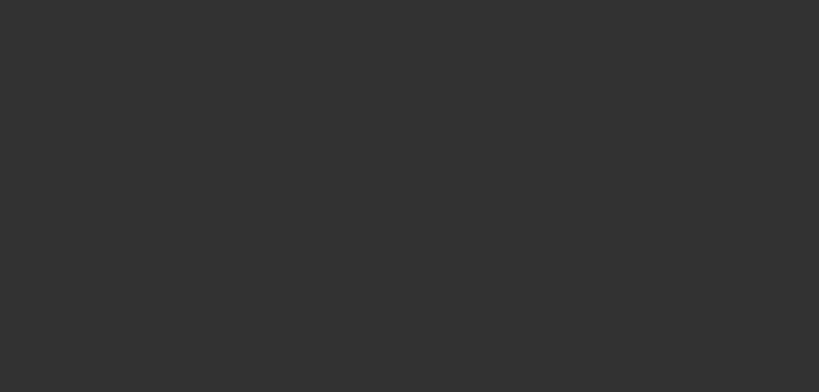
radio input "true"
type input "18"
type input "$50,000.00"
type input "$3,500.00"
select select "4"
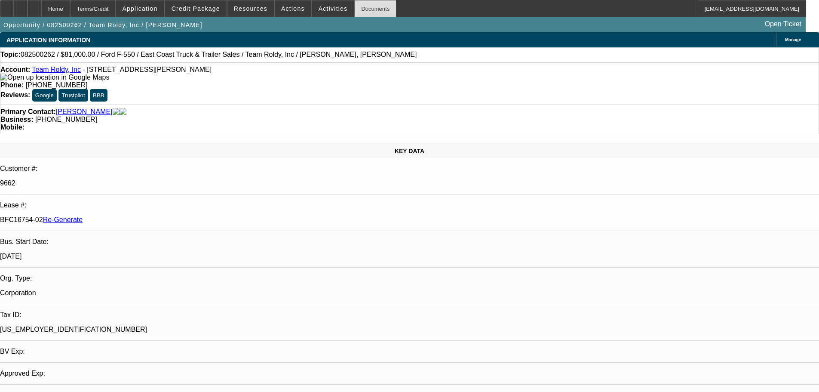
select select "0"
select select "1"
select select "2"
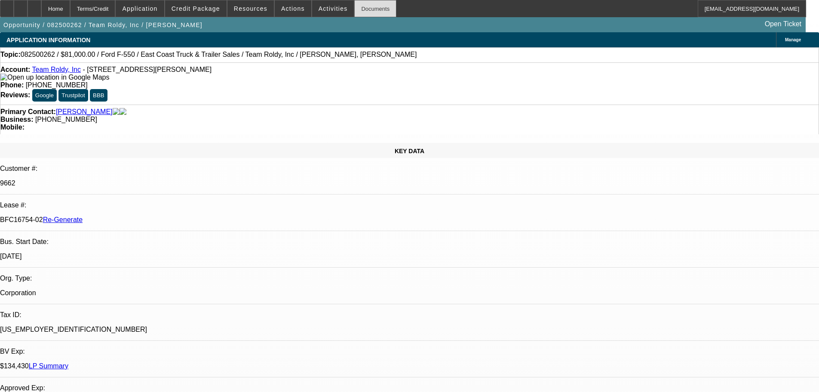
select select "6"
click at [354, 9] on div "Documents" at bounding box center [375, 8] width 42 height 17
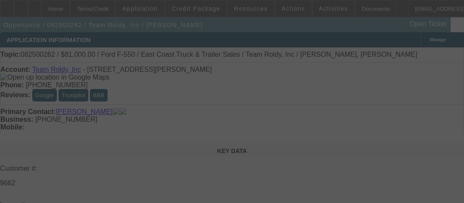
select select "4"
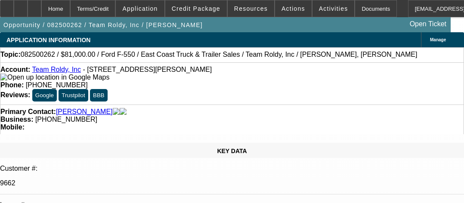
select select "0"
select select "2"
select select "0"
select select "6"
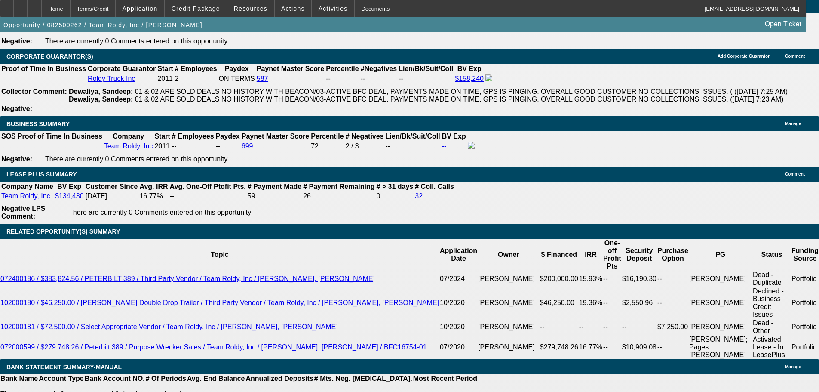
scroll to position [1634, 0]
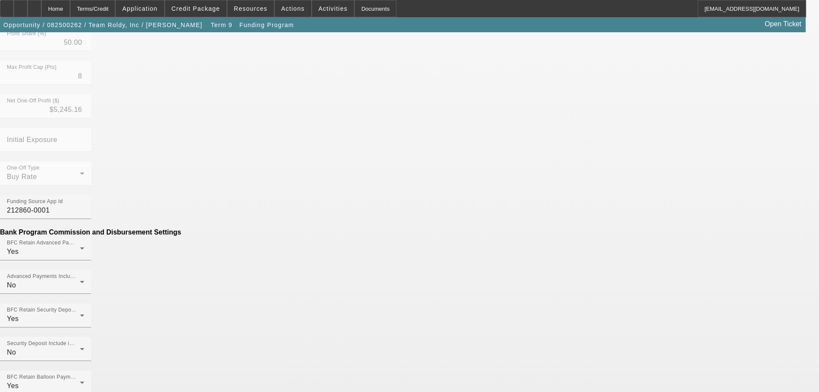
scroll to position [366, 0]
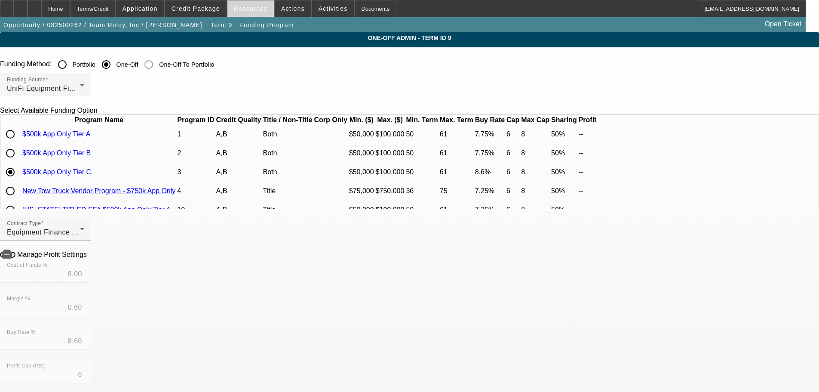
click at [252, 4] on span at bounding box center [251, 8] width 46 height 21
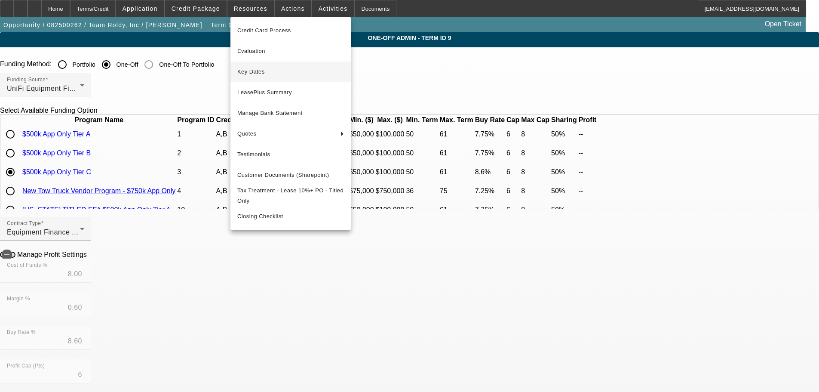
click at [261, 70] on span "Key Dates" at bounding box center [290, 72] width 107 height 10
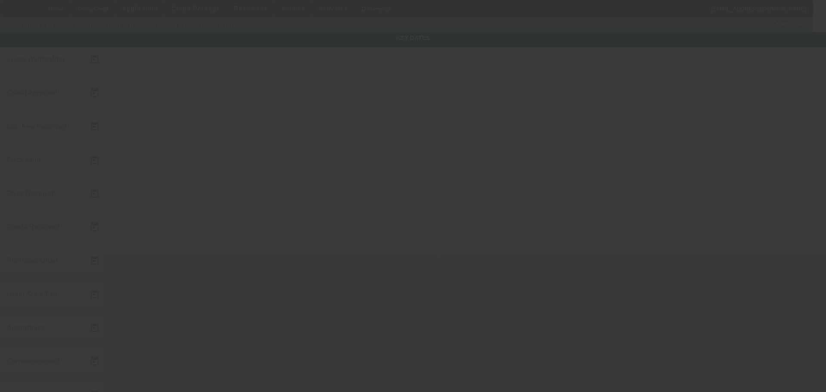
type input "[DATE]"
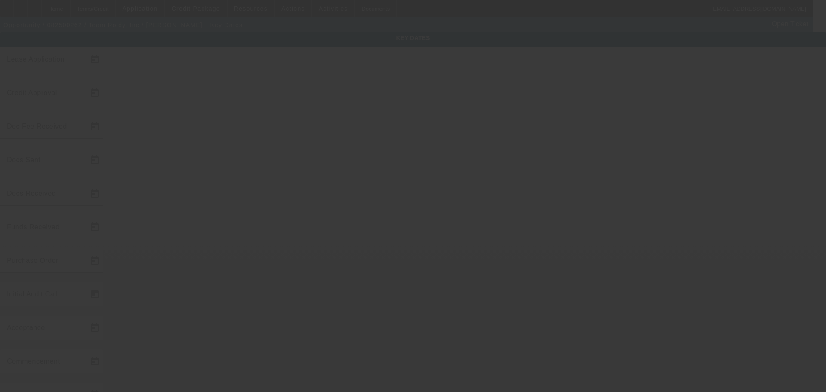
type input "[DATE]"
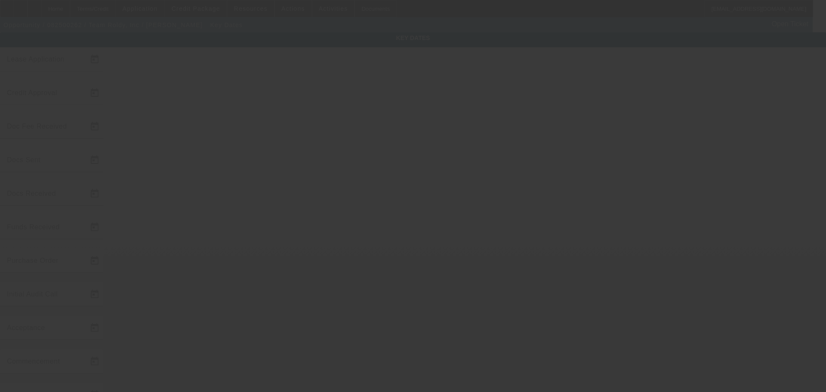
type input "[DATE]"
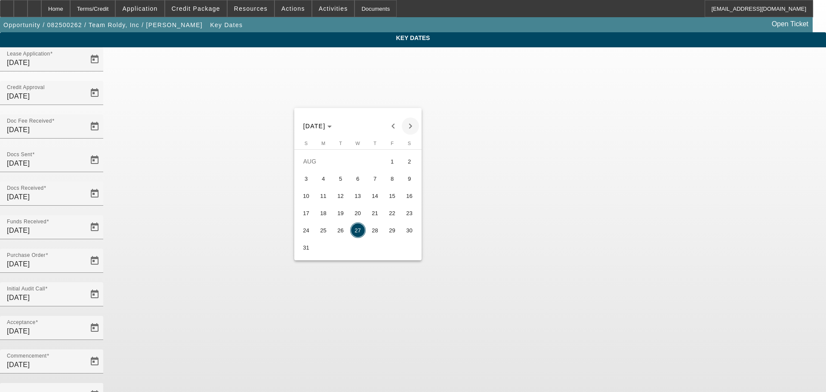
click at [412, 124] on span "Next month" at bounding box center [410, 125] width 17 height 17
click at [324, 183] on span "1" at bounding box center [323, 178] width 15 height 15
type input "[DATE]"
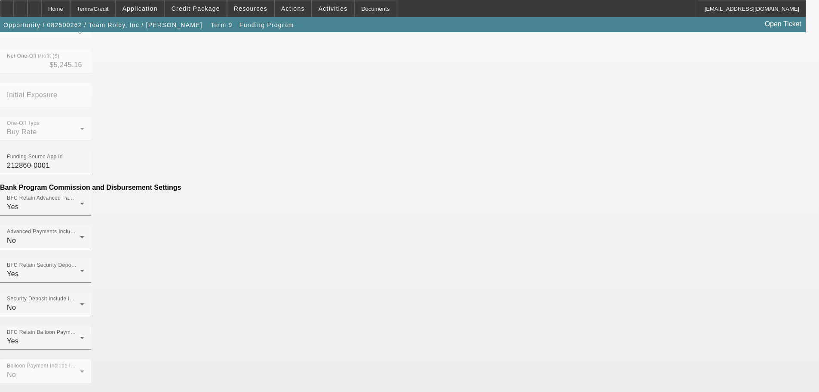
scroll to position [335, 0]
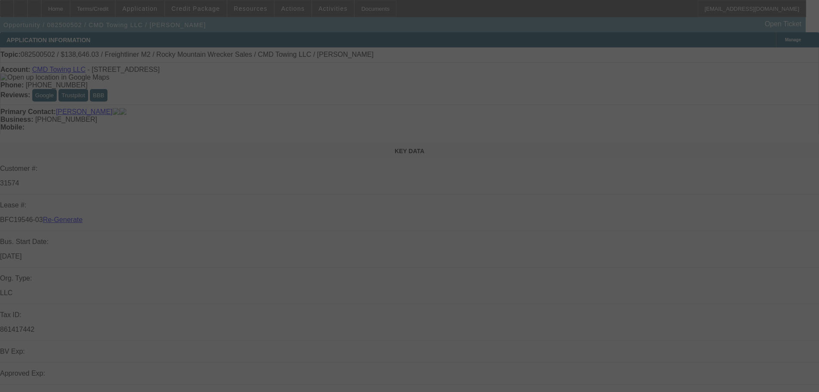
select select "4"
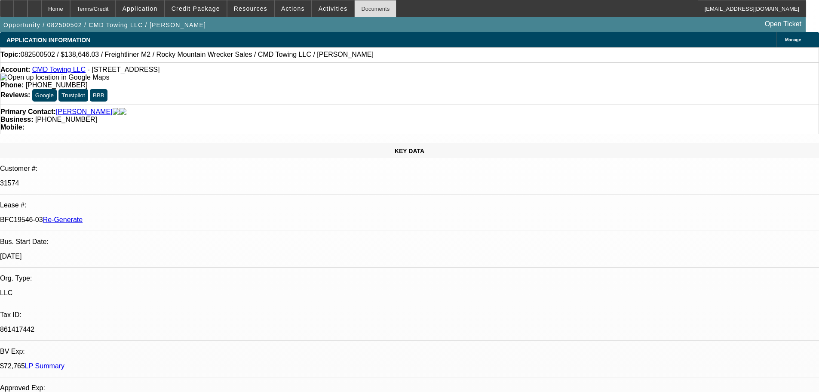
click at [359, 13] on div "Documents" at bounding box center [375, 8] width 42 height 17
select select "0"
select select "6"
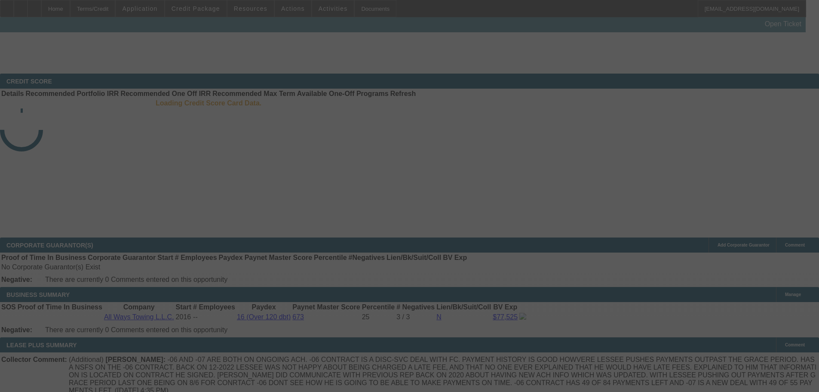
select select "3"
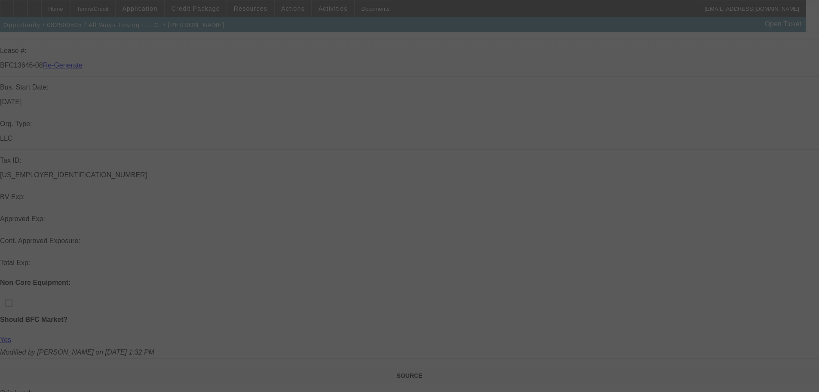
scroll to position [233, 0]
select select "0"
select select "2"
select select "0"
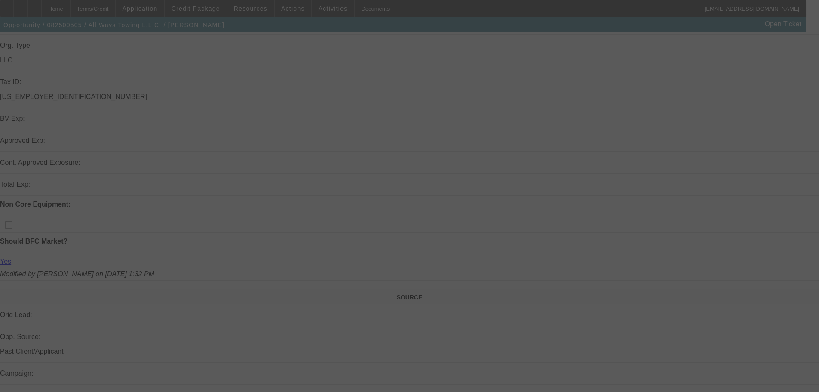
select select "6"
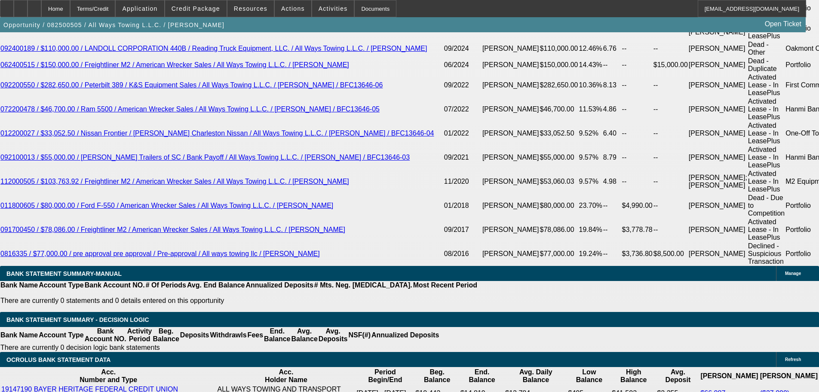
scroll to position [1763, 0]
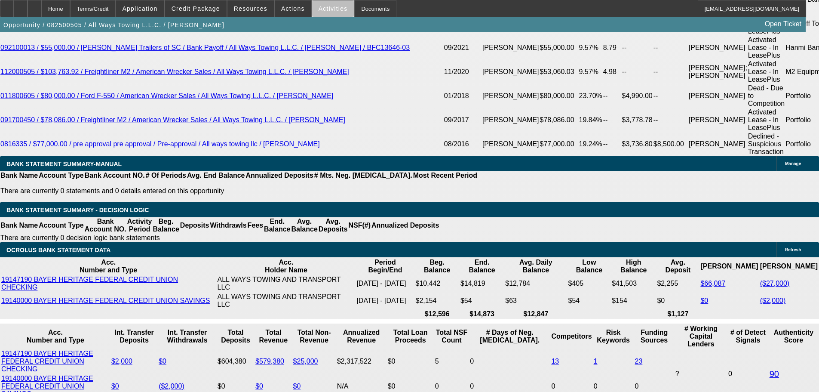
click at [330, 10] on span "Activities" at bounding box center [333, 8] width 29 height 7
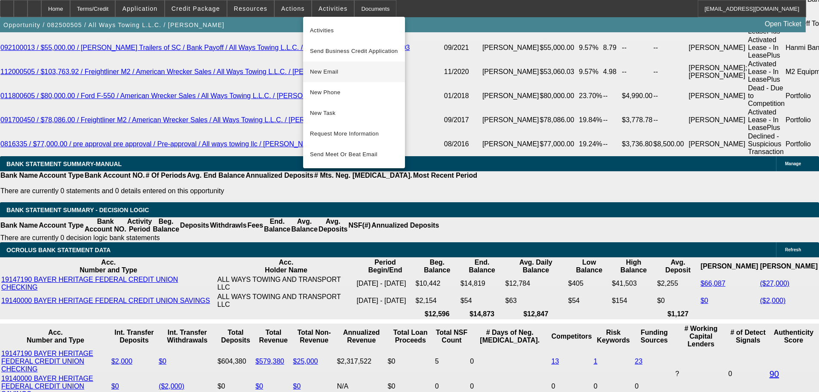
click at [347, 74] on span "New Email" at bounding box center [354, 72] width 88 height 10
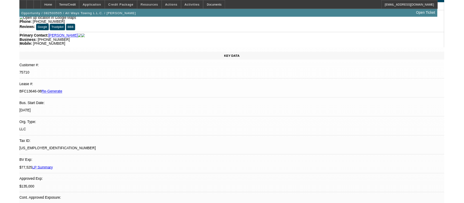
scroll to position [0, 0]
